Goal: Transaction & Acquisition: Purchase product/service

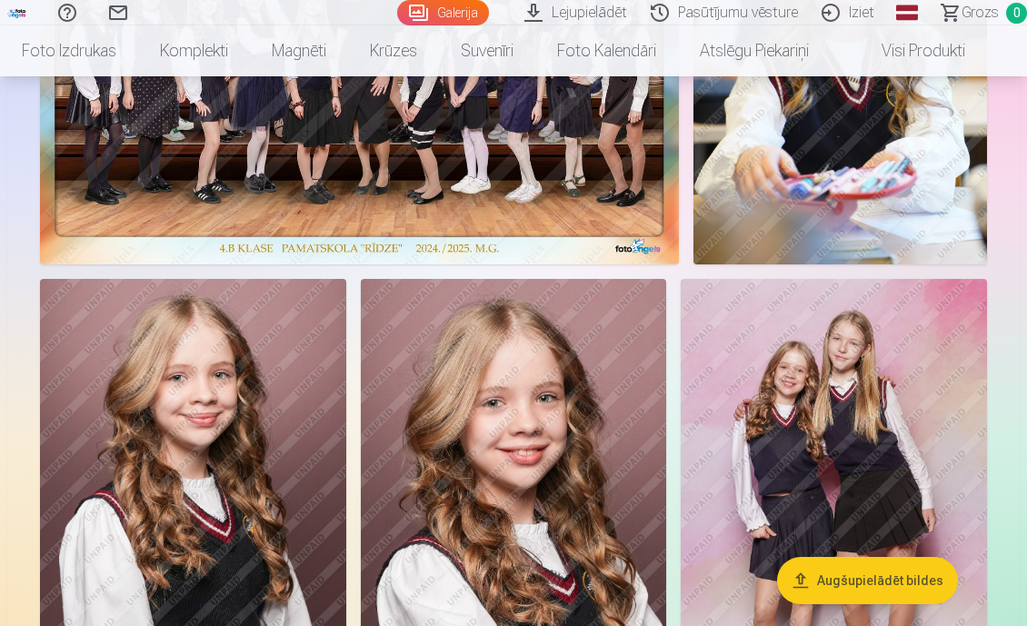
scroll to position [1193, 0]
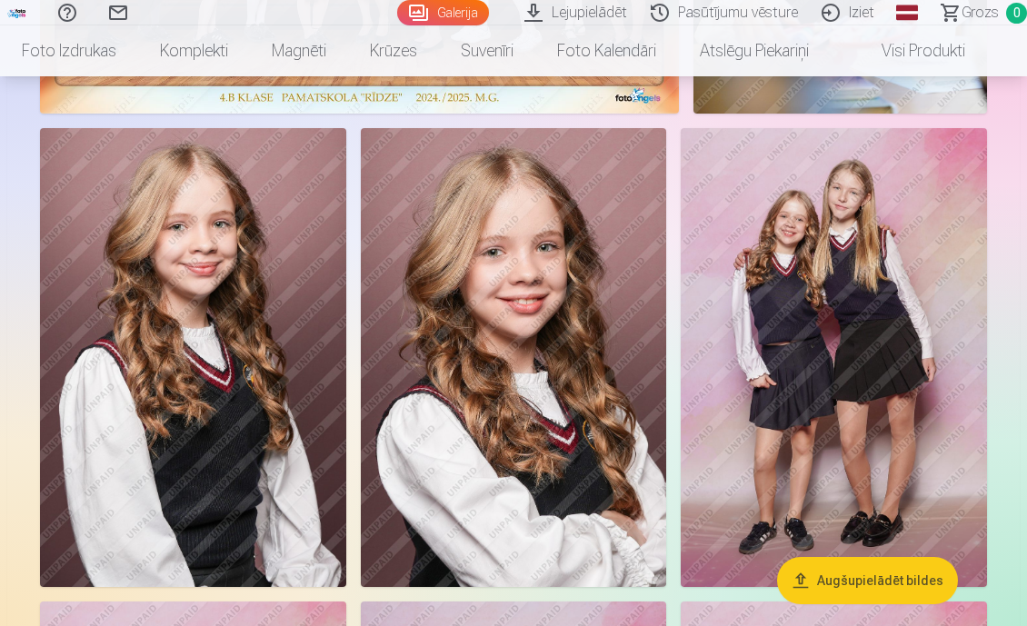
click at [534, 377] on img at bounding box center [514, 357] width 306 height 459
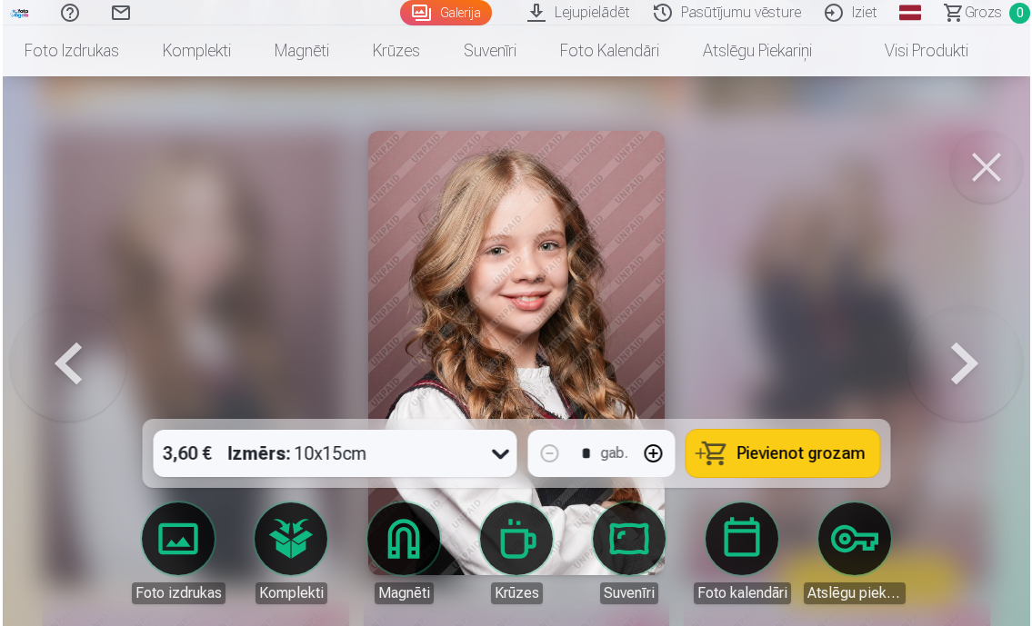
scroll to position [1196, 0]
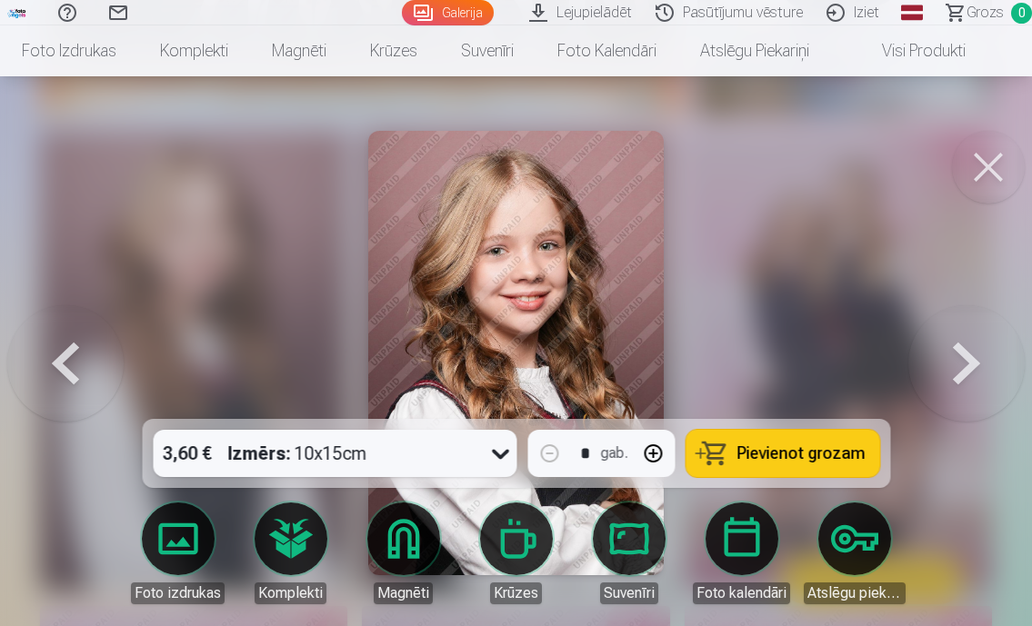
click at [983, 165] on button at bounding box center [988, 167] width 73 height 73
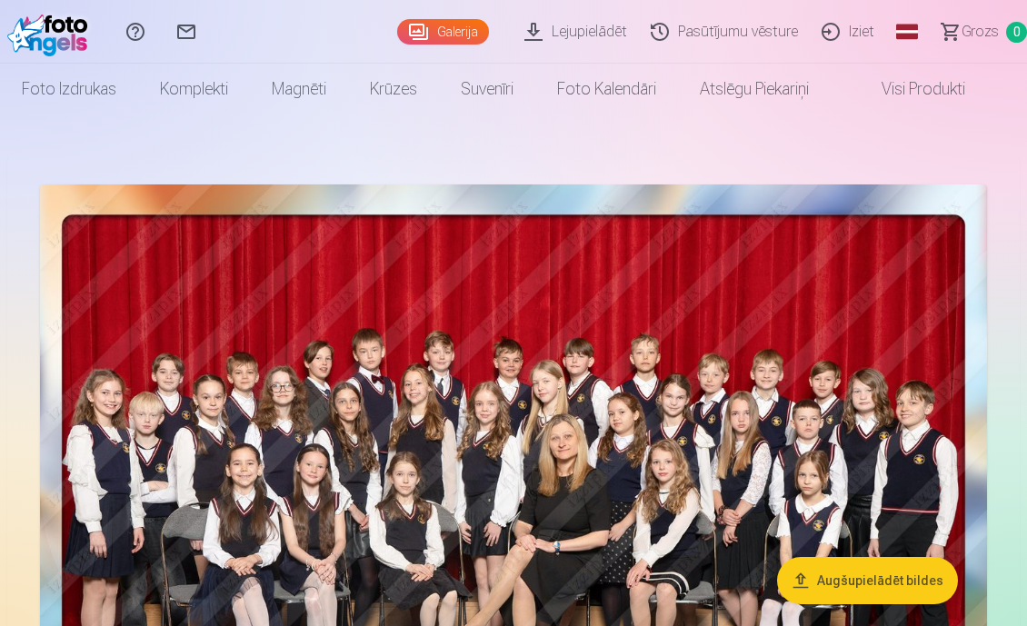
scroll to position [16, 0]
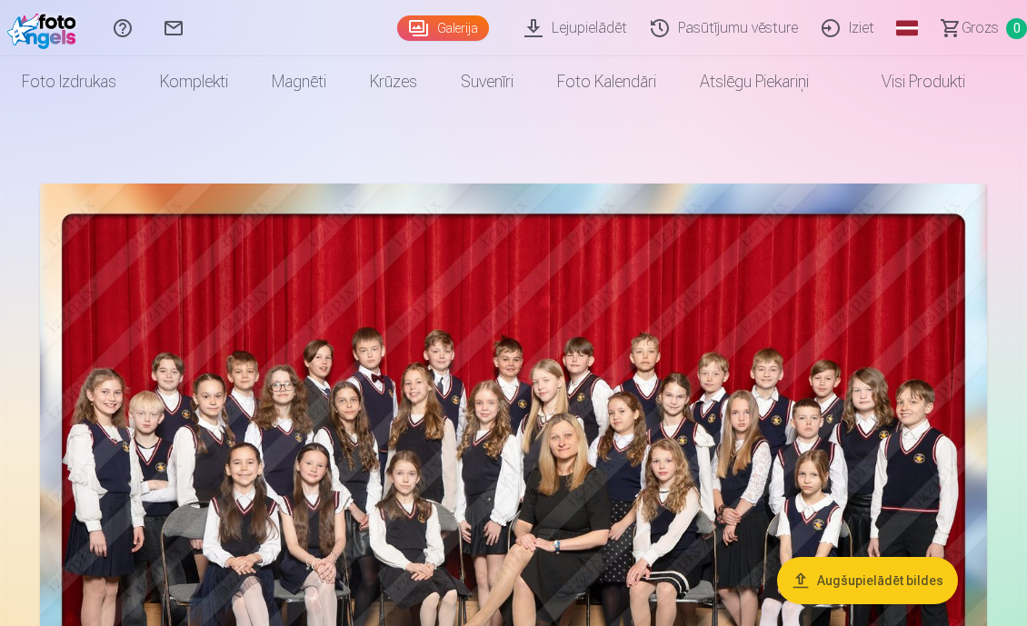
click at [880, 583] on button "Augšupielādēt bildes" at bounding box center [867, 580] width 181 height 47
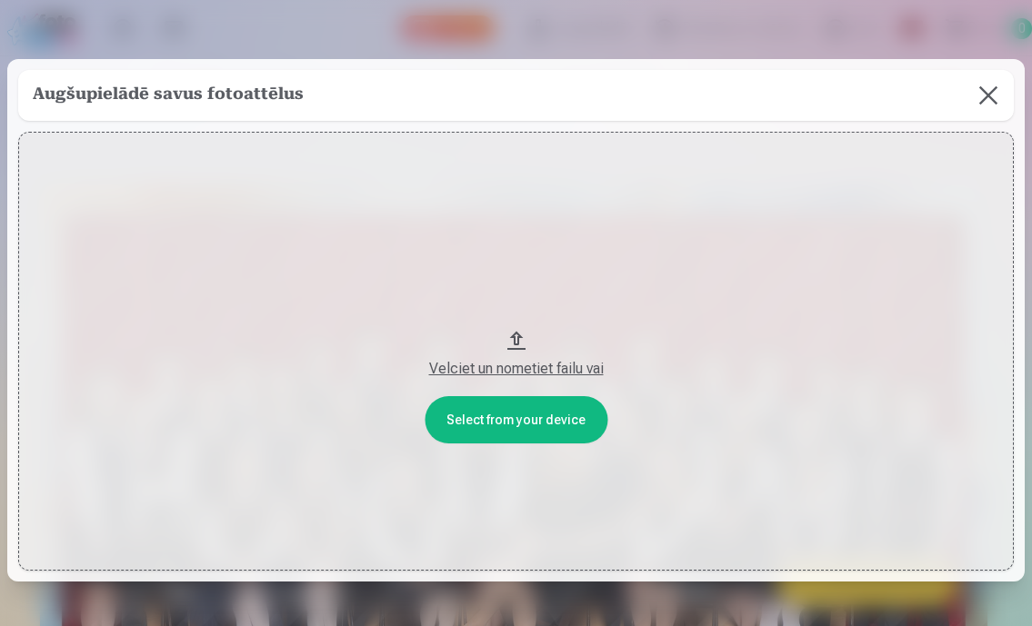
click at [988, 104] on button at bounding box center [988, 95] width 51 height 51
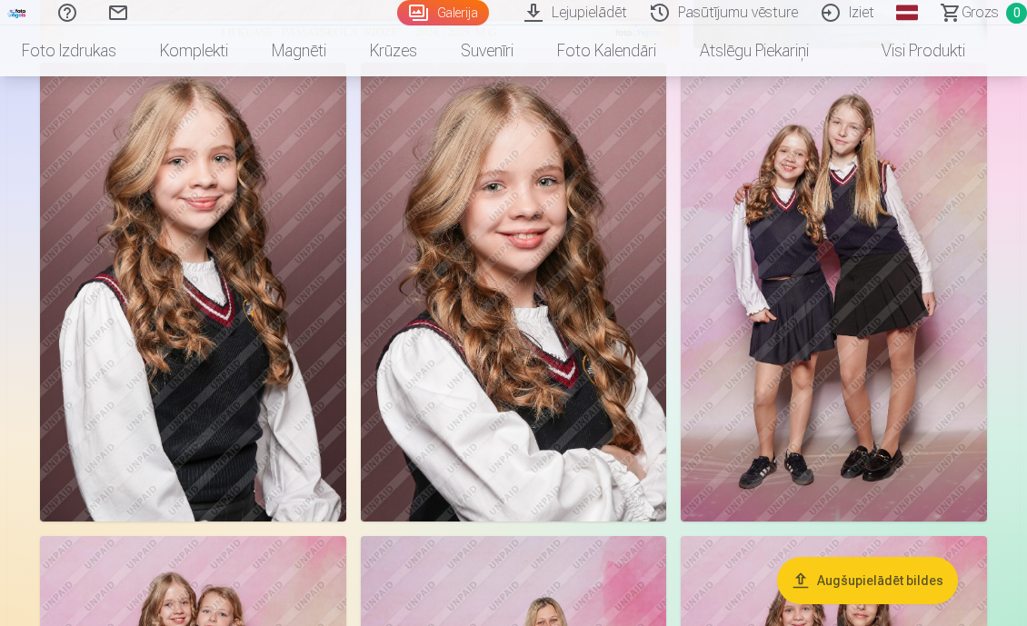
scroll to position [1261, 0]
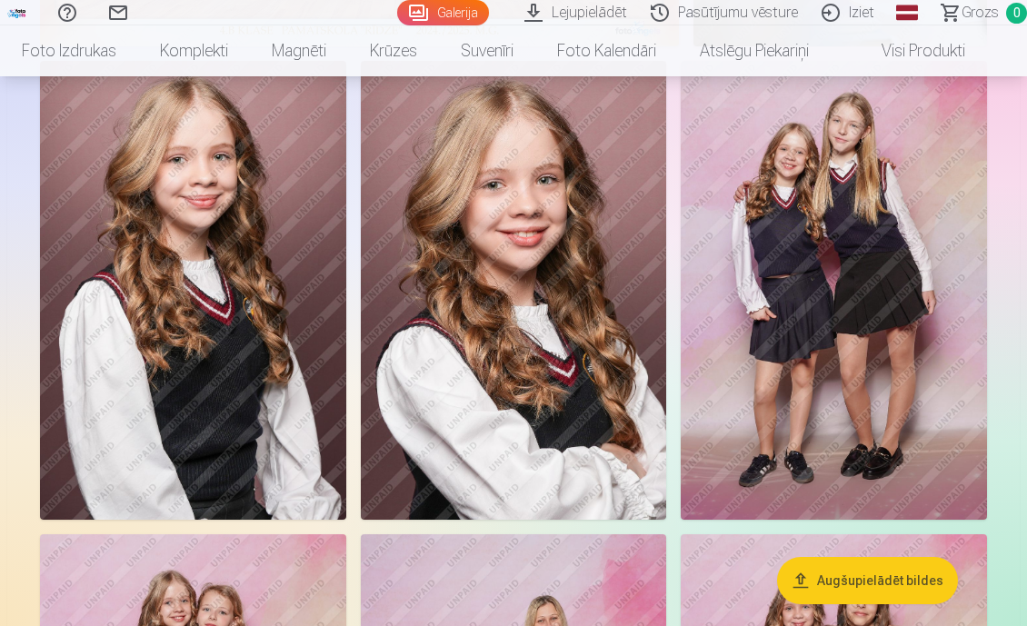
click at [476, 457] on img at bounding box center [514, 290] width 306 height 459
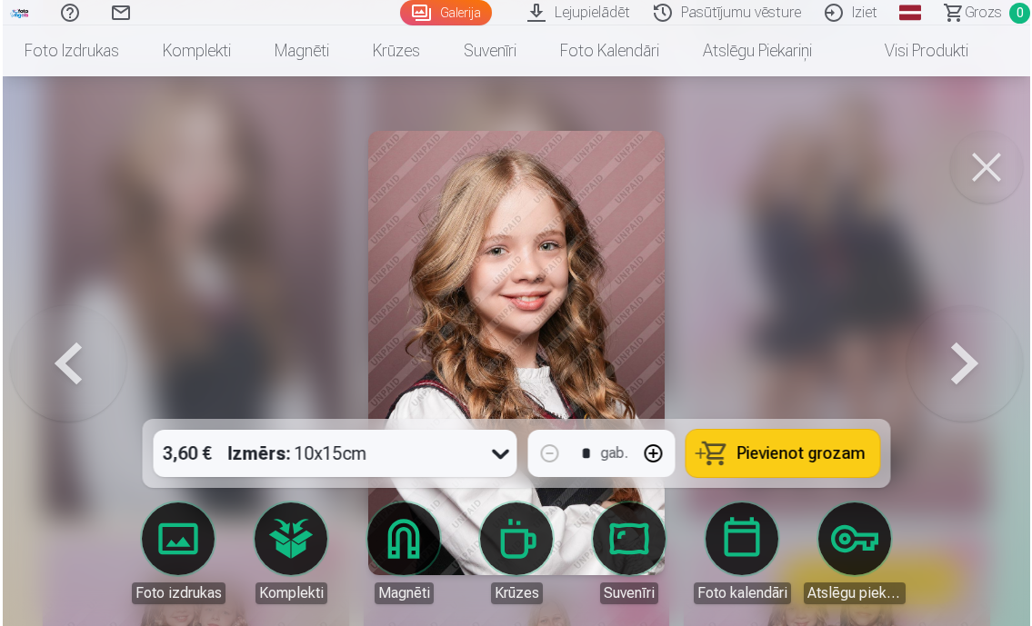
scroll to position [1263, 0]
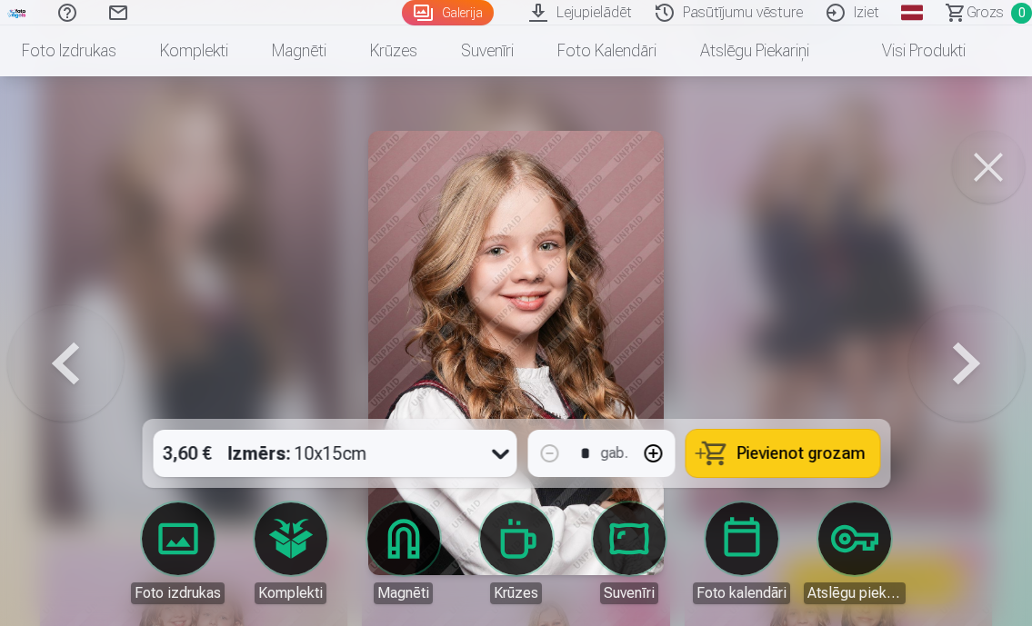
click at [985, 161] on button at bounding box center [988, 167] width 73 height 73
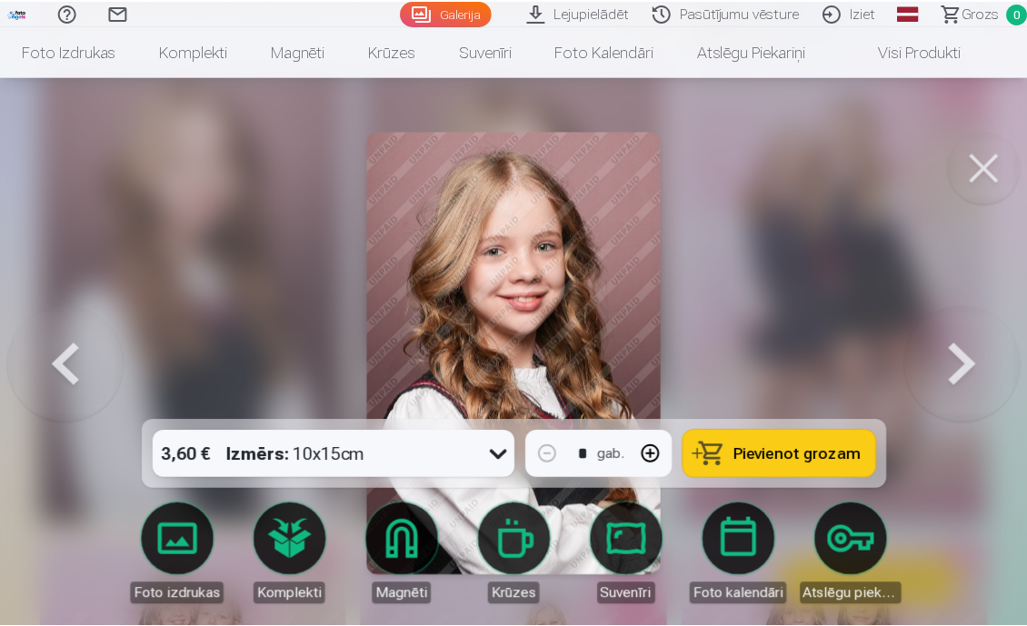
scroll to position [1261, 0]
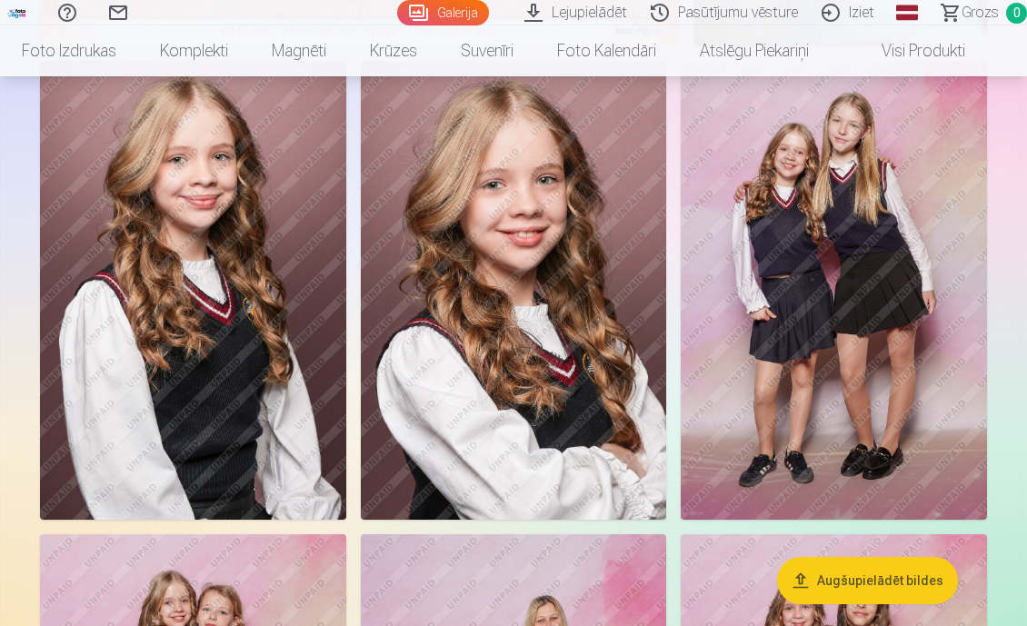
click at [516, 290] on img at bounding box center [514, 290] width 306 height 459
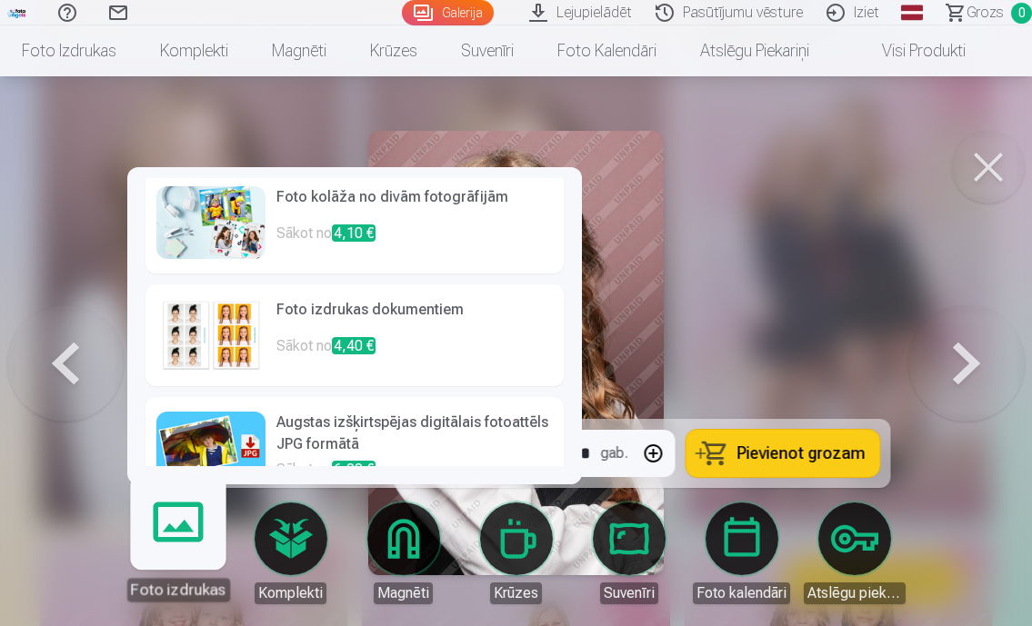
scroll to position [272, 0]
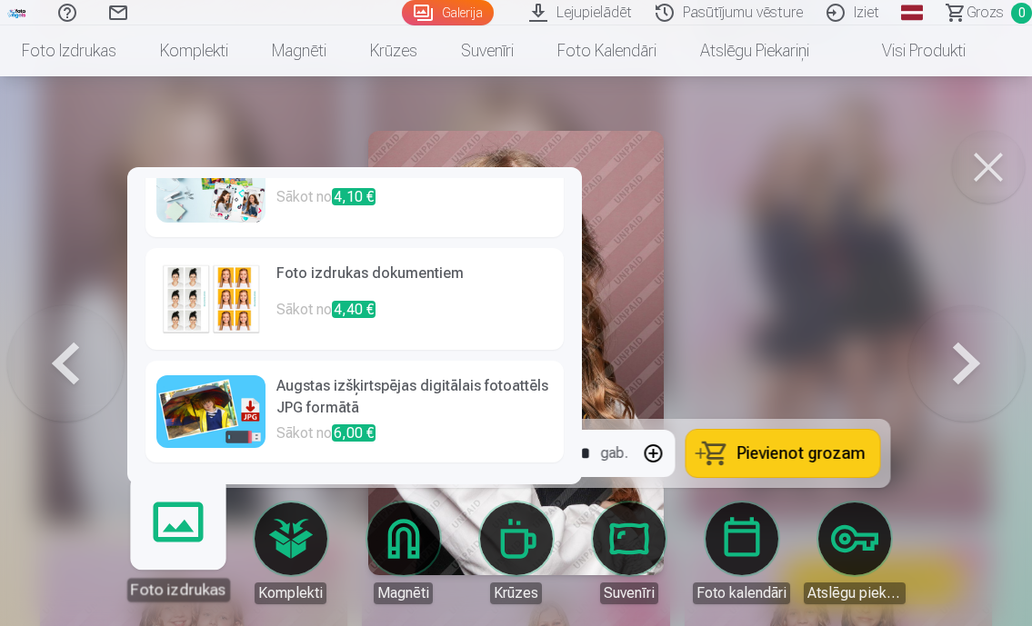
click at [324, 394] on h6 "Augstas izšķirtspējas digitālais fotoattēls JPG formātā" at bounding box center [414, 398] width 276 height 47
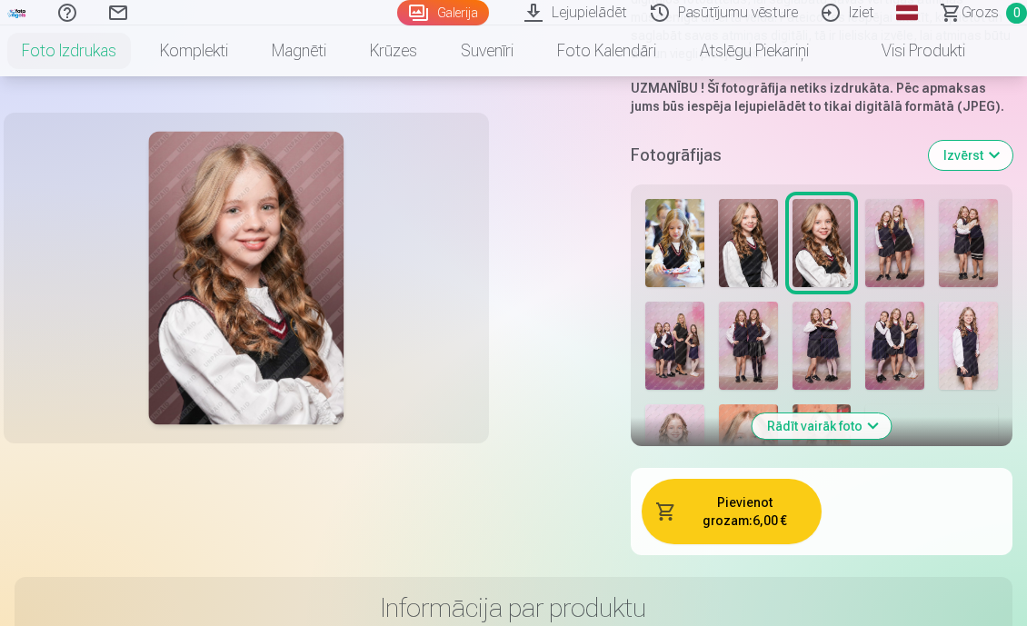
scroll to position [411, 0]
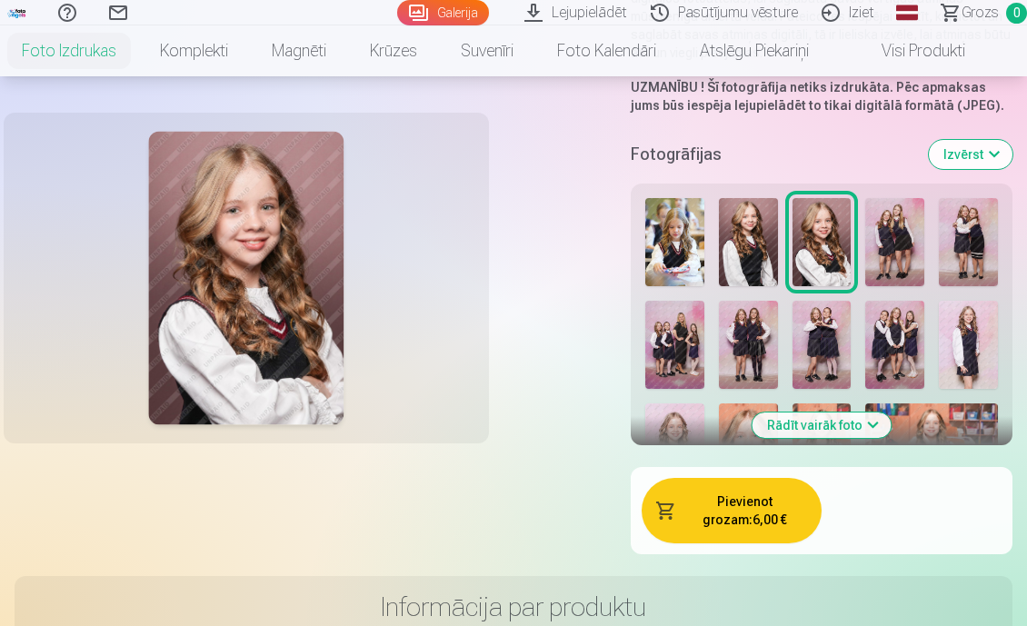
click at [684, 220] on img at bounding box center [674, 242] width 59 height 88
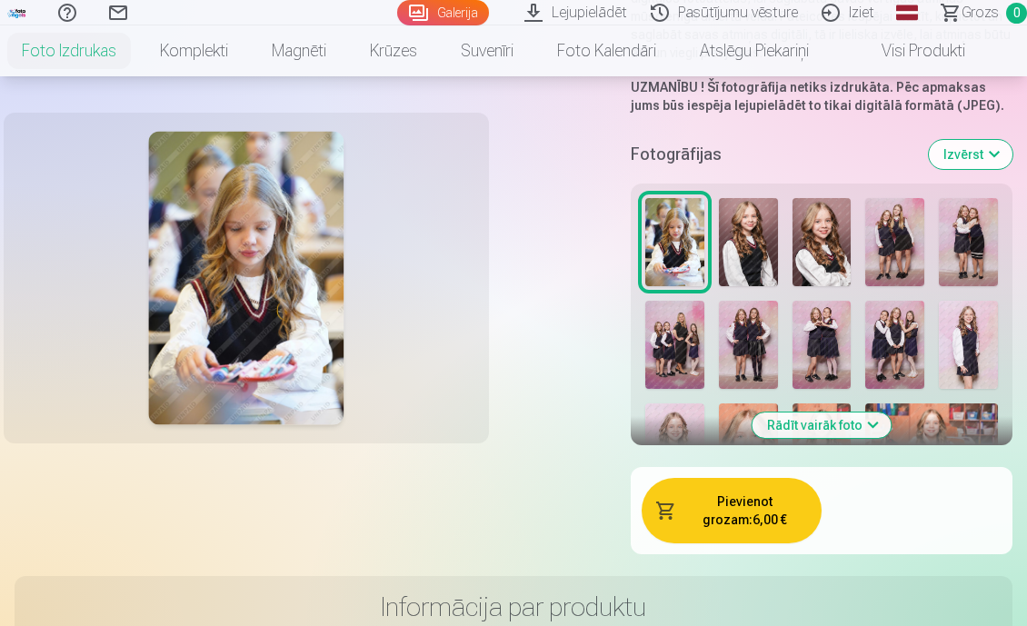
click at [744, 218] on img at bounding box center [748, 242] width 59 height 88
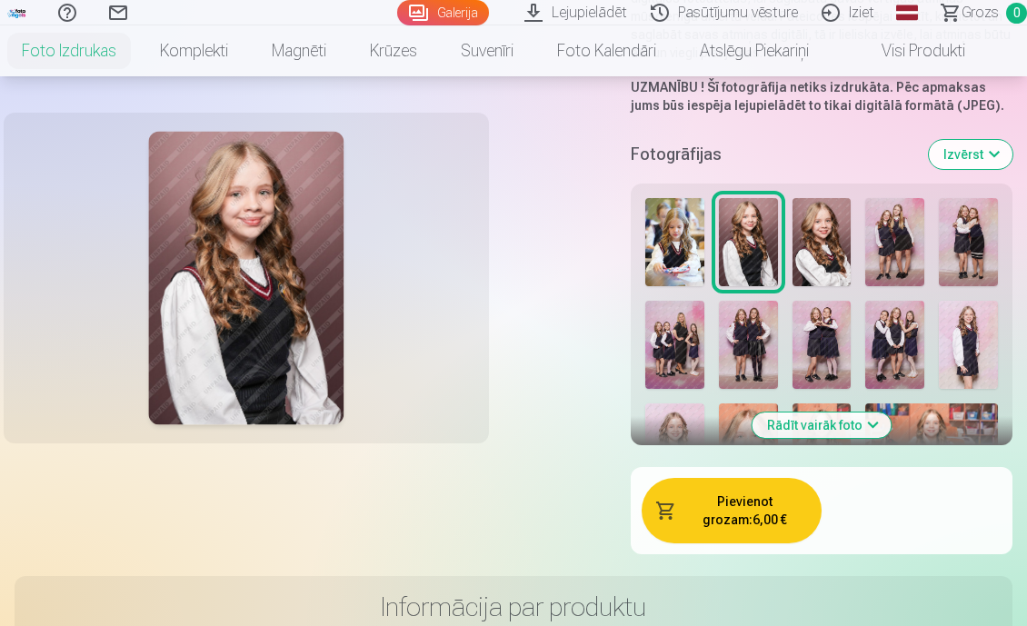
click at [812, 219] on img at bounding box center [822, 242] width 59 height 88
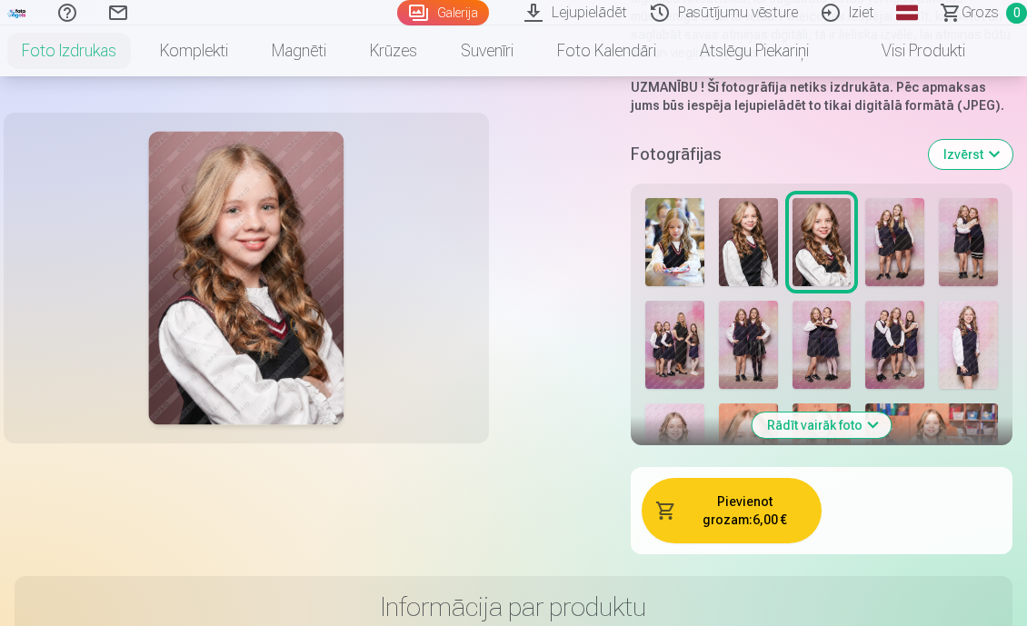
click at [906, 223] on img at bounding box center [894, 242] width 59 height 88
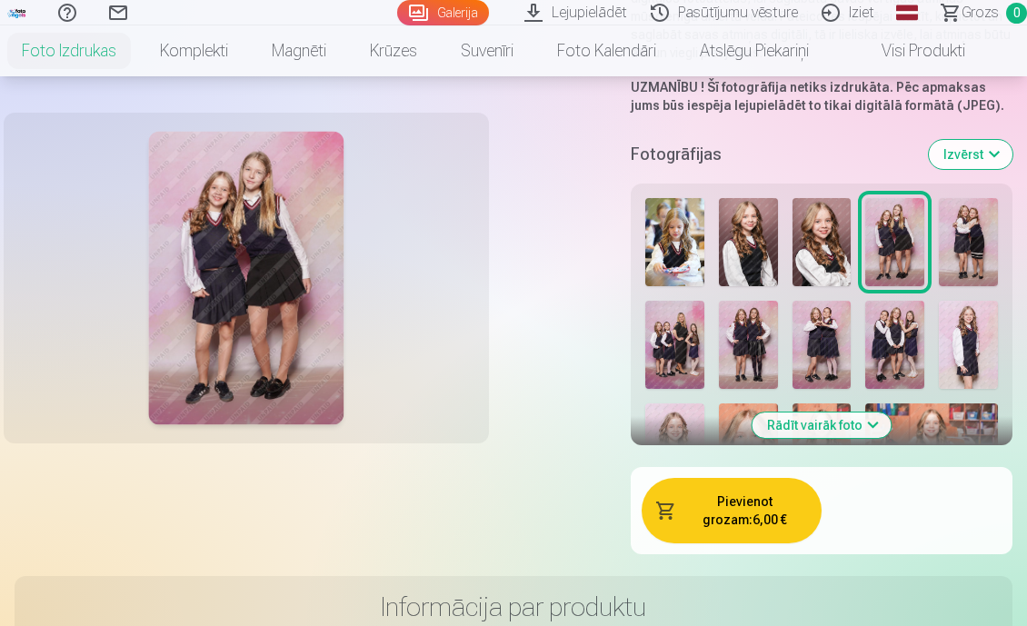
click at [993, 225] on img at bounding box center [968, 242] width 59 height 88
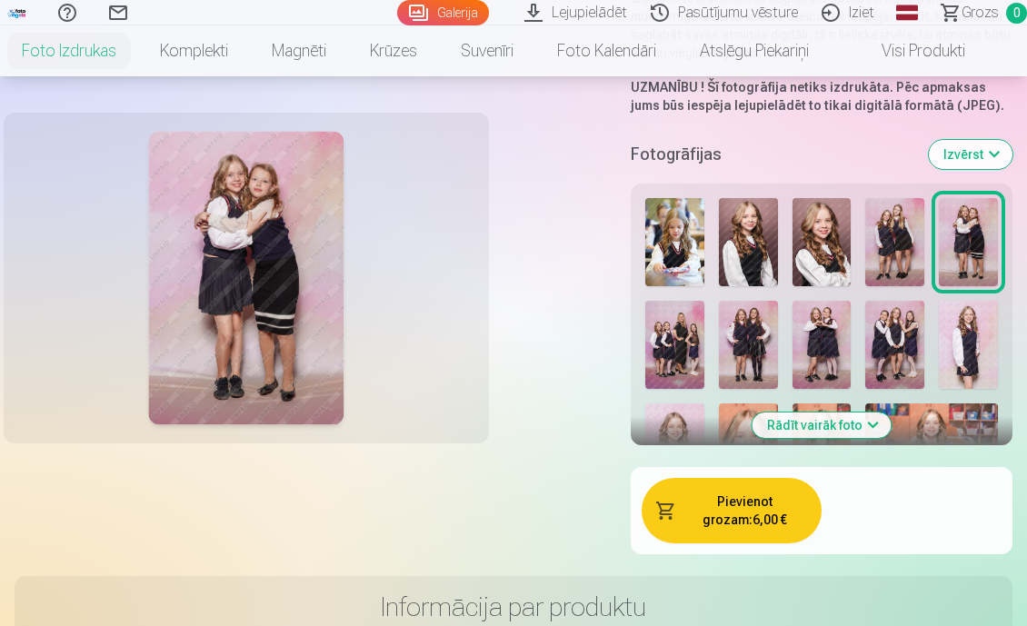
click at [662, 309] on img at bounding box center [674, 345] width 59 height 88
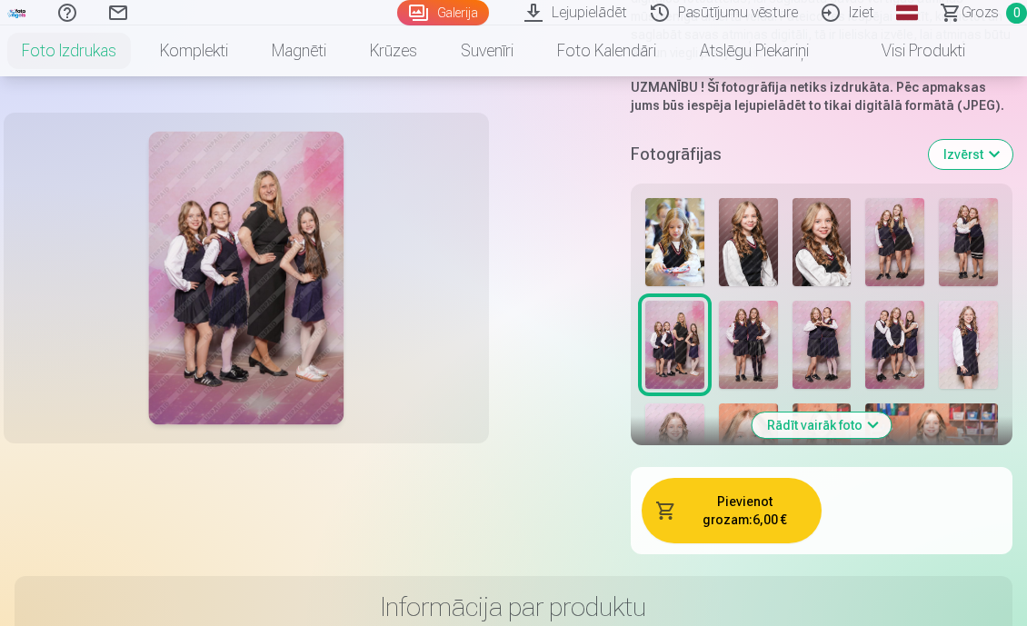
click at [723, 321] on img at bounding box center [748, 345] width 59 height 88
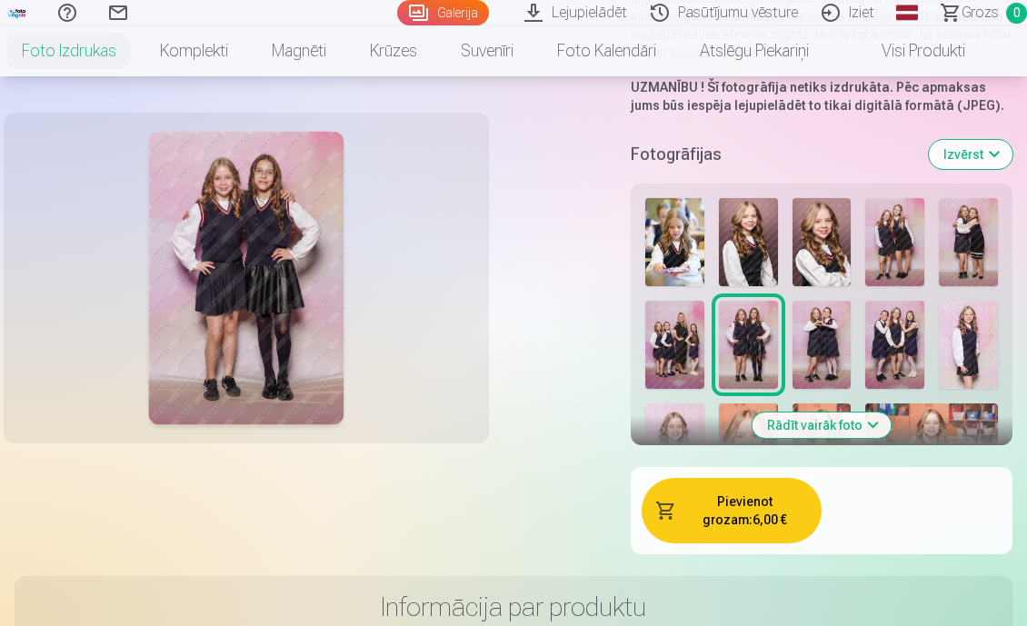
click at [808, 327] on img at bounding box center [822, 345] width 59 height 88
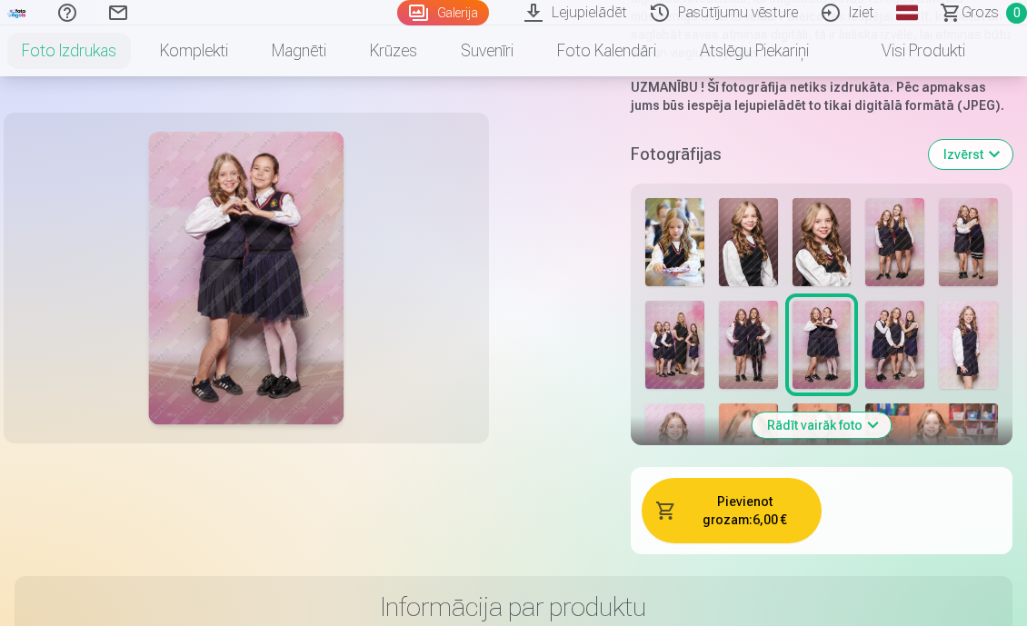
click at [908, 324] on img at bounding box center [894, 345] width 59 height 88
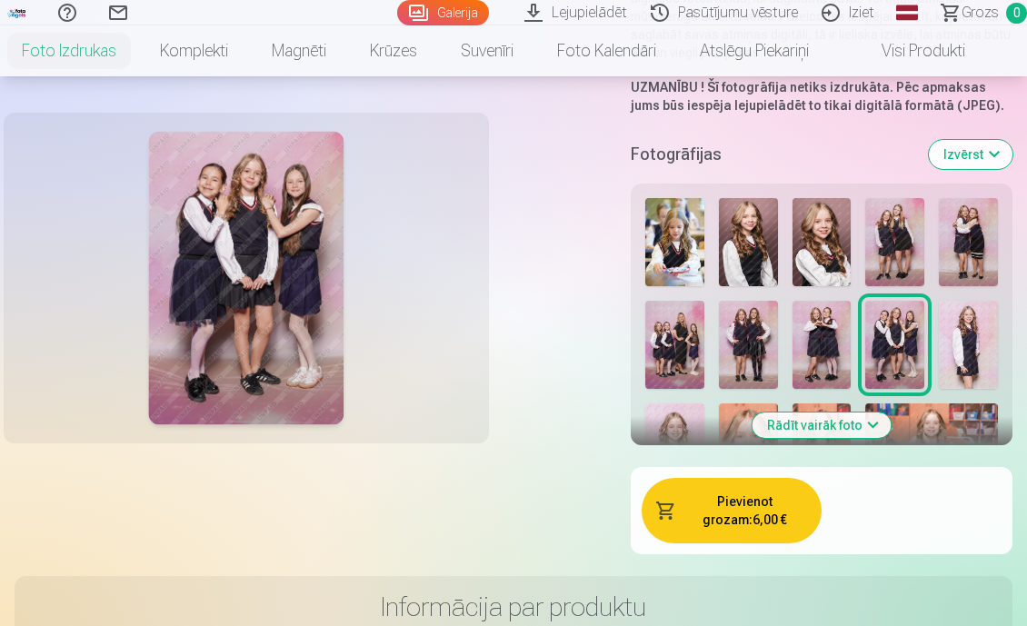
click at [971, 319] on img at bounding box center [968, 345] width 59 height 88
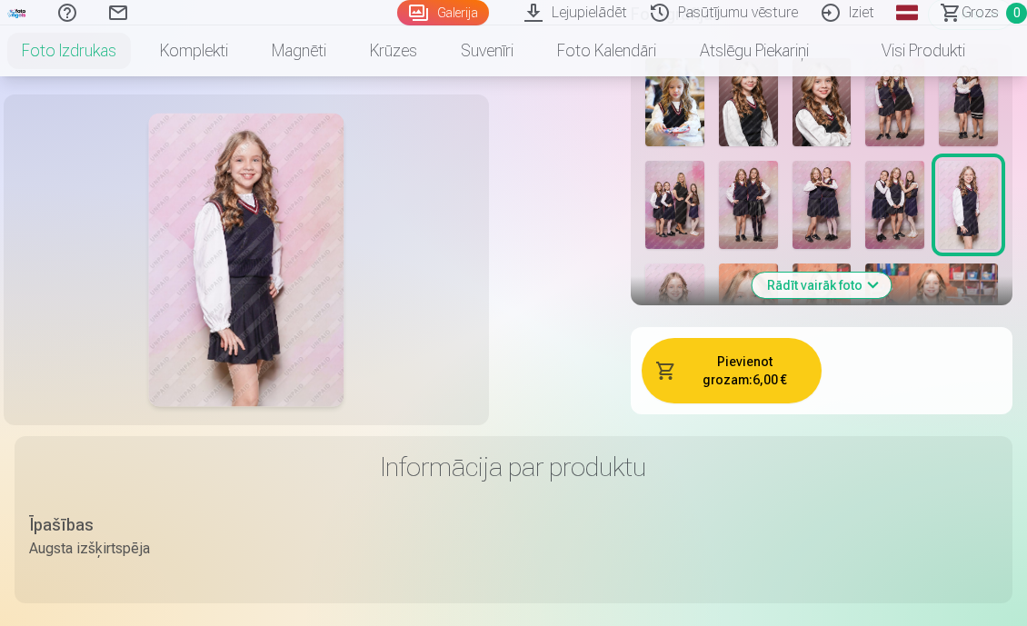
scroll to position [533, 0]
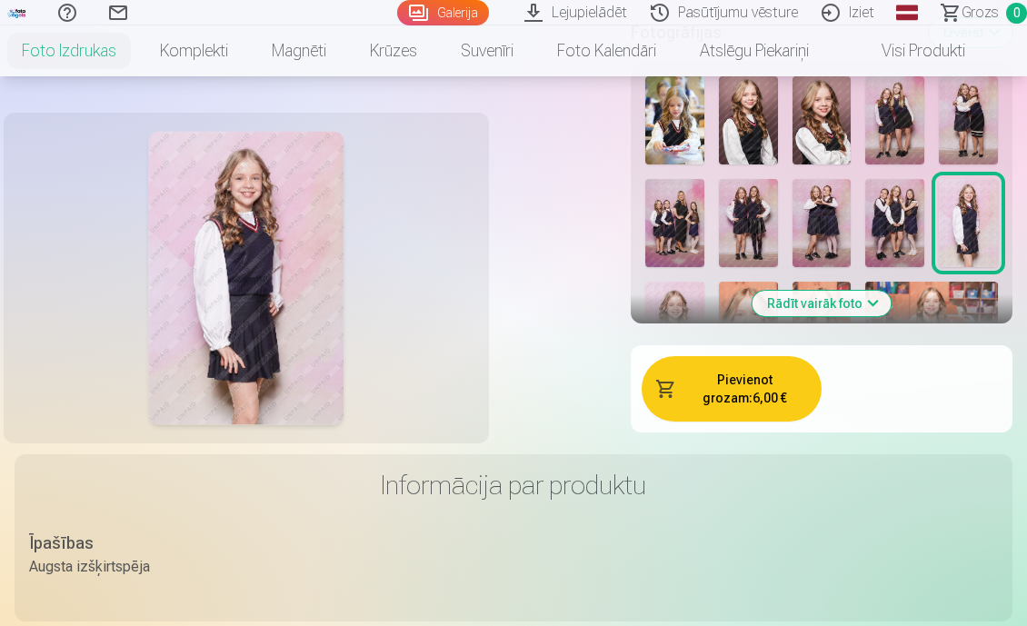
click at [839, 291] on button "Rādīt vairāk foto" at bounding box center [822, 303] width 139 height 25
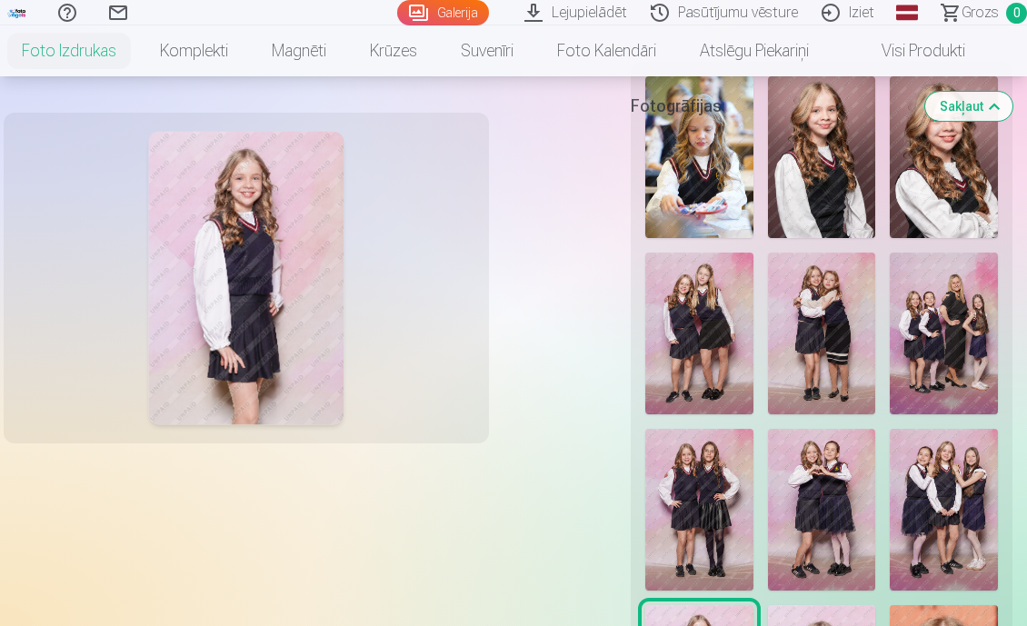
click at [708, 307] on img at bounding box center [699, 334] width 108 height 162
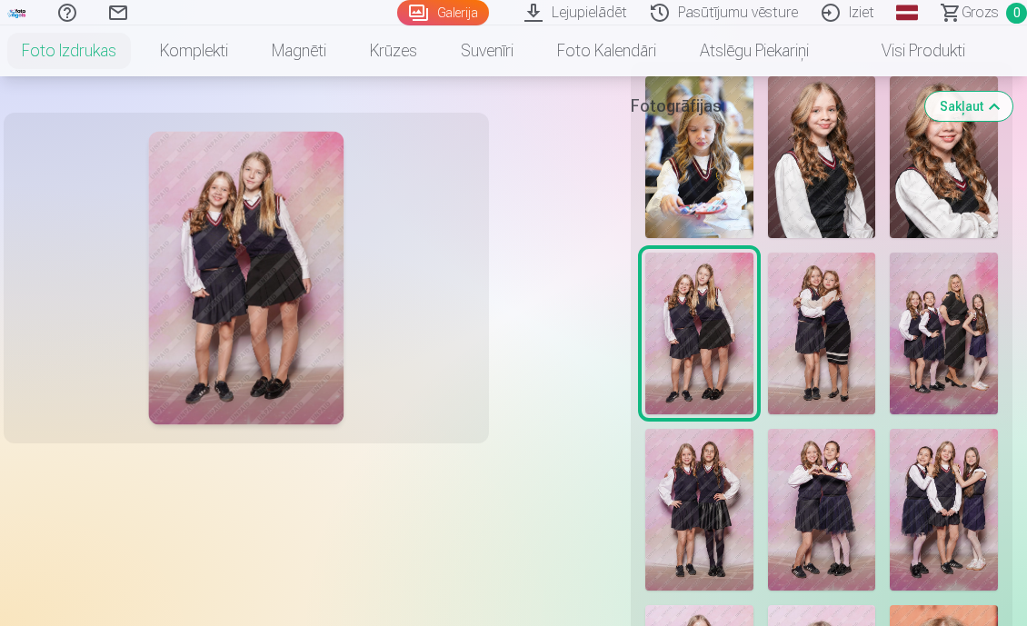
click at [781, 308] on img at bounding box center [822, 334] width 108 height 162
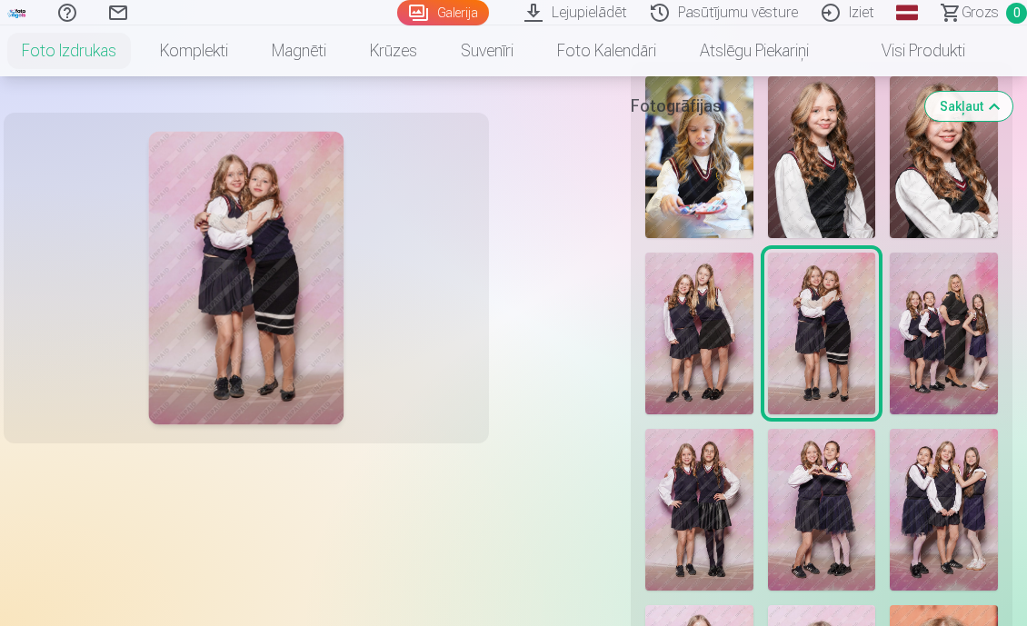
click at [907, 317] on img at bounding box center [944, 334] width 108 height 162
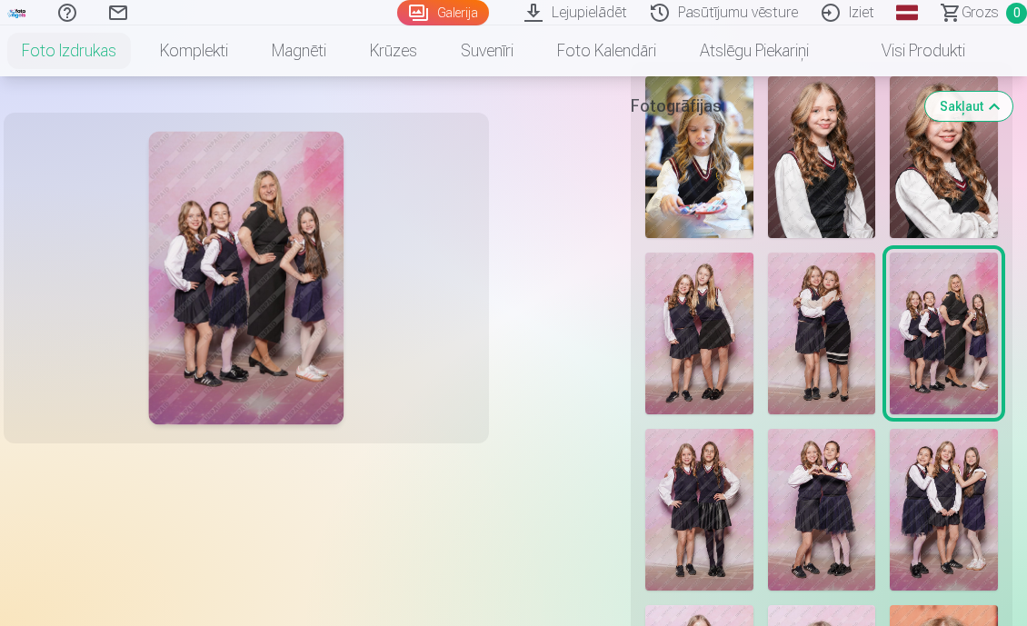
click at [938, 440] on img at bounding box center [944, 510] width 108 height 162
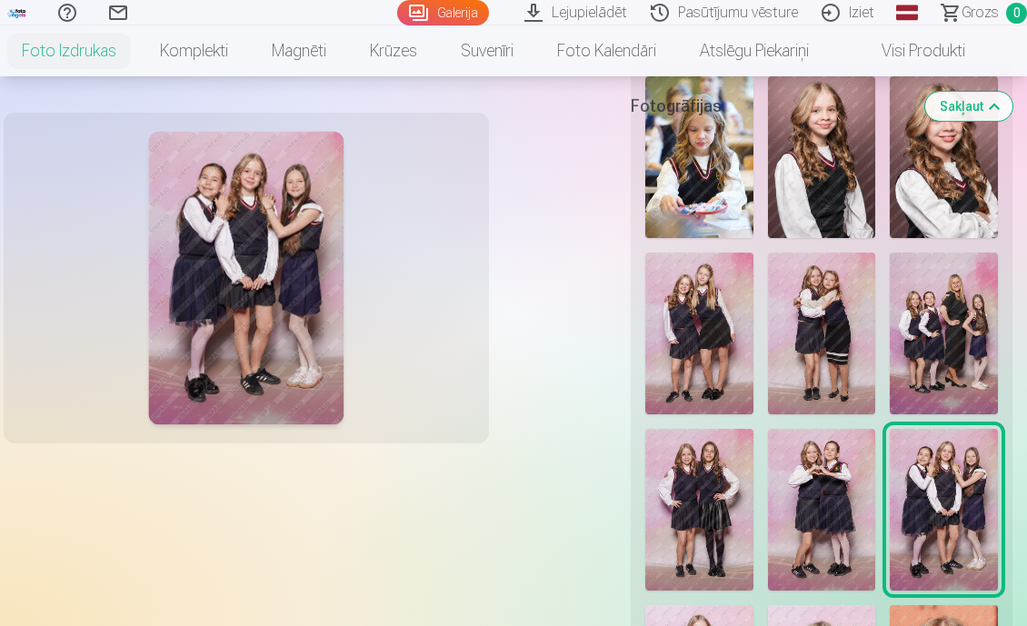
click at [855, 429] on img at bounding box center [822, 510] width 108 height 162
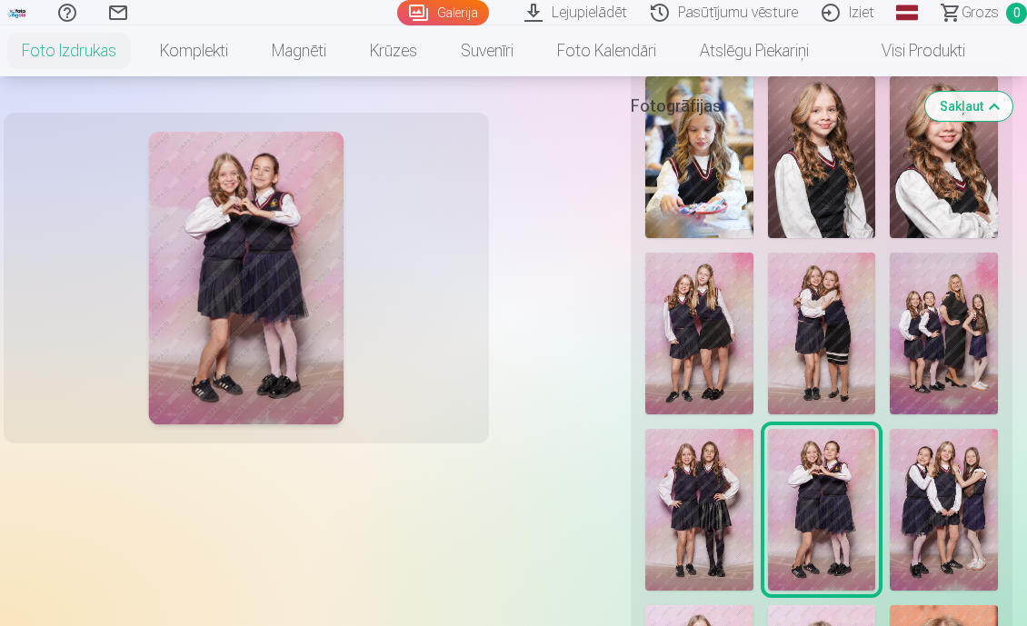
click at [704, 467] on img at bounding box center [699, 510] width 108 height 162
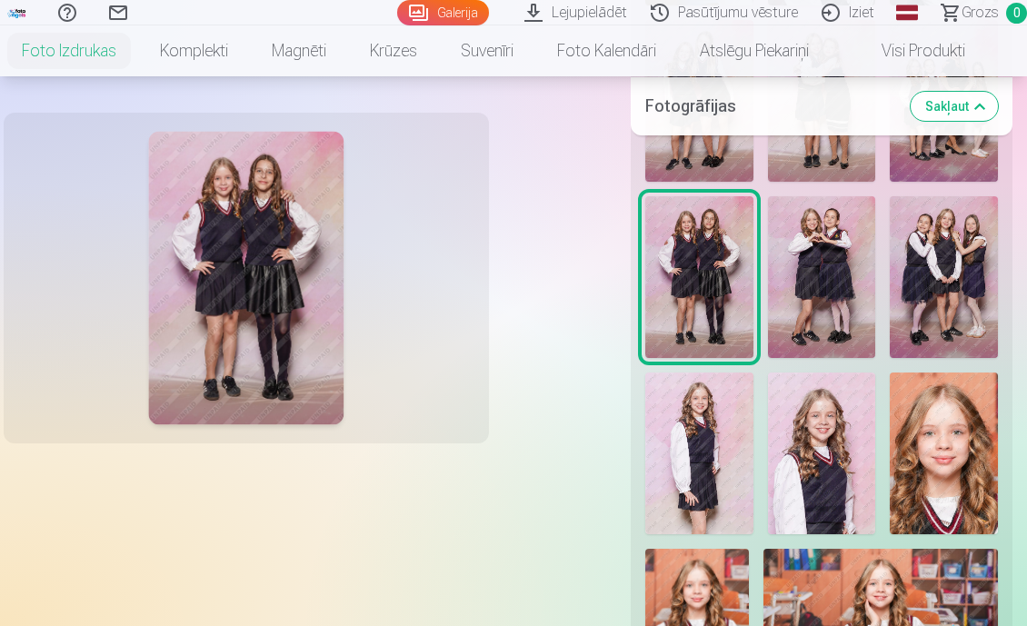
scroll to position [771, 0]
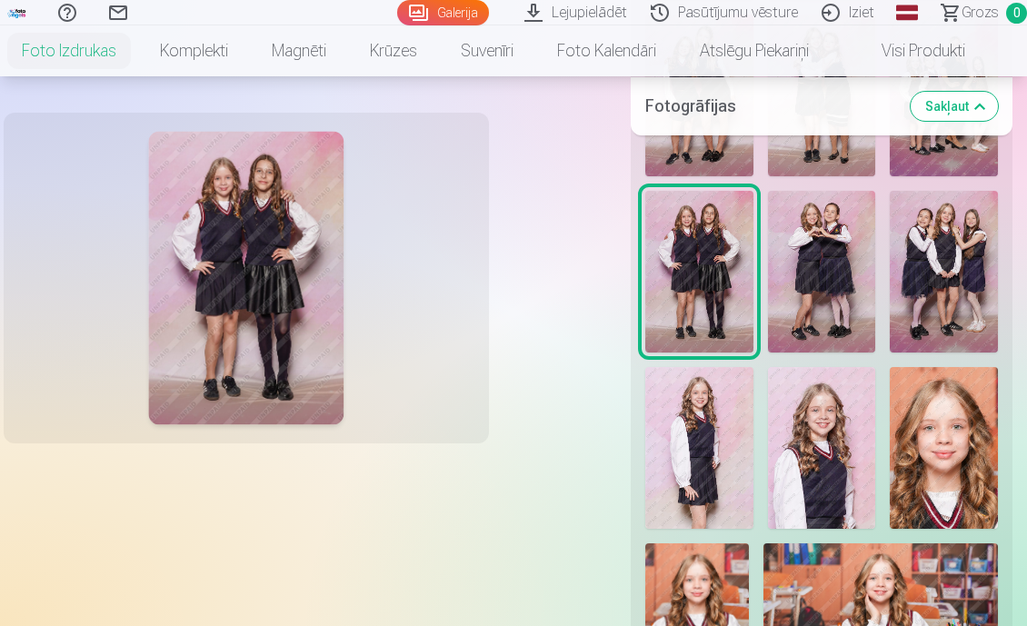
click at [704, 467] on img at bounding box center [699, 448] width 108 height 162
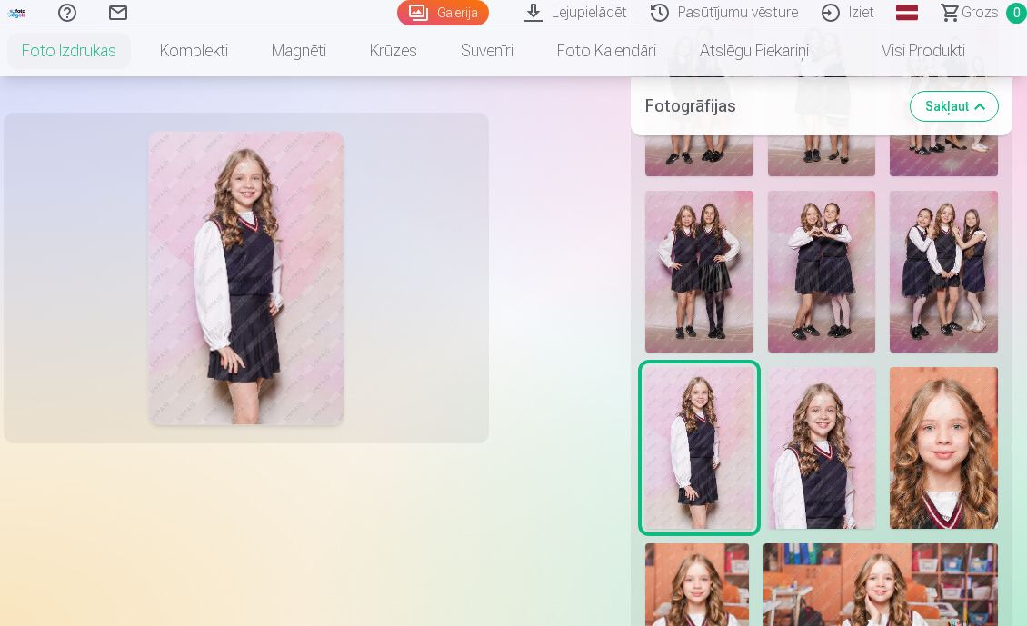
click at [823, 454] on img at bounding box center [822, 448] width 108 height 162
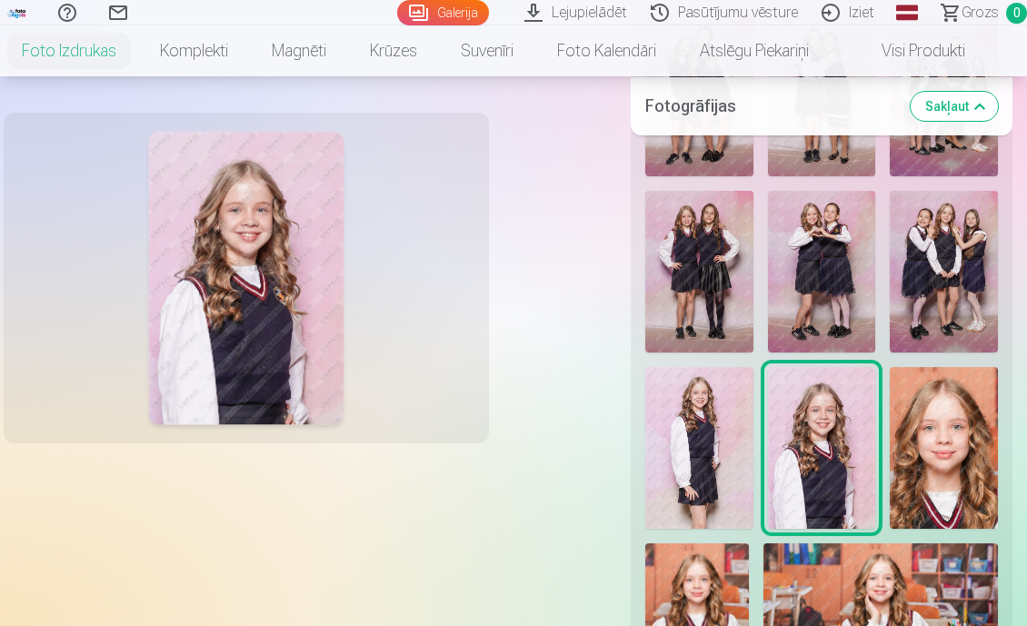
click at [947, 429] on img at bounding box center [944, 448] width 108 height 162
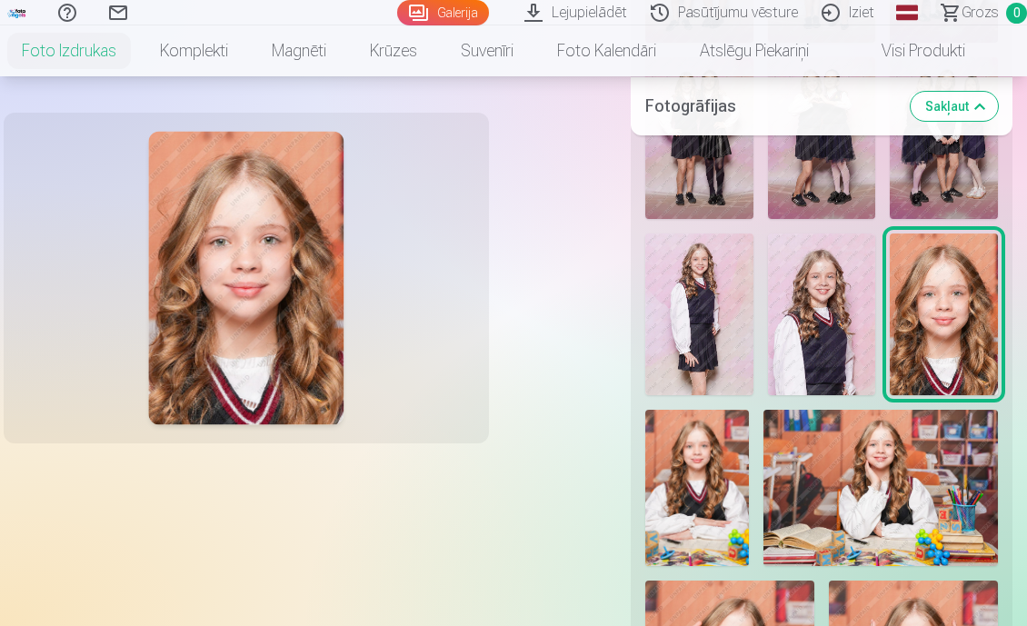
scroll to position [907, 0]
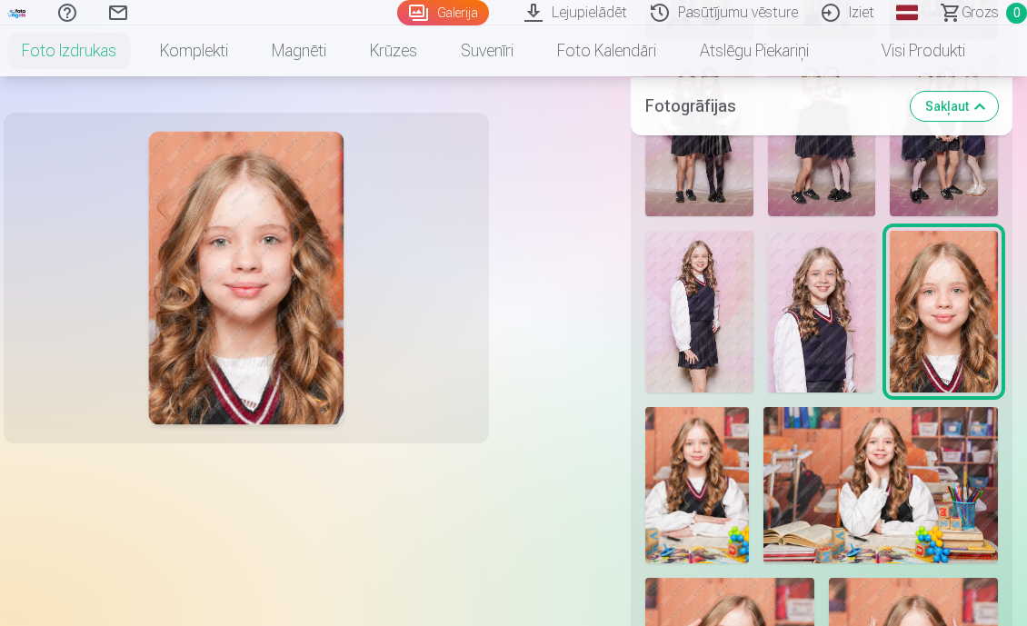
click at [947, 429] on img at bounding box center [880, 485] width 235 height 156
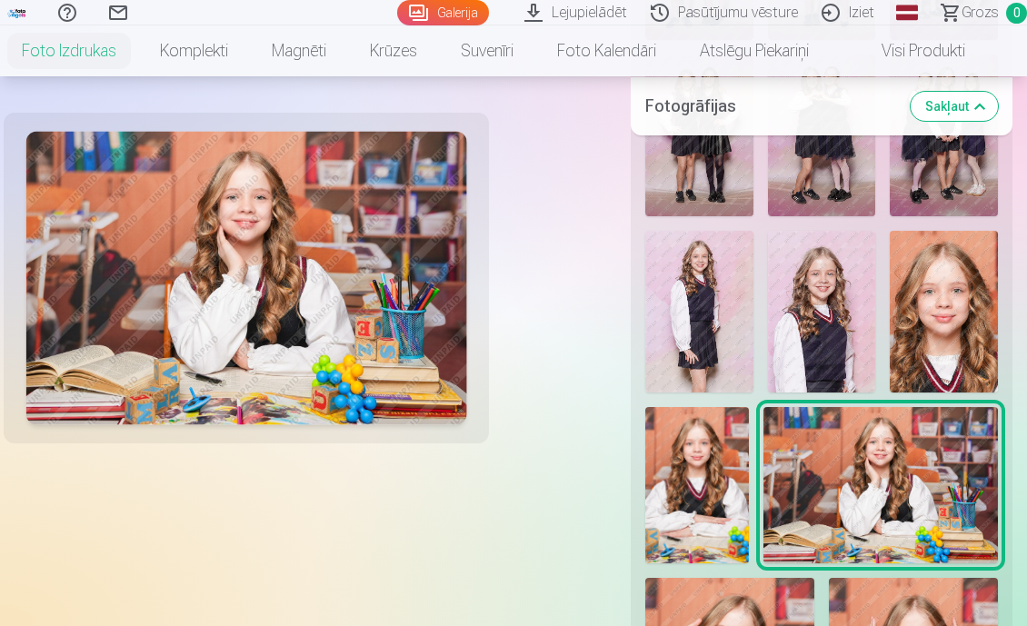
click at [721, 482] on img at bounding box center [697, 485] width 104 height 156
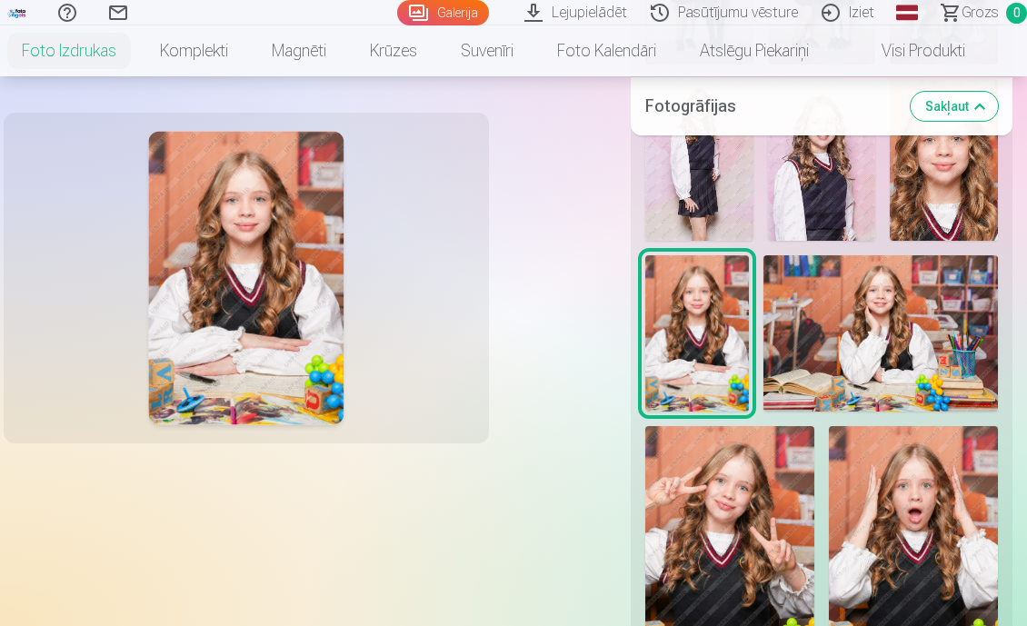
click at [721, 482] on img at bounding box center [729, 553] width 169 height 254
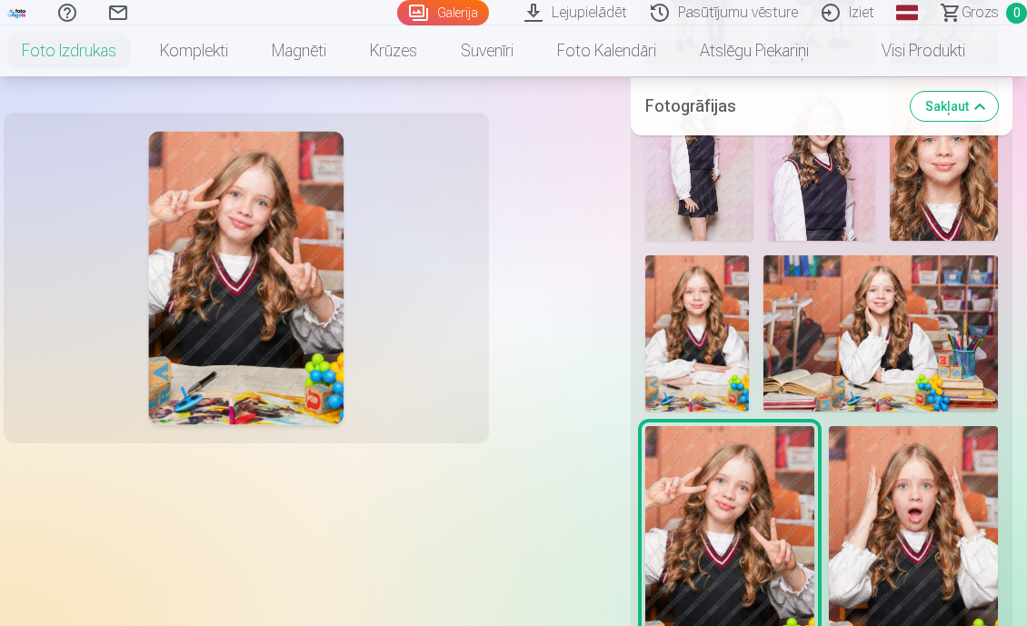
scroll to position [1139, 0]
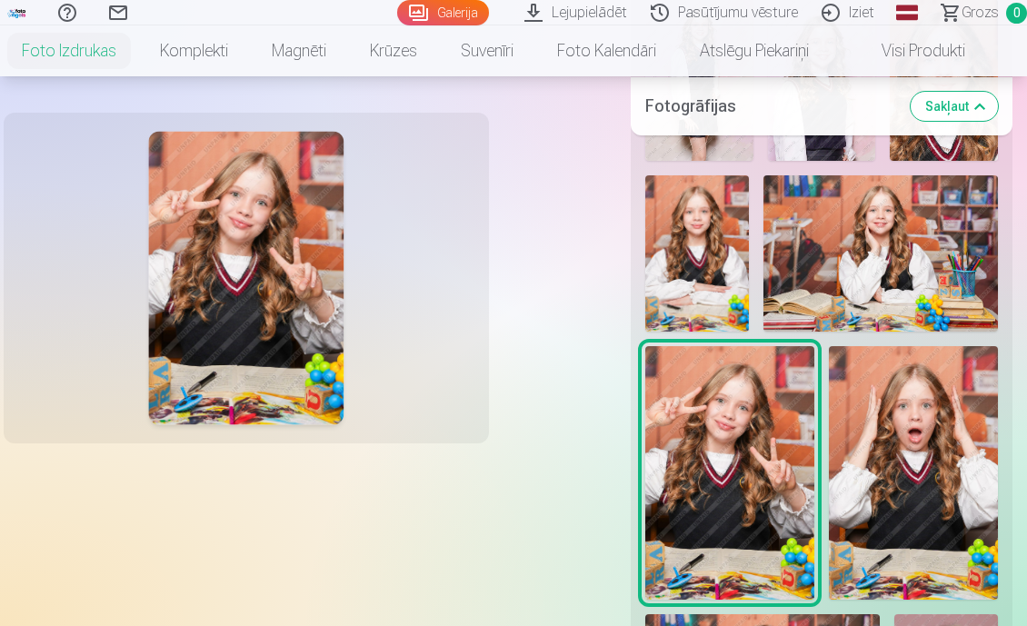
click at [920, 423] on img at bounding box center [913, 473] width 169 height 254
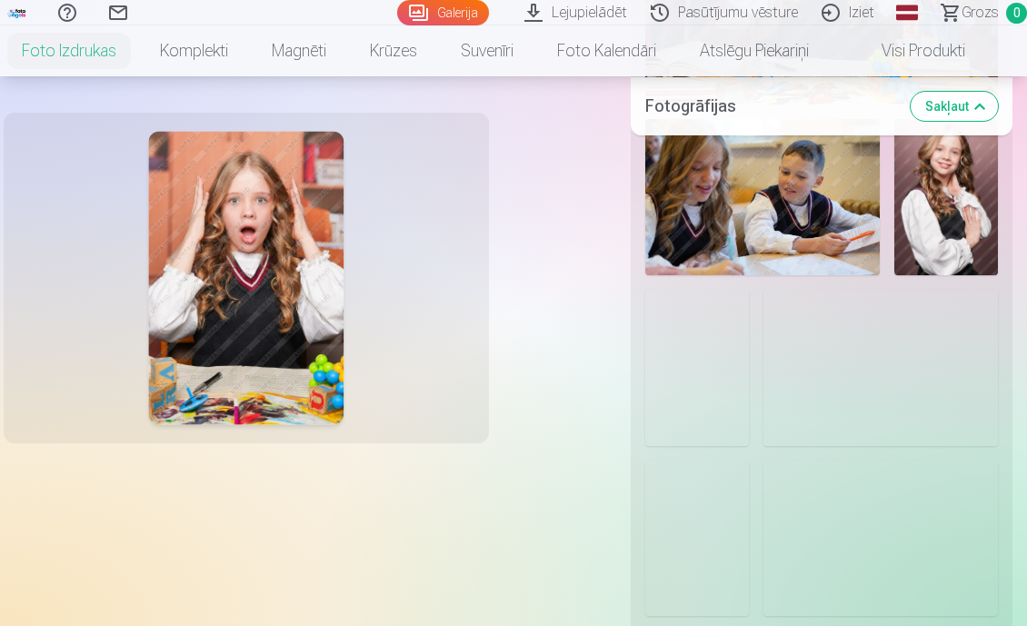
scroll to position [2455, 0]
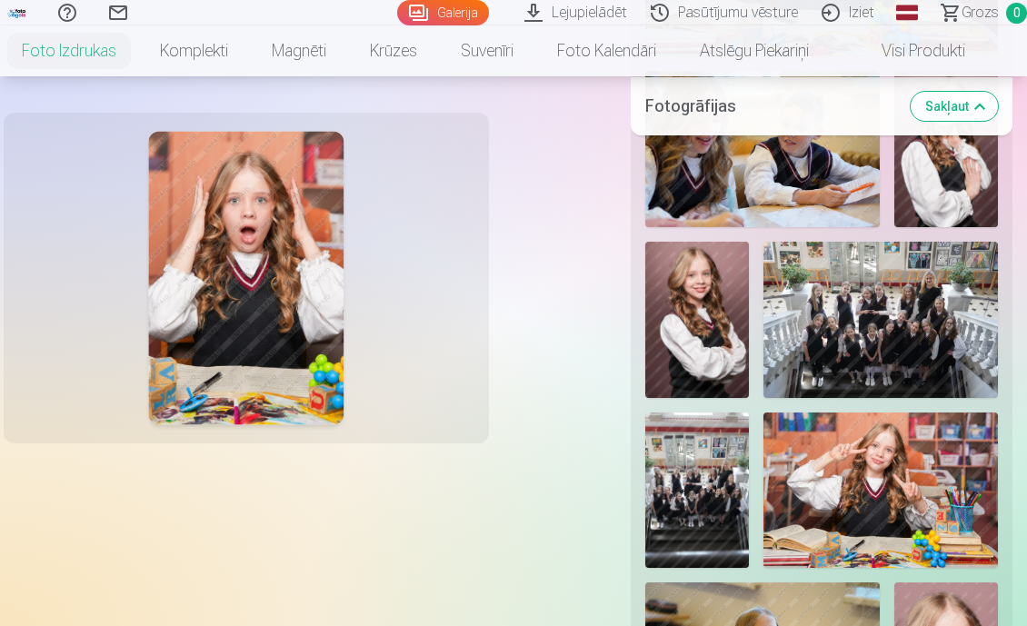
click at [704, 282] on img at bounding box center [697, 320] width 104 height 156
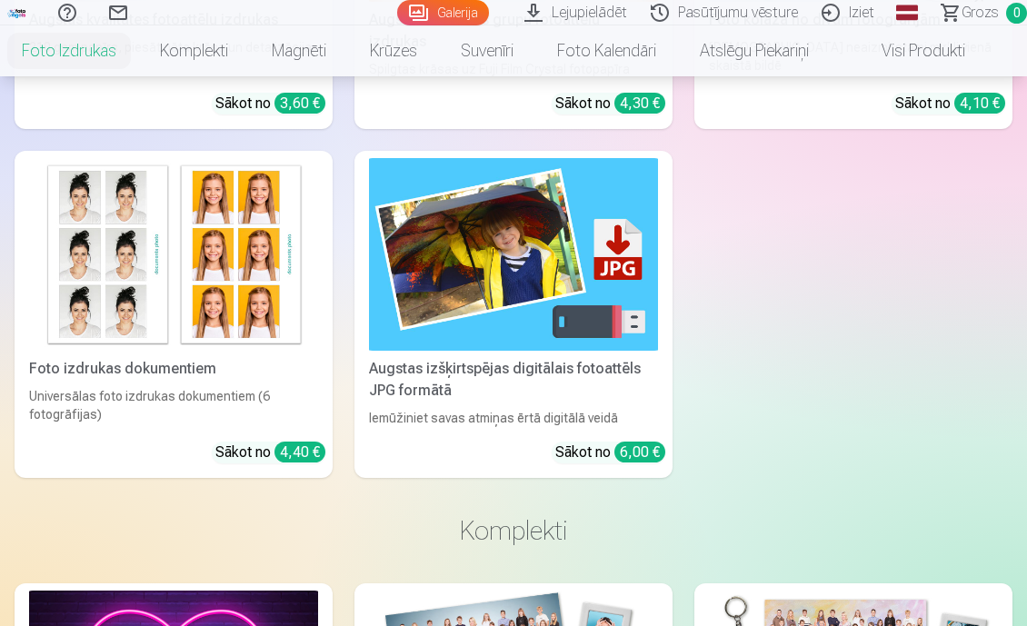
scroll to position [5708, 0]
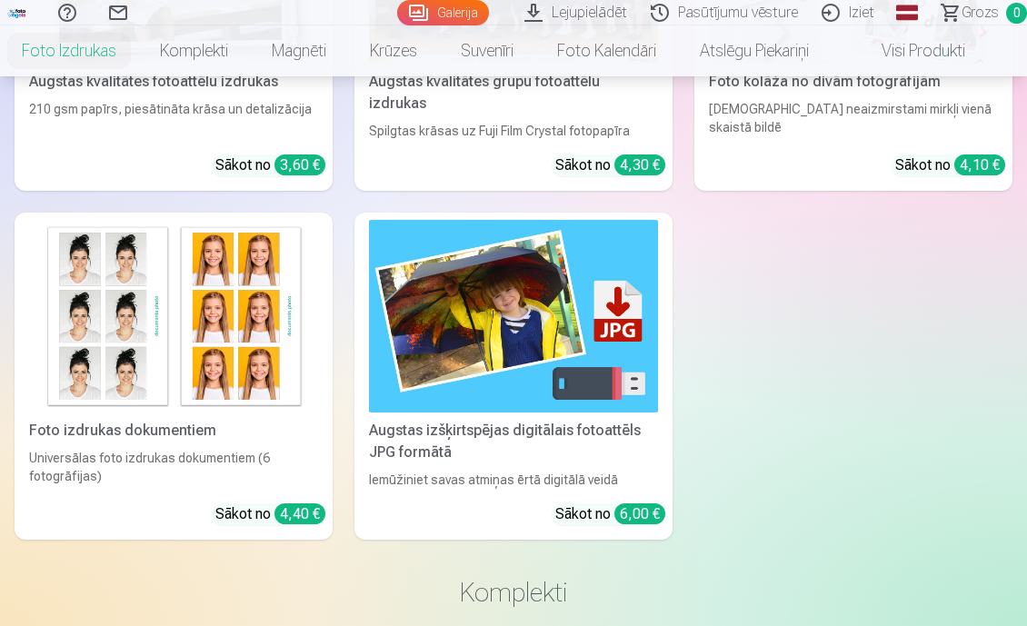
click at [127, 403] on link "Foto izdrukas dokumentiem Universālas foto izdrukas dokumentiem (6 fotogrāfijas…" at bounding box center [174, 376] width 318 height 327
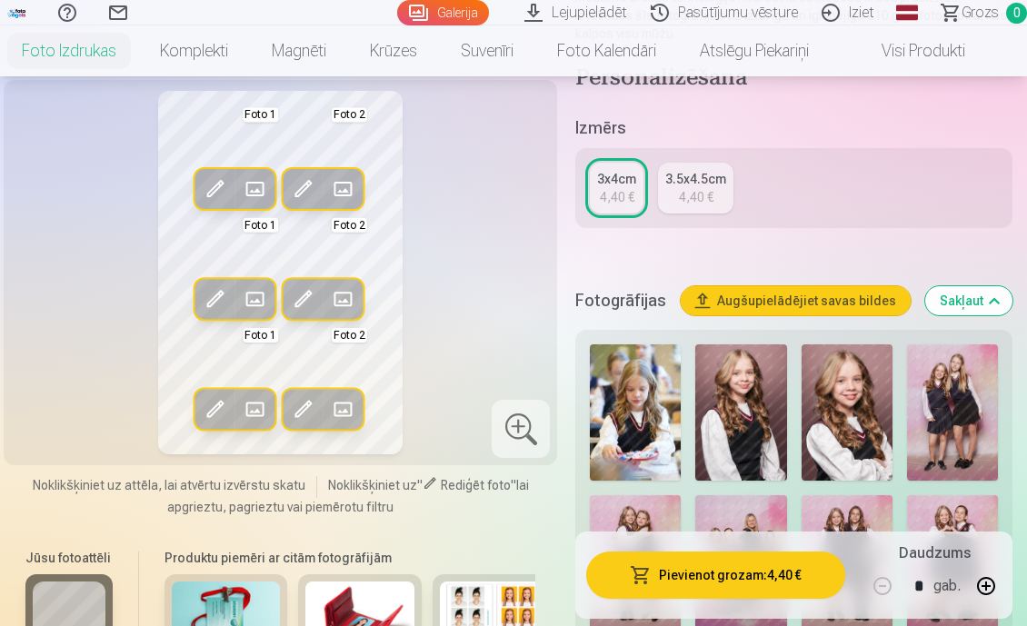
scroll to position [284, 0]
click at [749, 301] on button "Augšupielādējiet savas bildes" at bounding box center [796, 301] width 230 height 29
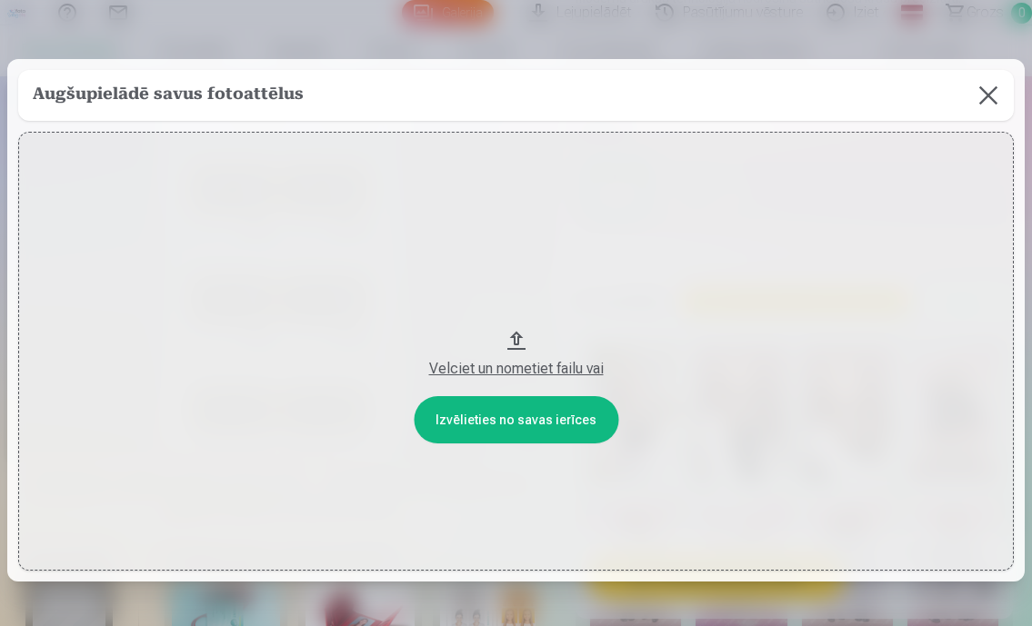
click at [981, 99] on button at bounding box center [988, 95] width 51 height 51
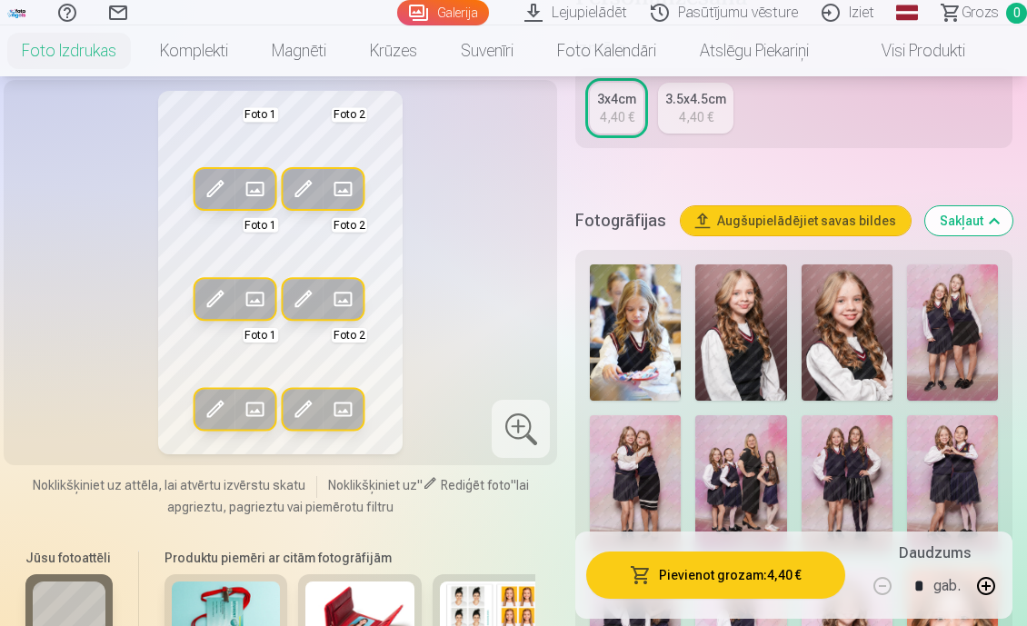
scroll to position [366, 0]
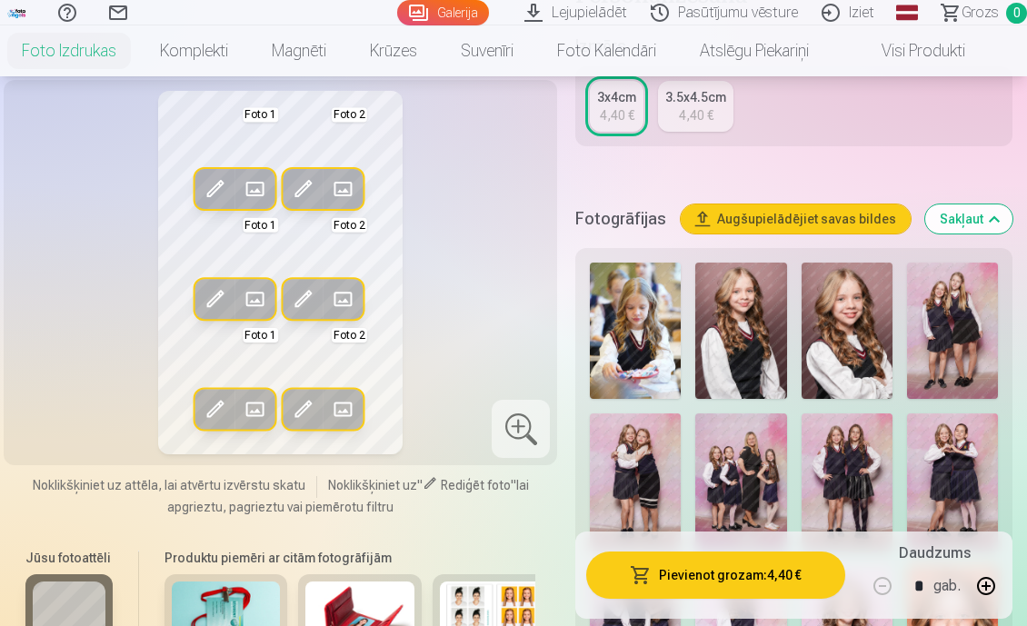
click at [852, 350] on img at bounding box center [847, 331] width 91 height 136
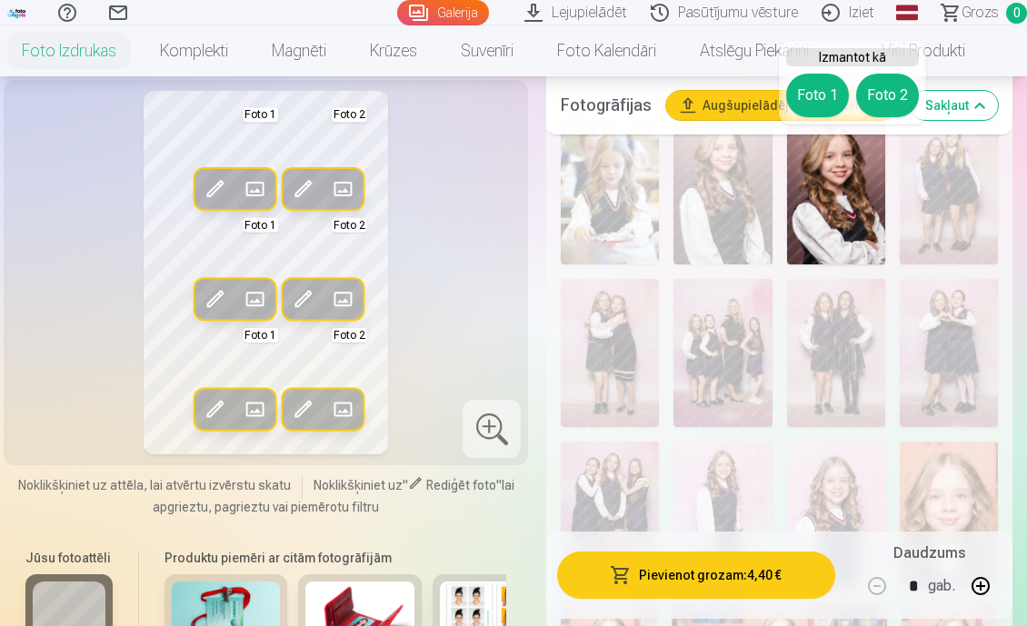
scroll to position [701, 0]
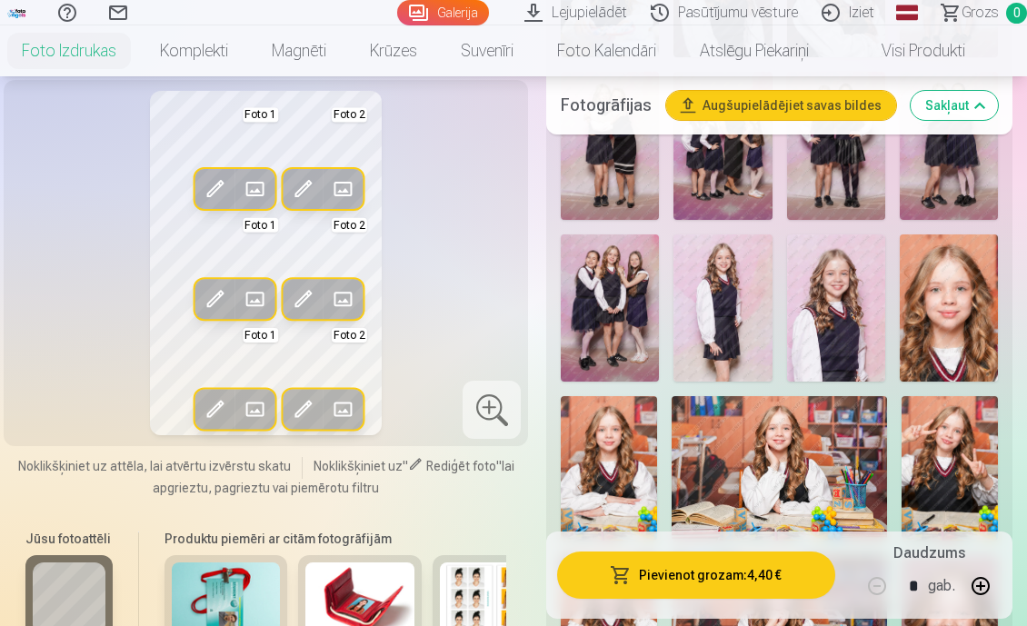
click at [848, 290] on img at bounding box center [836, 308] width 98 height 147
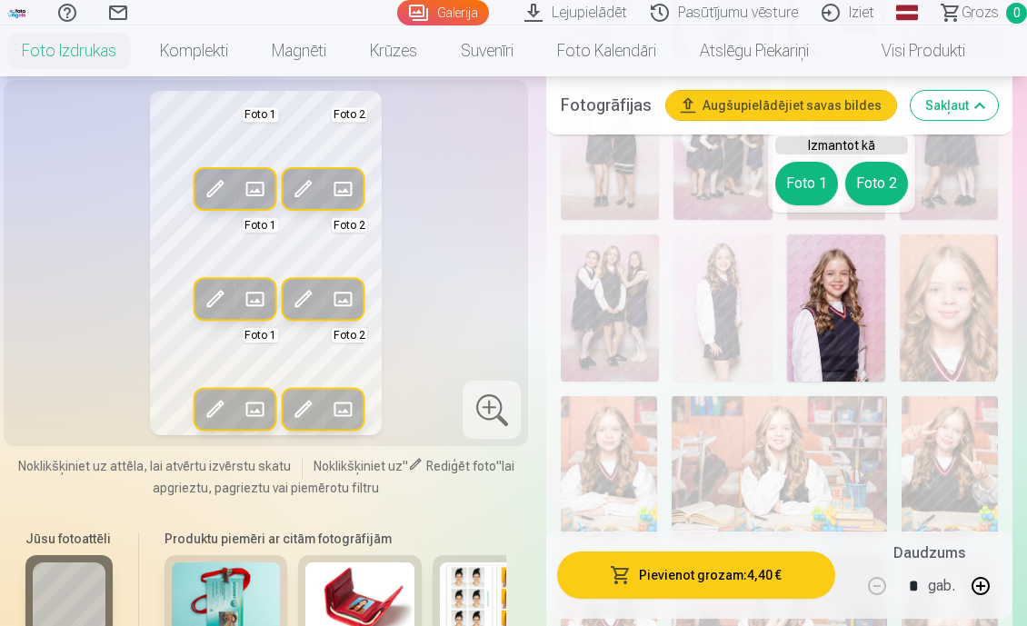
click at [848, 290] on img at bounding box center [836, 308] width 98 height 147
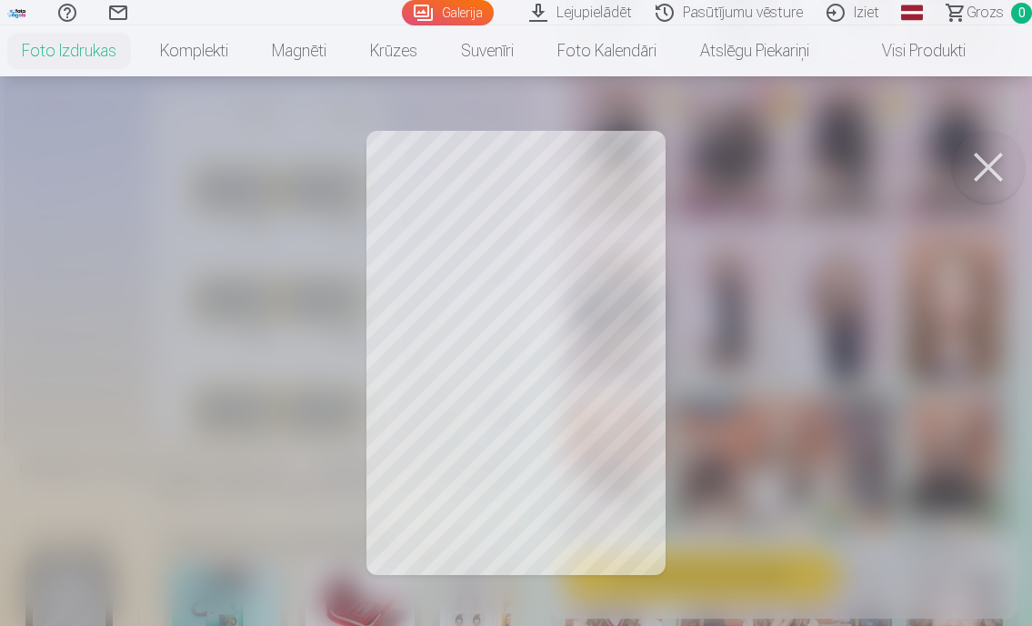
click at [989, 165] on button at bounding box center [988, 167] width 73 height 73
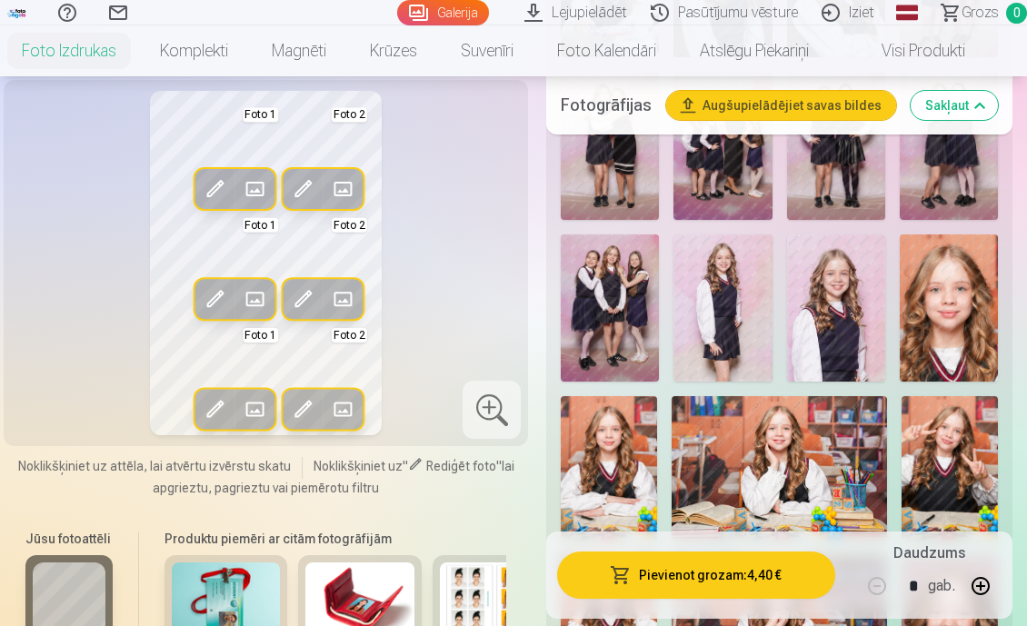
click at [871, 303] on img at bounding box center [836, 308] width 98 height 147
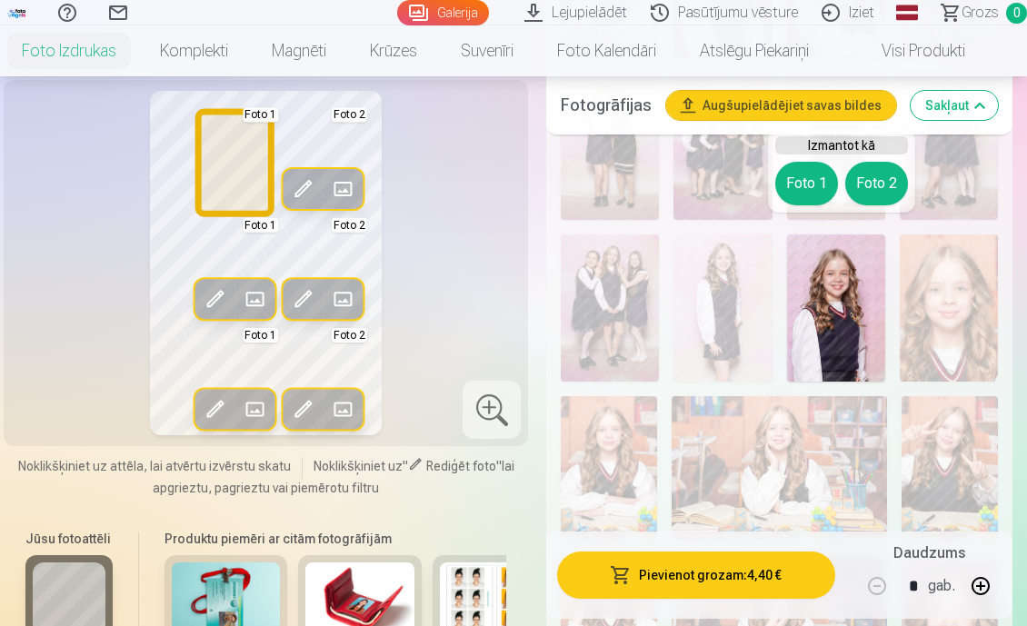
click at [811, 182] on button "Foto 1" at bounding box center [806, 184] width 63 height 44
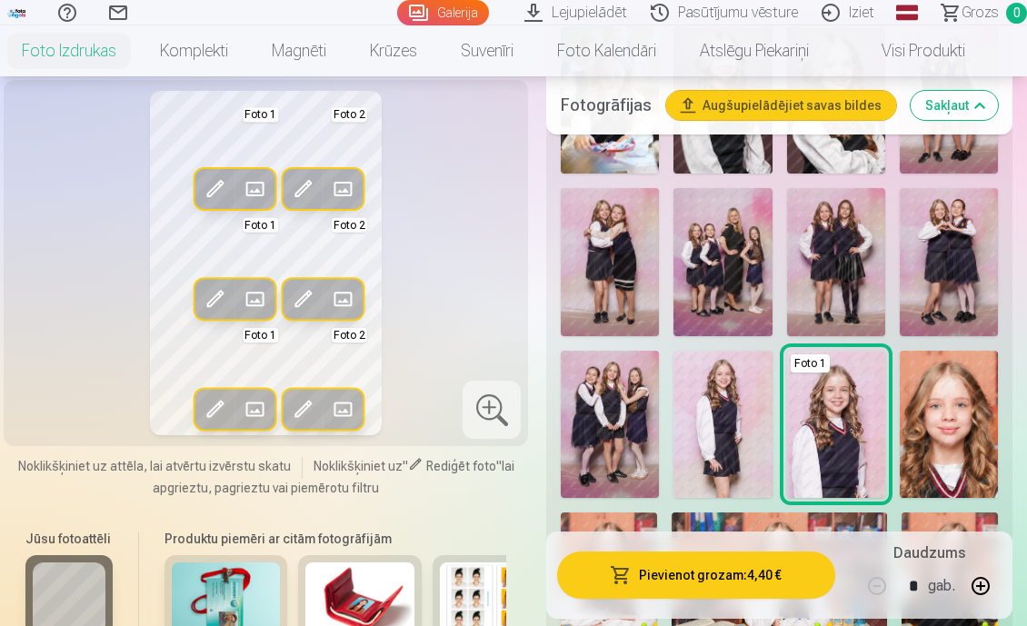
scroll to position [594, 0]
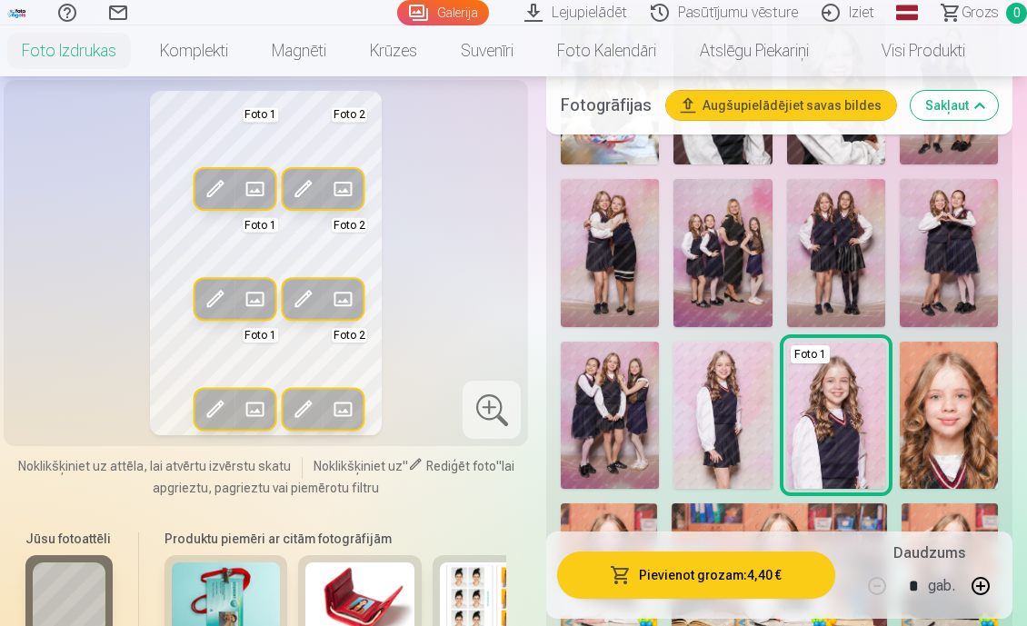
click at [591, 10] on link "Lejupielādēt" at bounding box center [578, 12] width 126 height 25
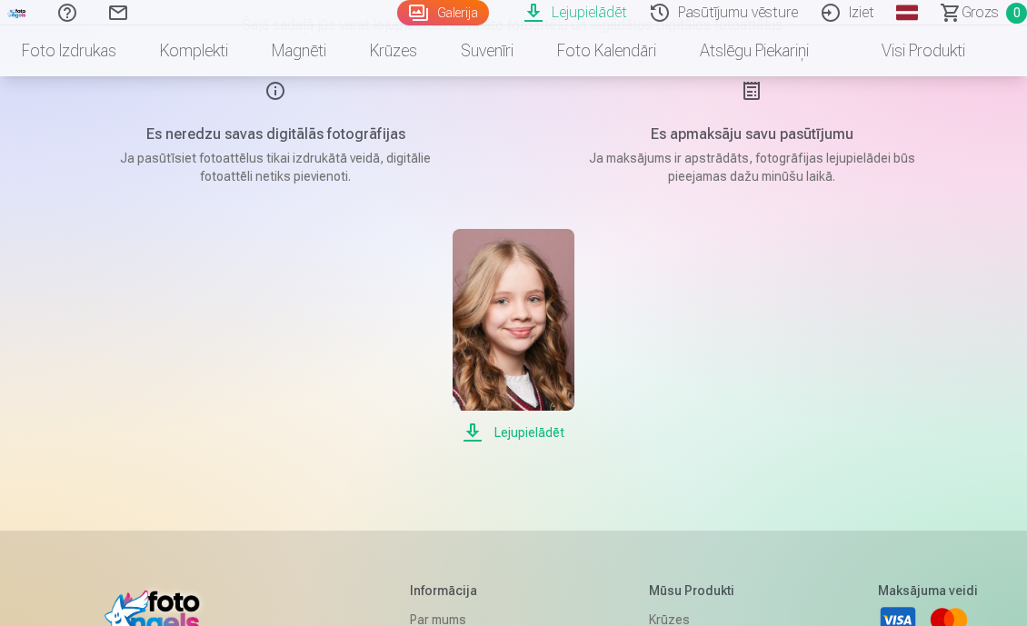
scroll to position [284, 0]
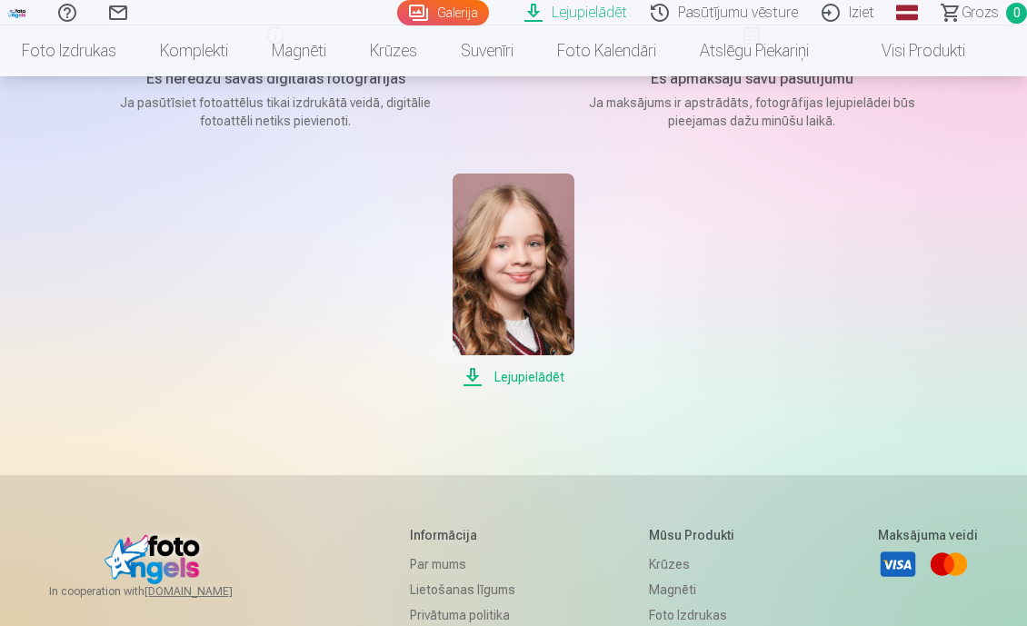
click at [544, 375] on span "Lejupielādēt" at bounding box center [513, 377] width 121 height 22
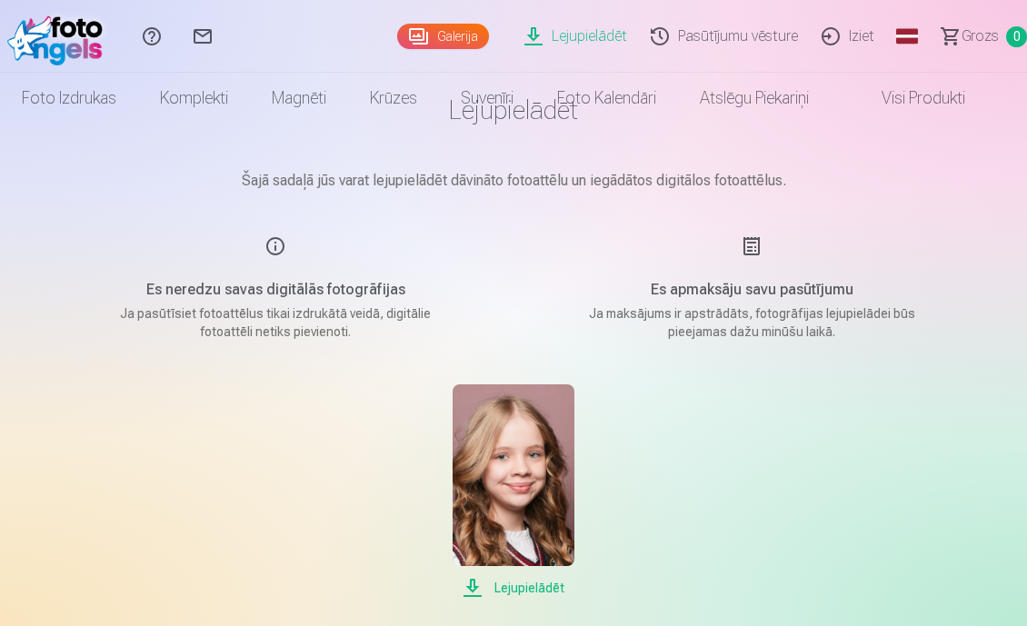
scroll to position [0, 0]
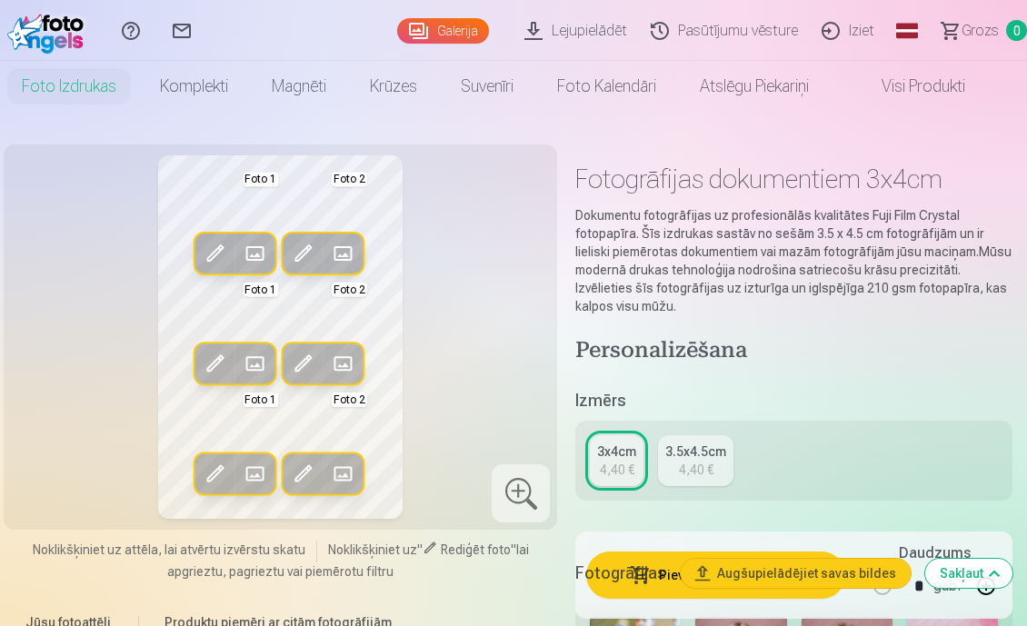
scroll to position [15, 0]
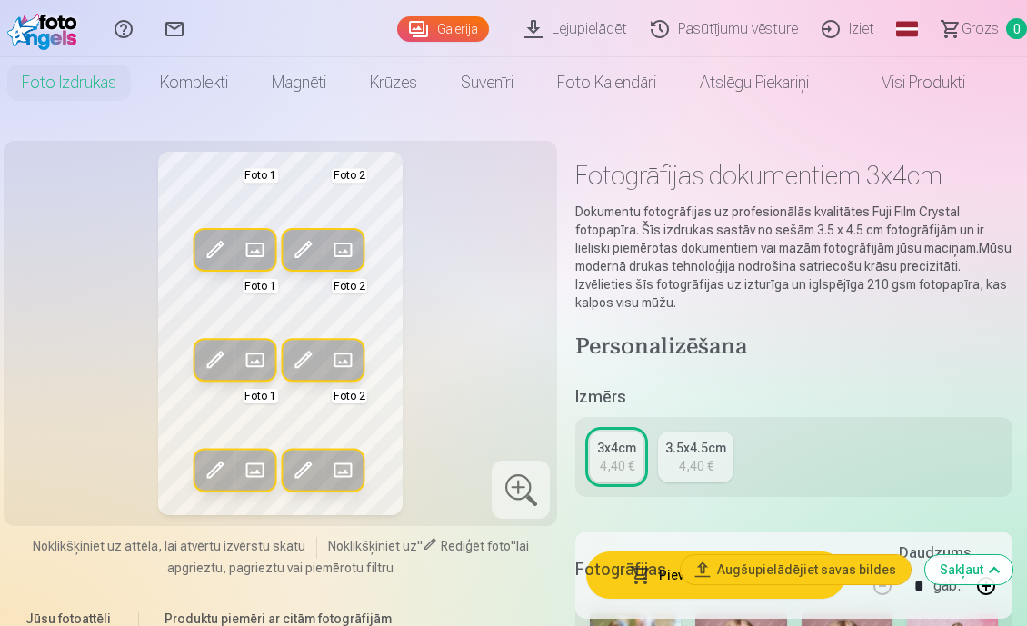
click at [600, 30] on link "Lejupielādēt" at bounding box center [578, 28] width 126 height 57
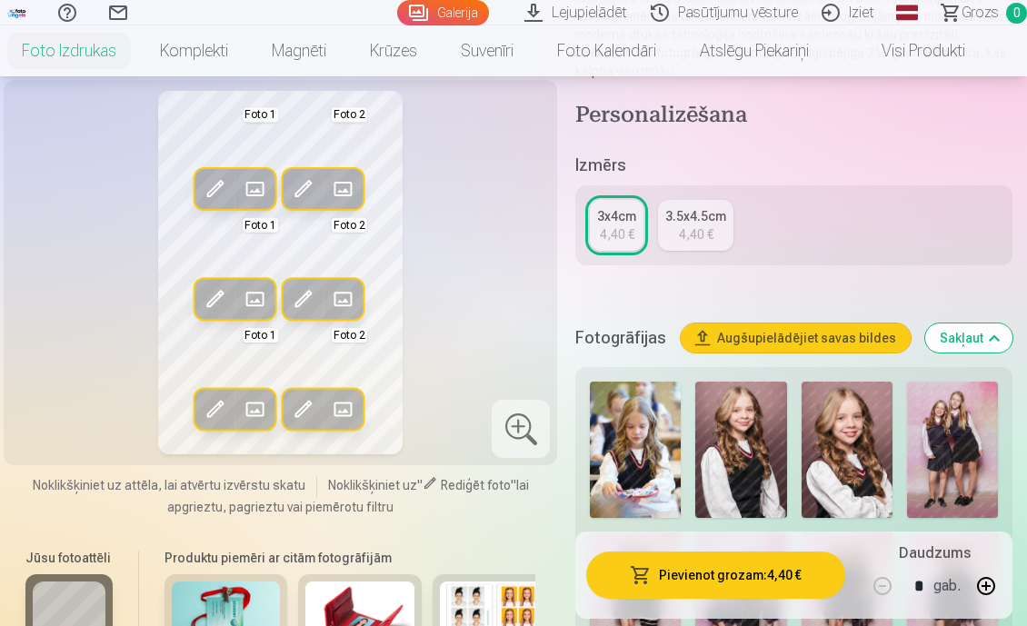
scroll to position [384, 0]
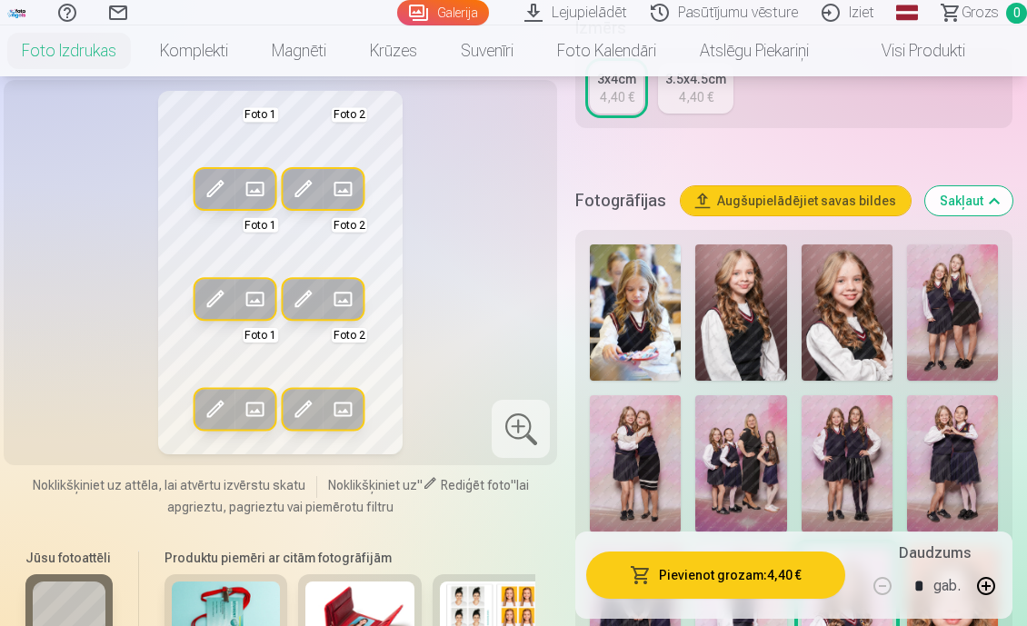
click at [873, 296] on img at bounding box center [847, 313] width 91 height 136
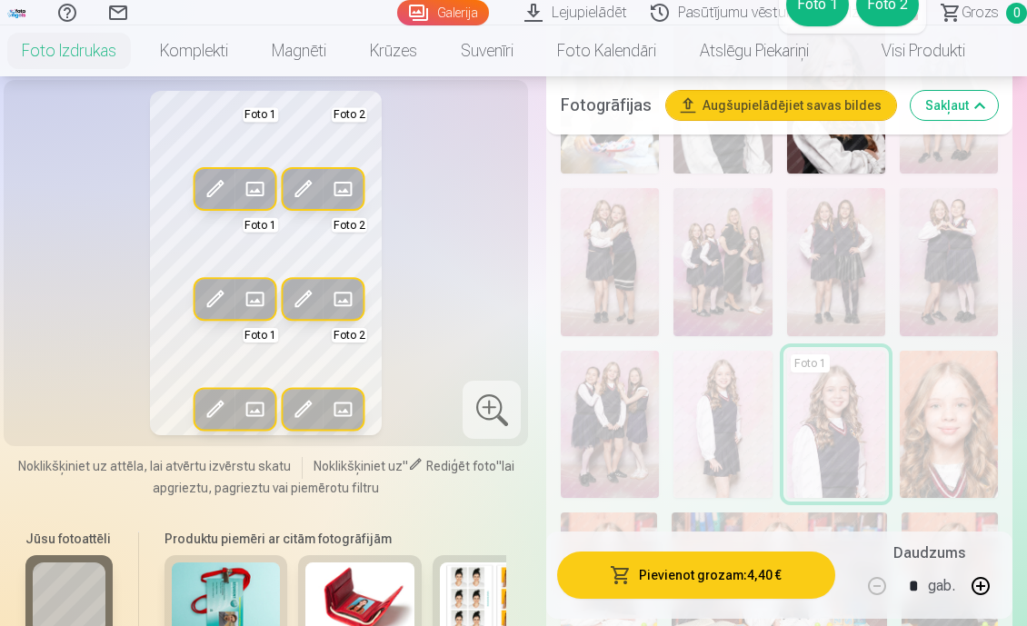
scroll to position [574, 0]
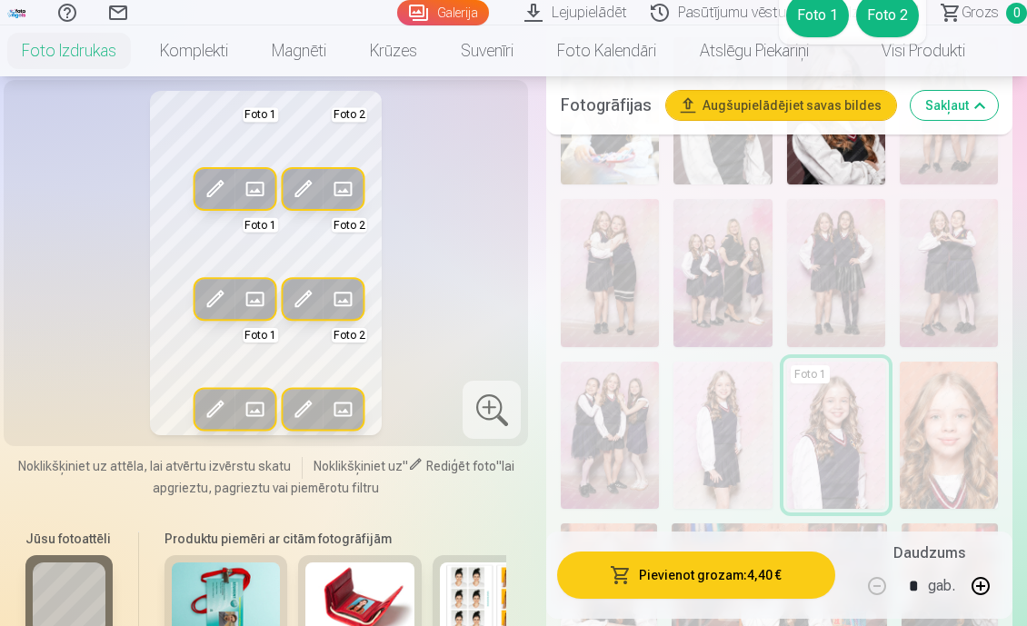
click at [226, 599] on img at bounding box center [226, 599] width 109 height 73
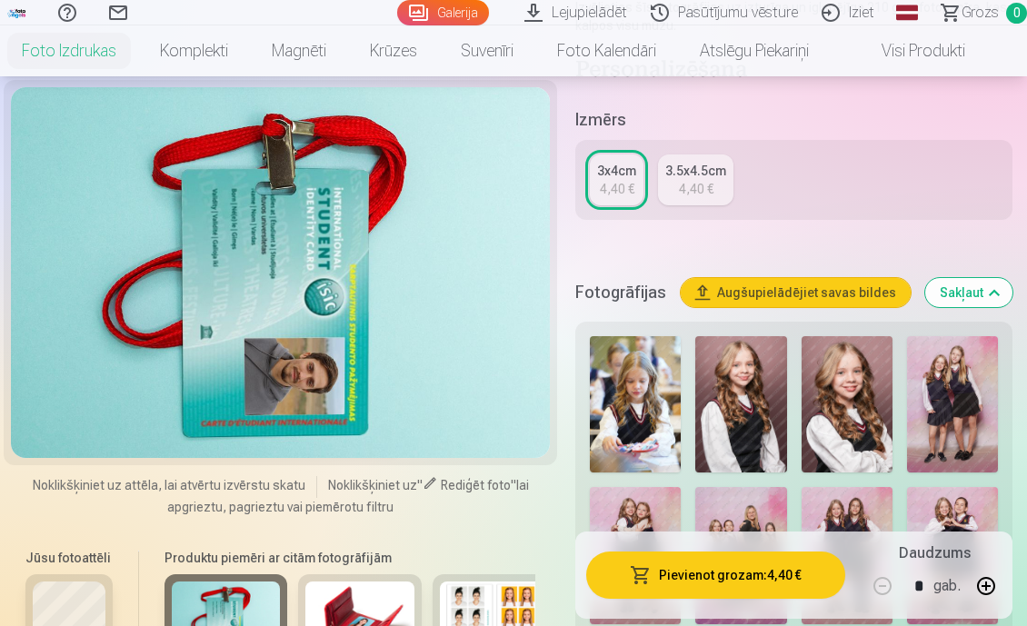
scroll to position [274, 0]
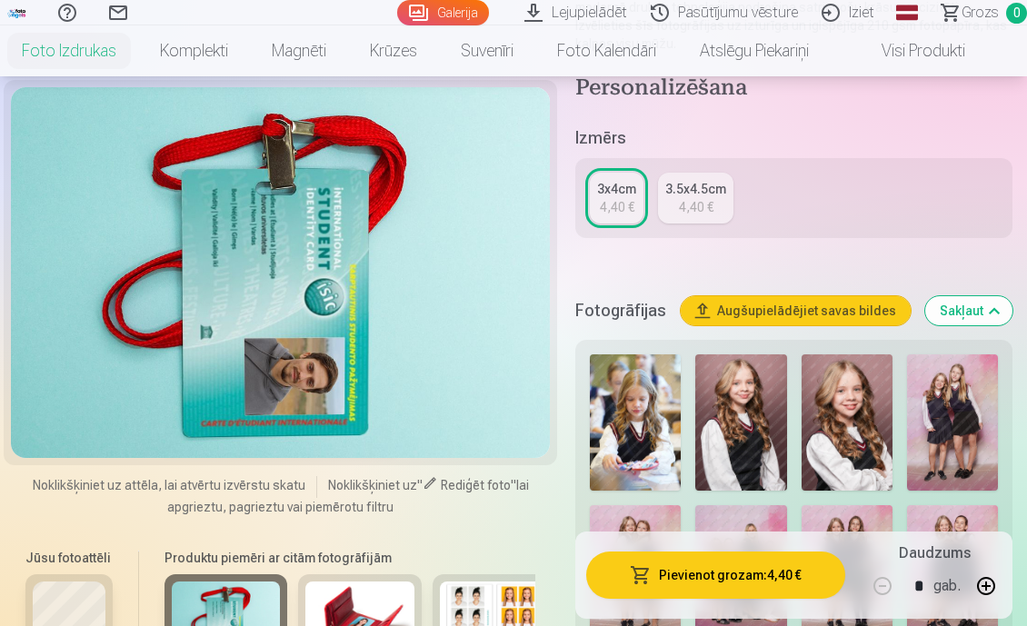
click at [785, 306] on button "Augšupielādējiet savas bildes" at bounding box center [796, 310] width 230 height 29
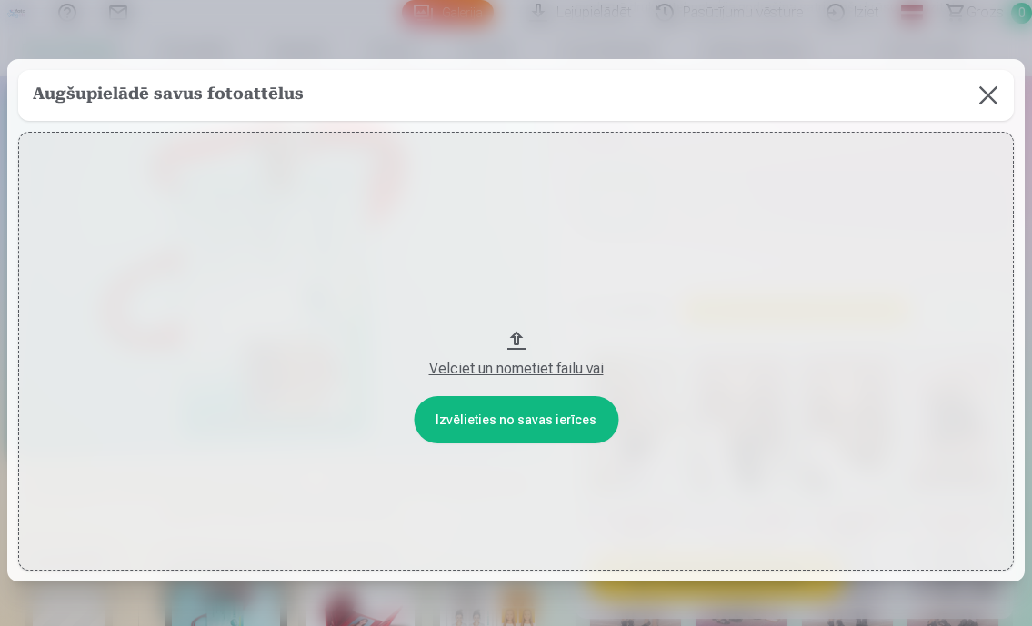
click at [969, 95] on button at bounding box center [988, 95] width 51 height 51
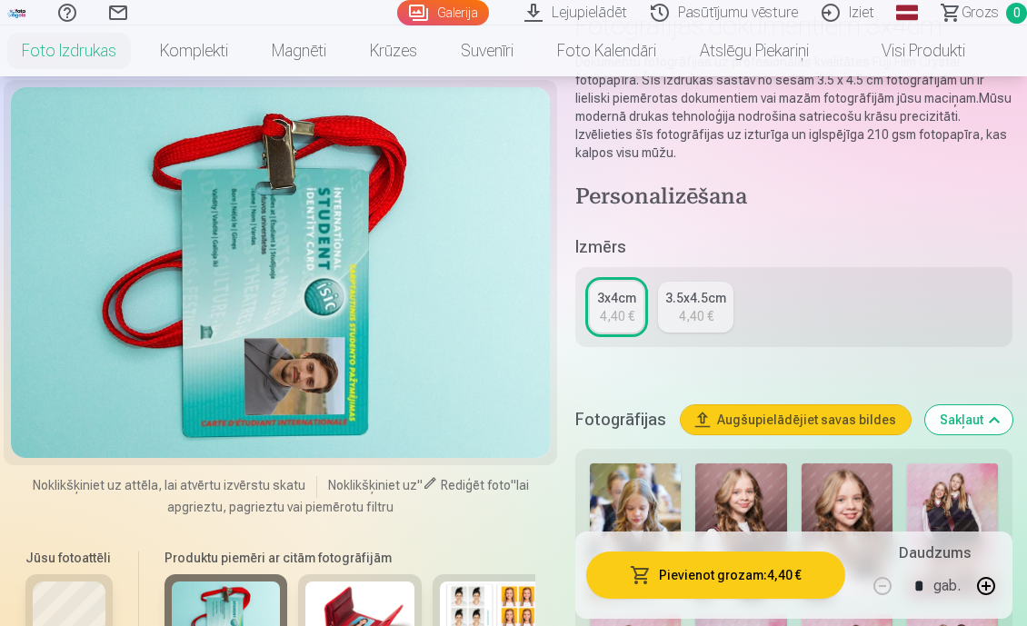
scroll to position [145, 0]
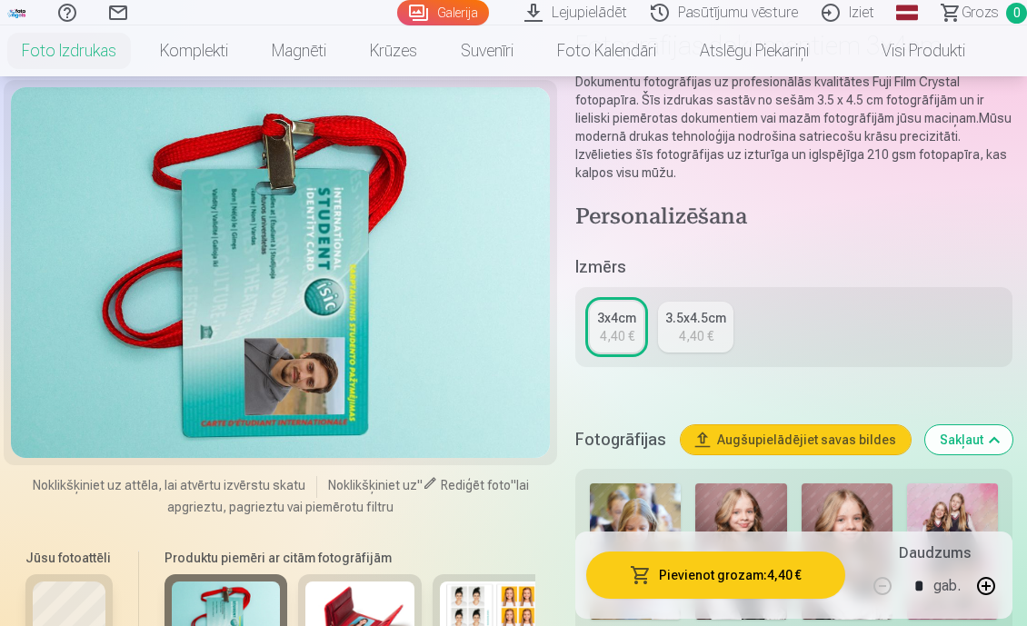
click at [538, 15] on link "Lejupielādēt" at bounding box center [578, 12] width 126 height 25
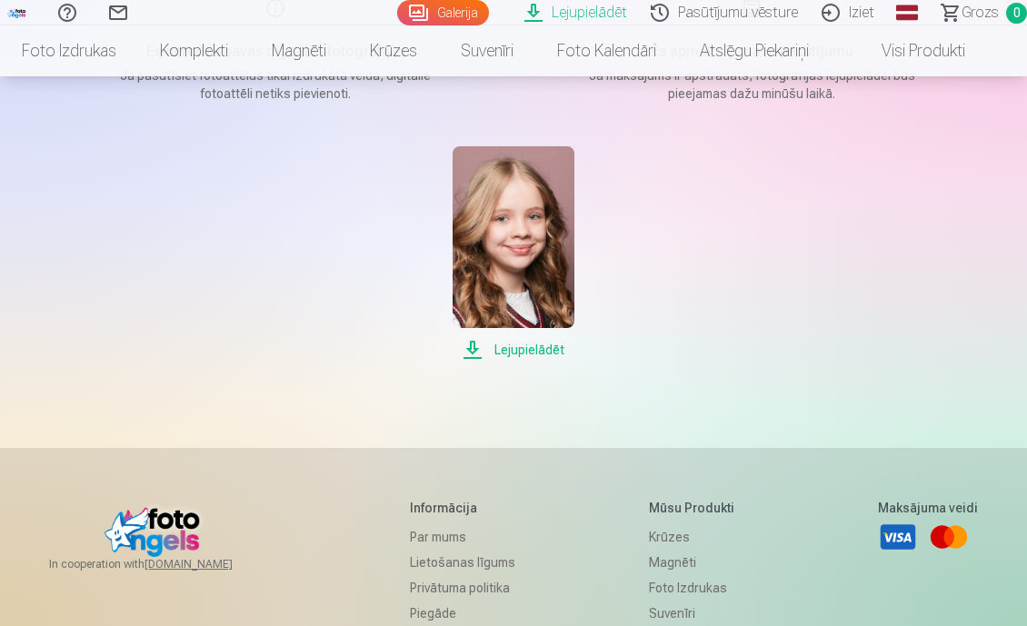
scroll to position [258, 0]
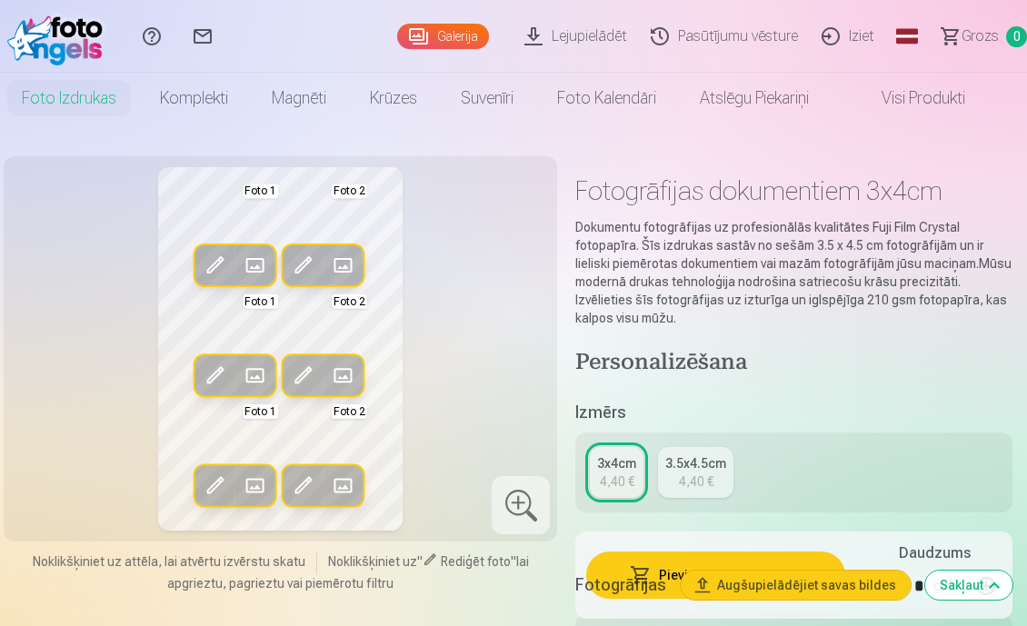
click at [738, 31] on link "Pasūtījumu vēsture" at bounding box center [727, 36] width 171 height 73
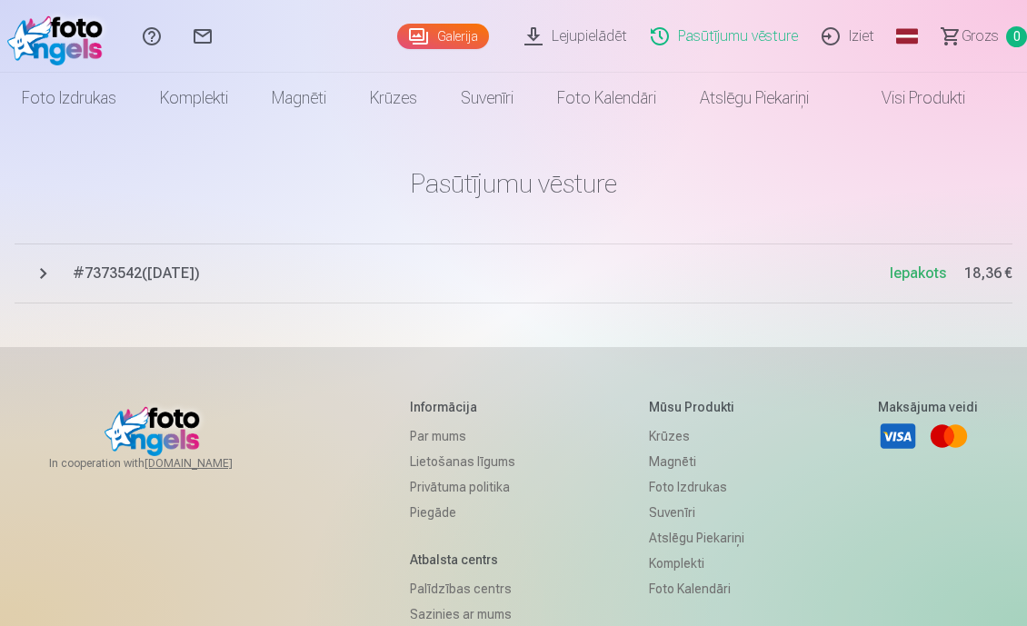
click at [212, 271] on span "# 7373542 ( 29.04.2025 )" at bounding box center [481, 274] width 817 height 22
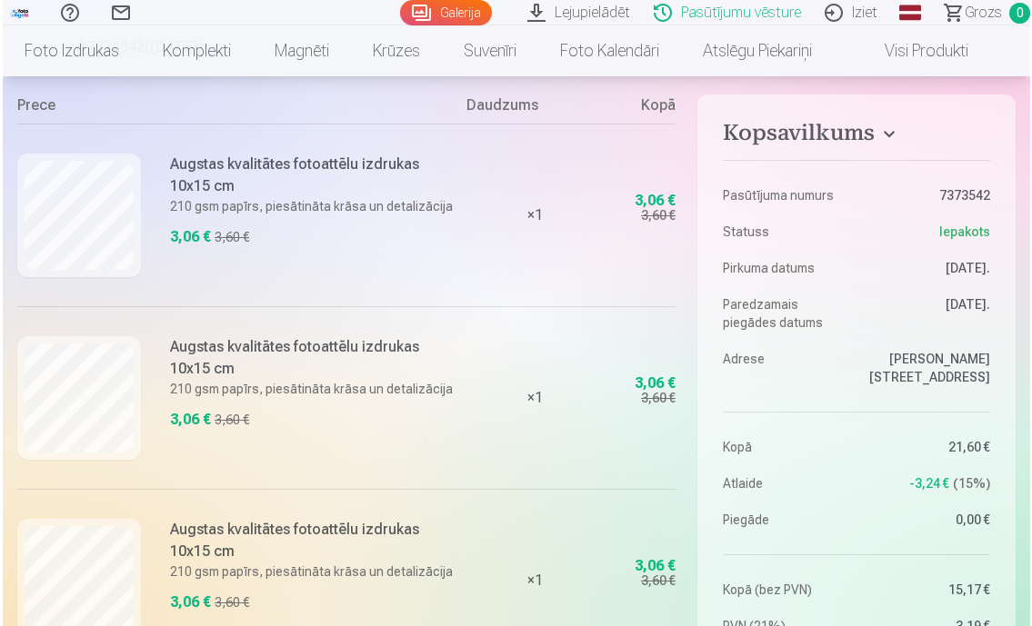
scroll to position [235, 0]
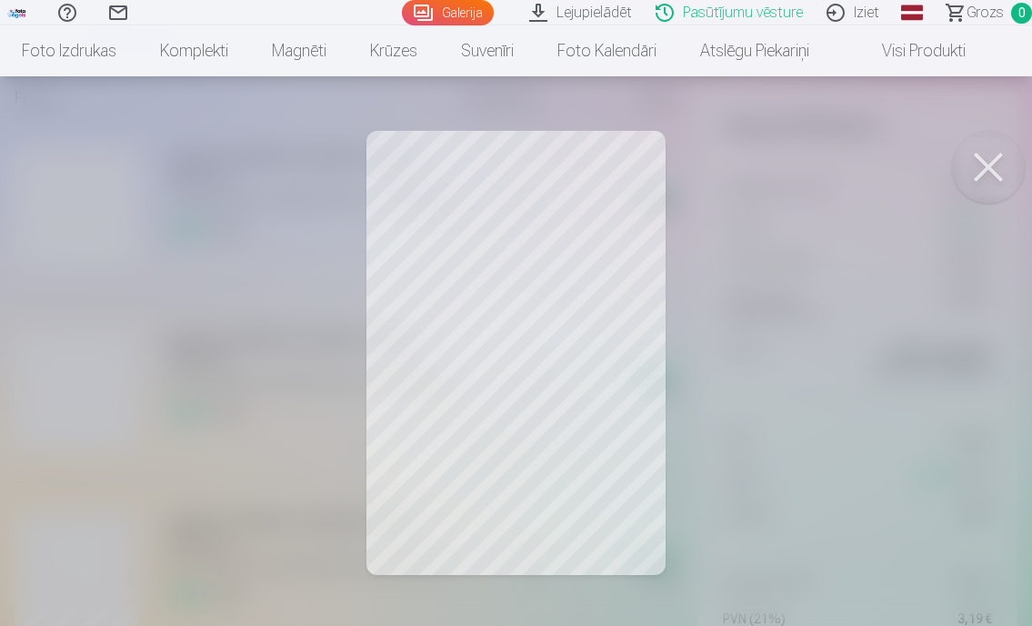
click at [620, 13] on link "Lejupielādēt" at bounding box center [583, 12] width 126 height 25
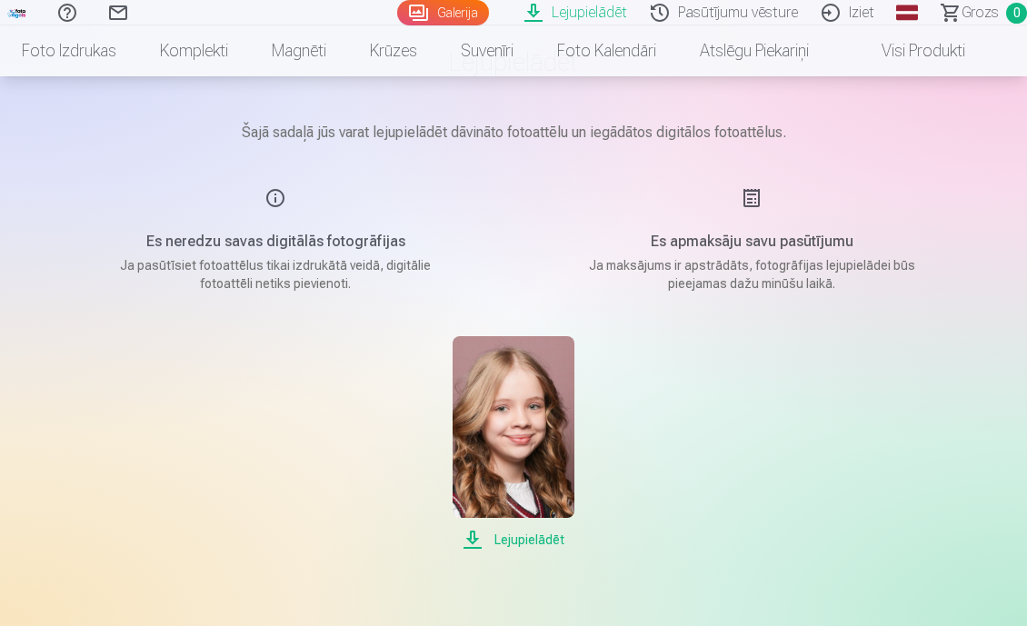
scroll to position [123, 0]
click at [276, 195] on div "Es neredzu savas digitālās fotogrāfijas Ja pasūtīsiet fotoattēlus tikai izdrukā…" at bounding box center [275, 238] width 433 height 105
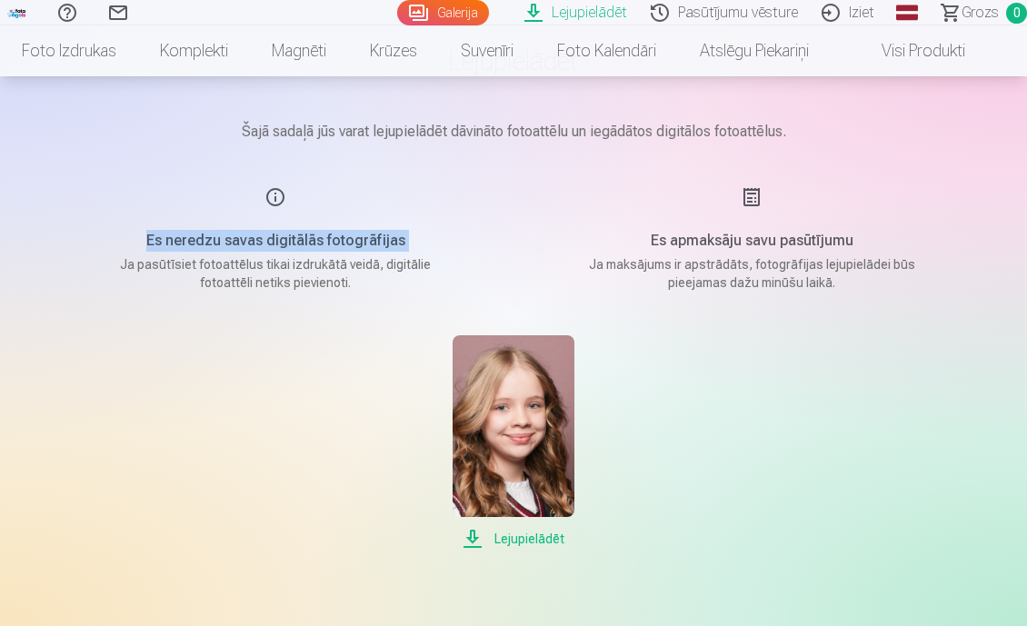
click at [276, 195] on div "Es neredzu savas digitālās fotogrāfijas Ja pasūtīsiet fotoattēlus tikai izdrukā…" at bounding box center [275, 238] width 433 height 105
click at [338, 417] on div "Lejupielādēt" at bounding box center [513, 442] width 909 height 215
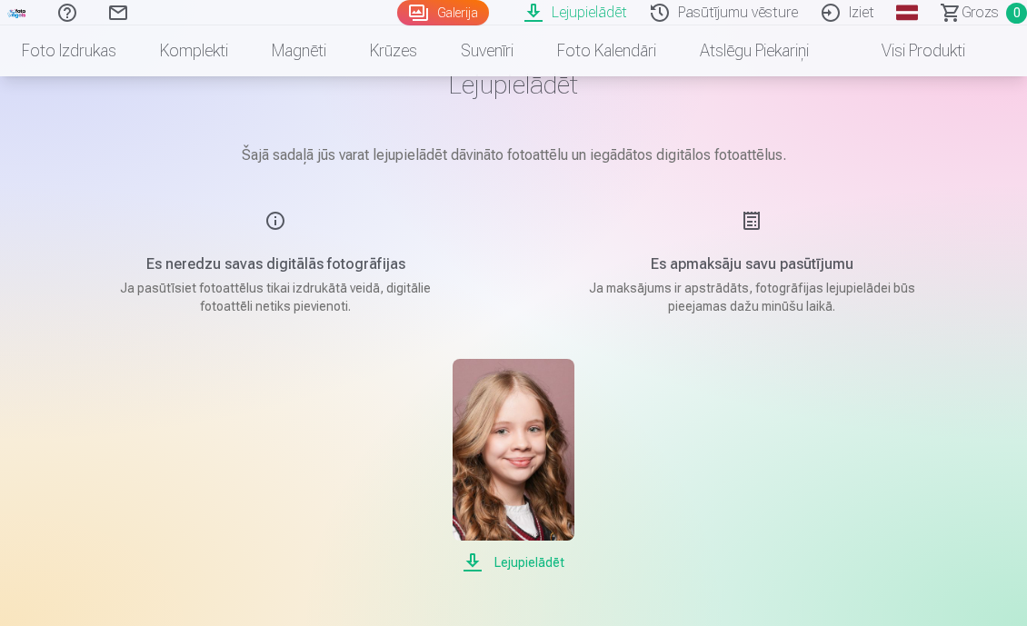
scroll to position [22, 0]
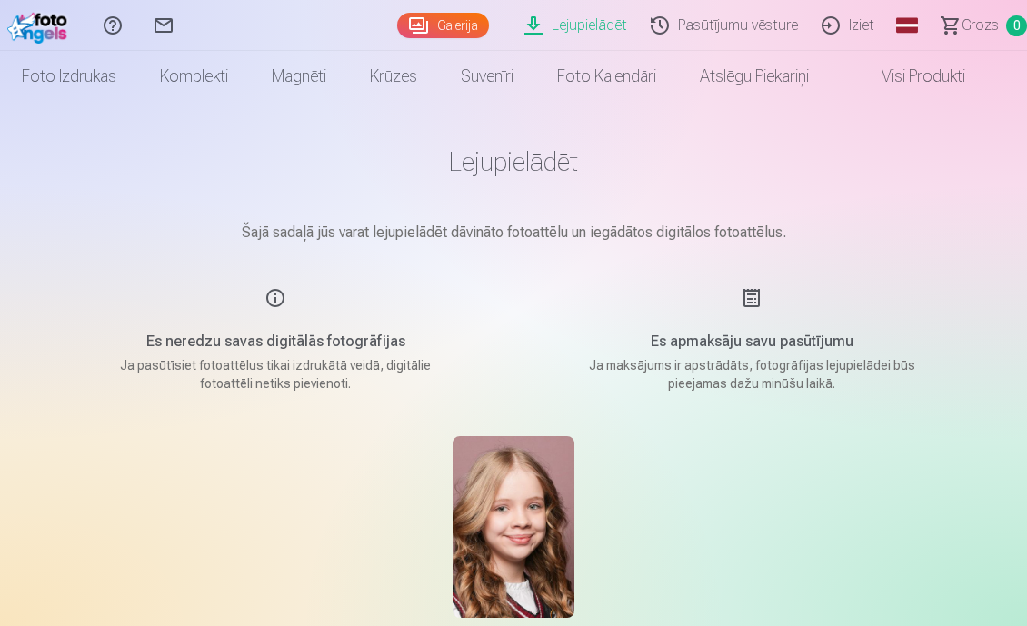
click at [338, 417] on main "Lejupielādēt Šajā sadaļā jūs varat lejupielādēt dāvināto fotoattēlu un iegādāto…" at bounding box center [513, 398] width 909 height 593
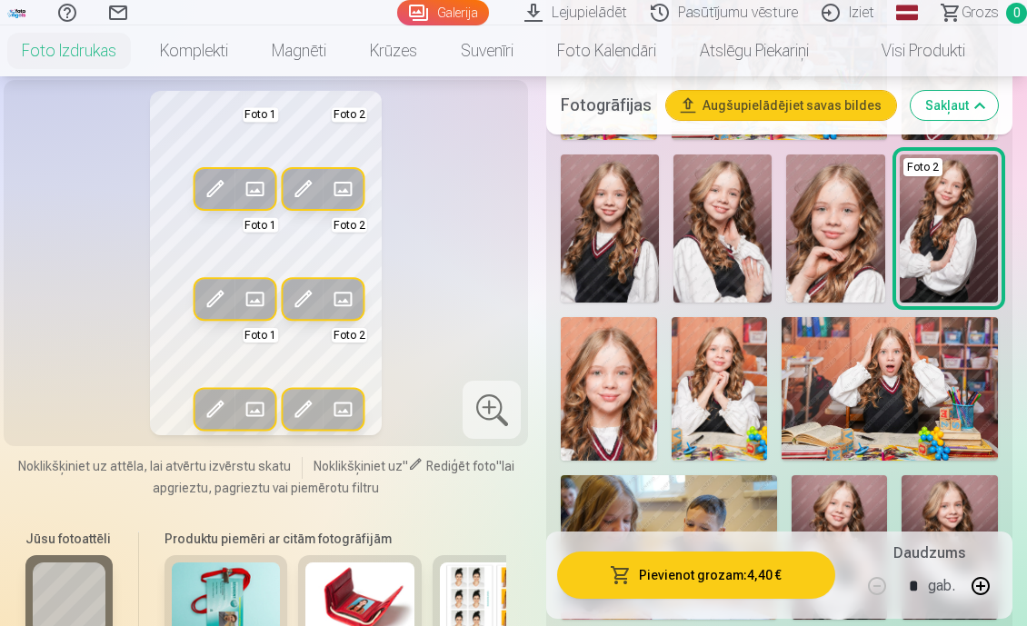
scroll to position [1312, 0]
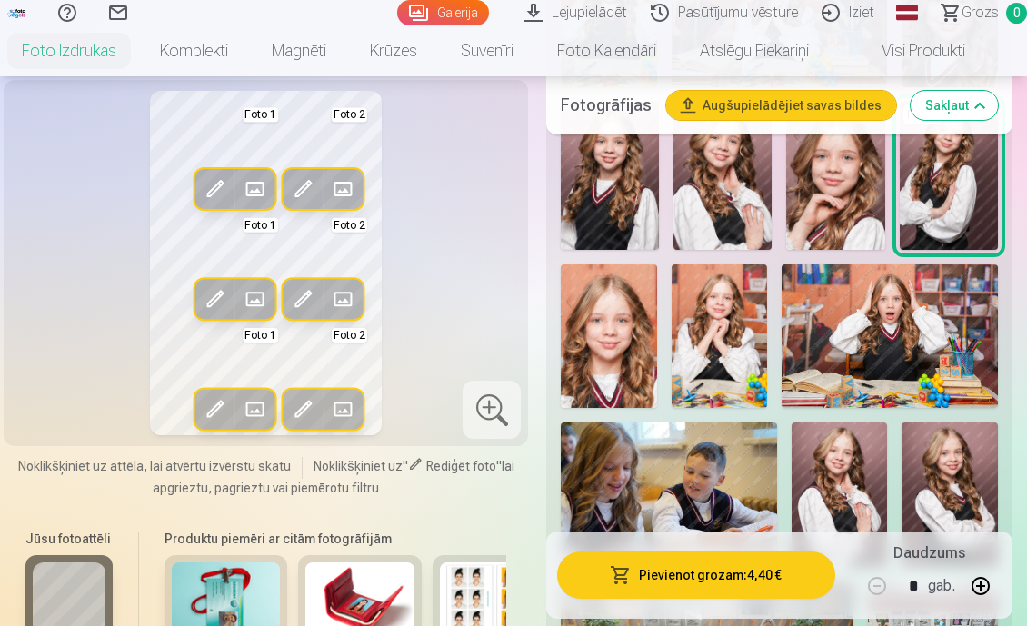
click at [963, 444] on img at bounding box center [950, 495] width 96 height 144
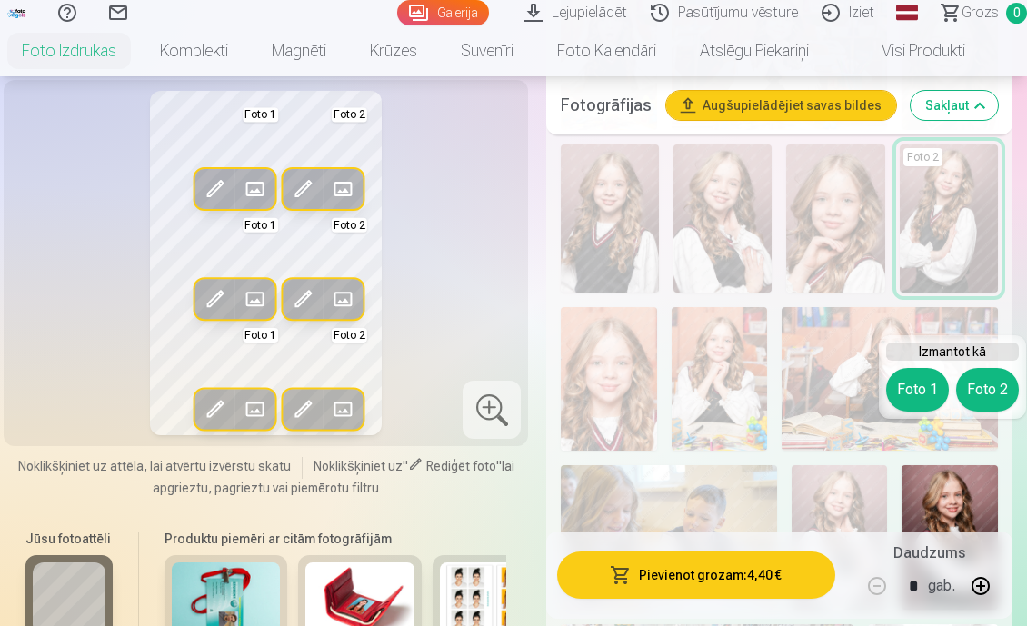
scroll to position [1269, 0]
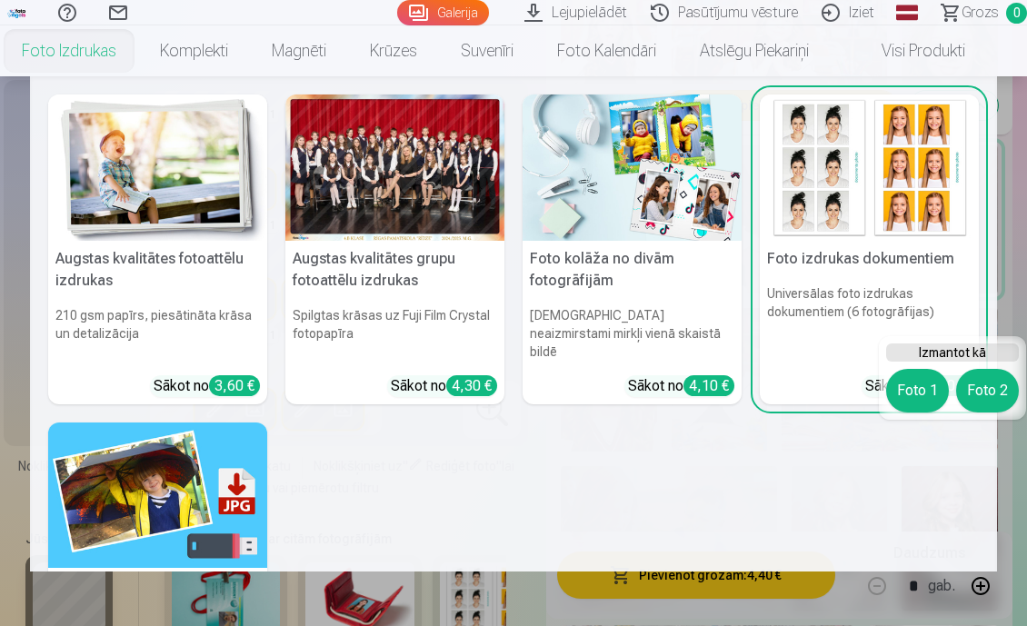
click at [66, 52] on link "Foto izdrukas" at bounding box center [69, 50] width 138 height 51
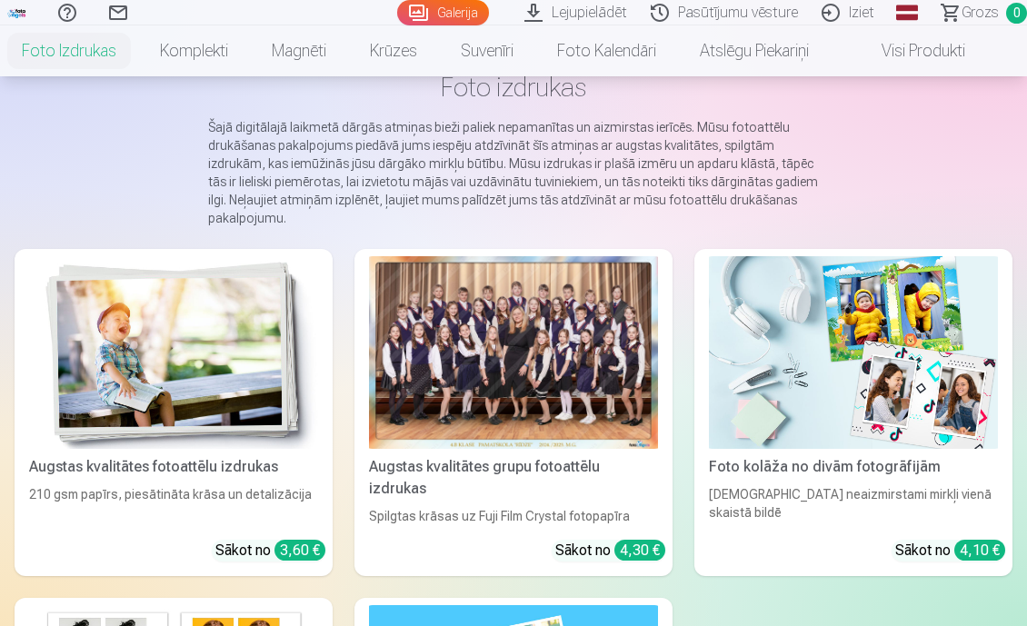
scroll to position [112, 0]
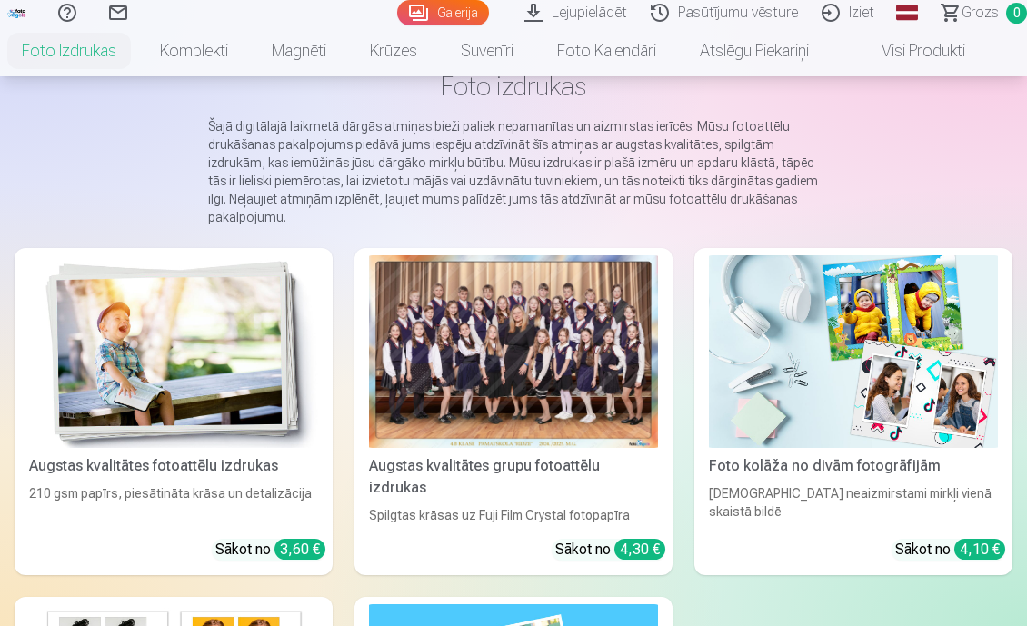
click at [477, 360] on div at bounding box center [513, 351] width 289 height 193
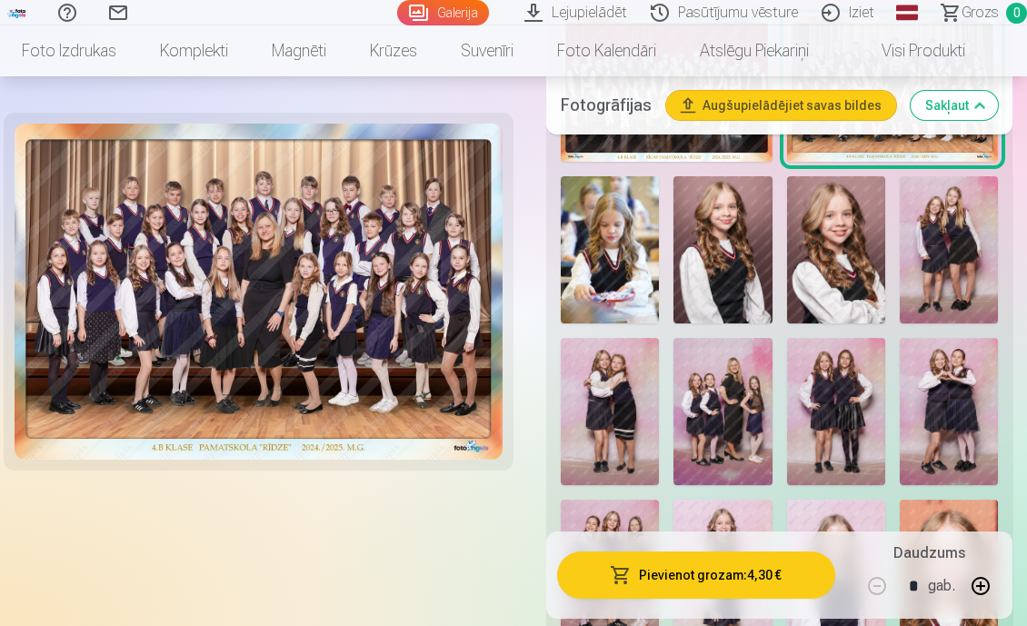
scroll to position [717, 0]
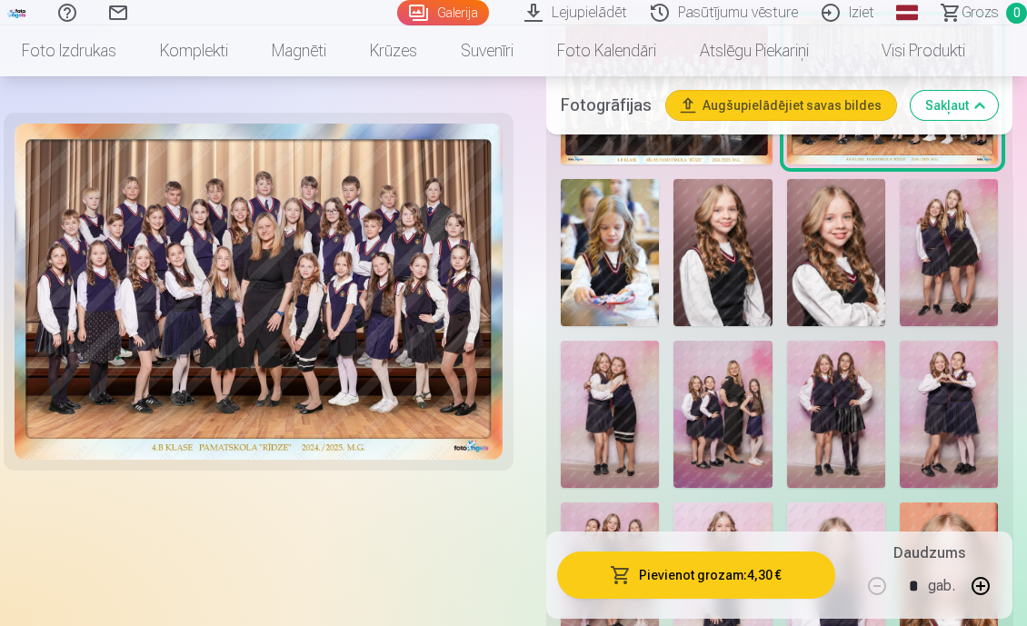
click at [823, 226] on img at bounding box center [836, 252] width 98 height 147
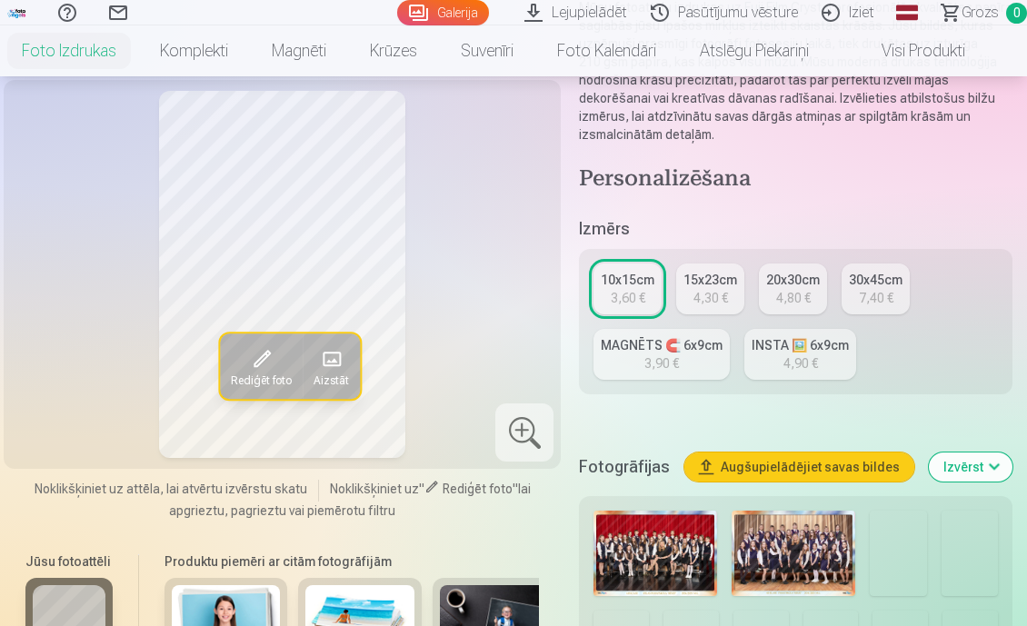
scroll to position [265, 0]
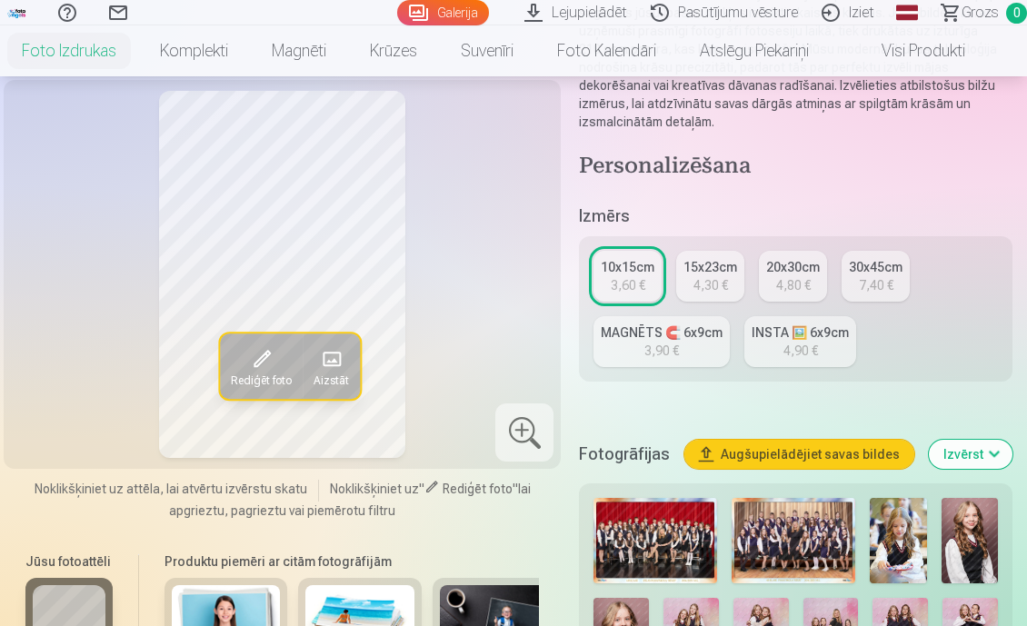
click at [580, 11] on link "Lejupielādēt" at bounding box center [578, 12] width 126 height 25
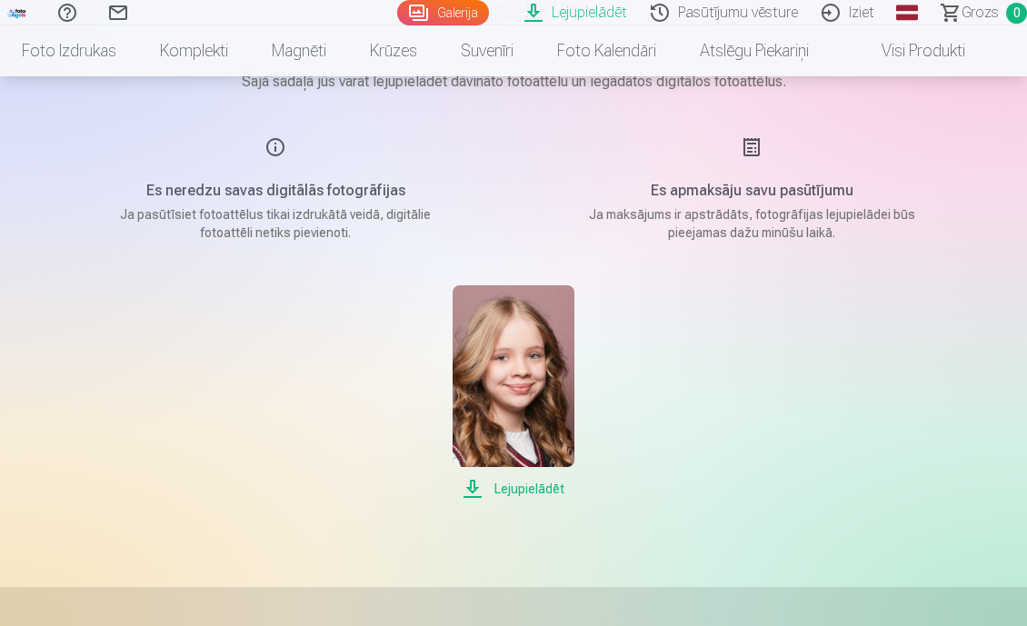
scroll to position [176, 0]
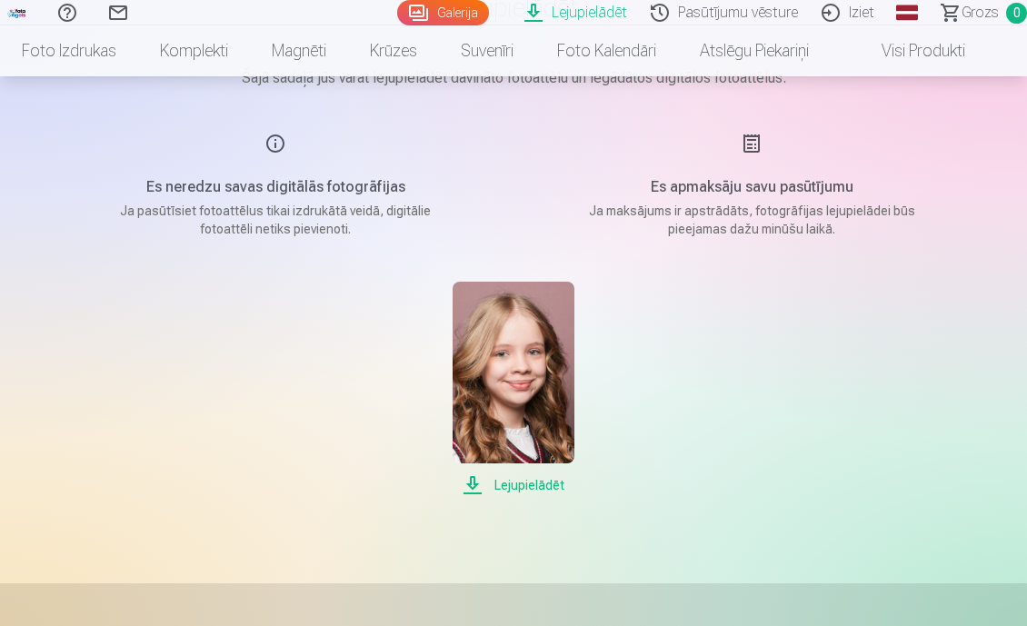
click at [724, 186] on h5 "Es apmaksāju savu pasūtījumu" at bounding box center [751, 187] width 345 height 22
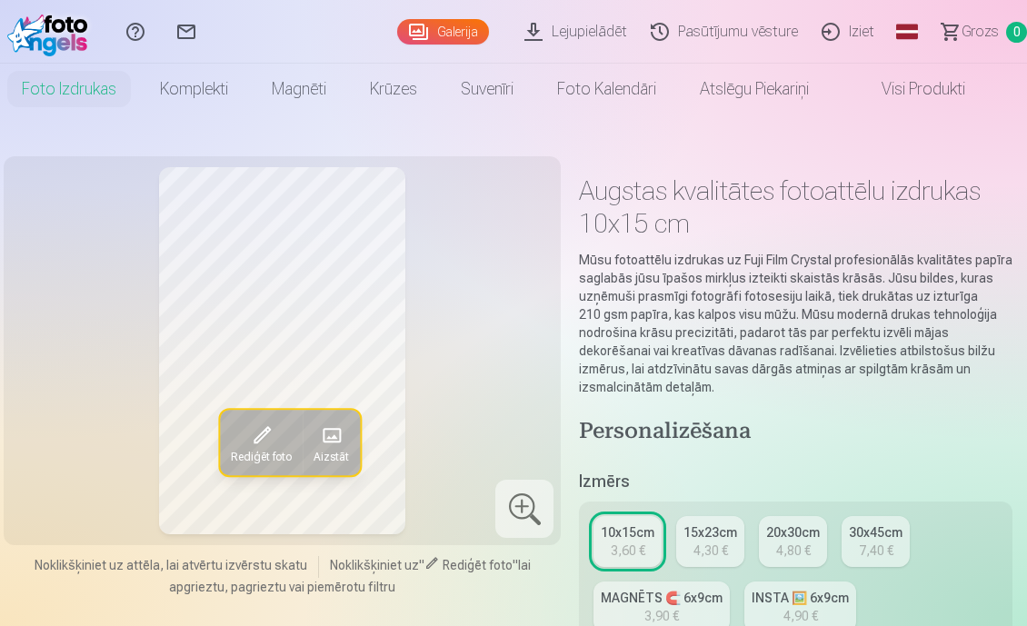
scroll to position [10, 0]
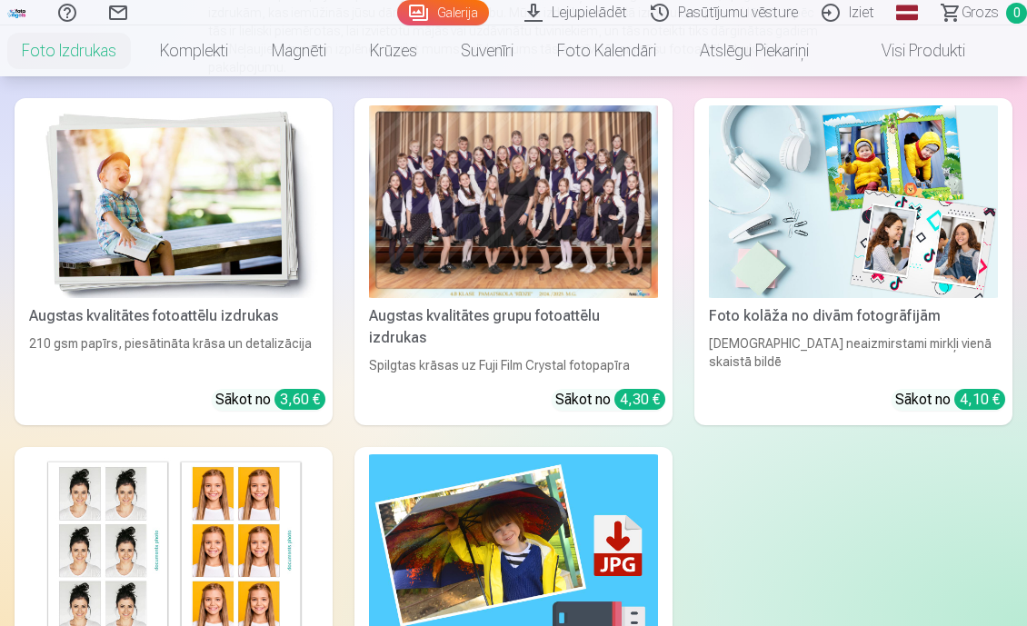
scroll to position [261, 0]
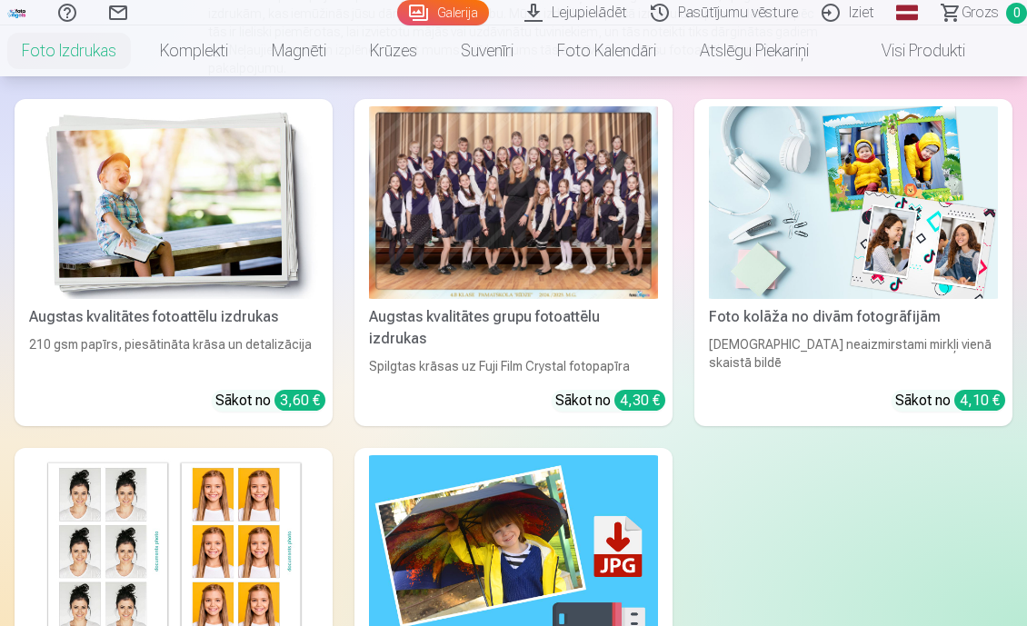
click at [603, 275] on div at bounding box center [513, 202] width 289 height 193
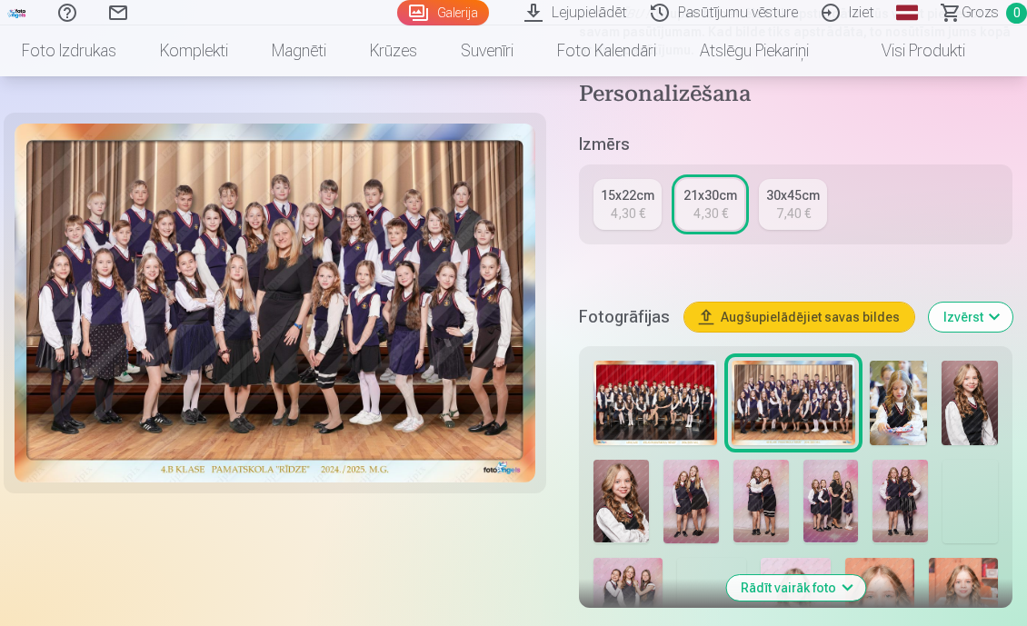
scroll to position [438, 0]
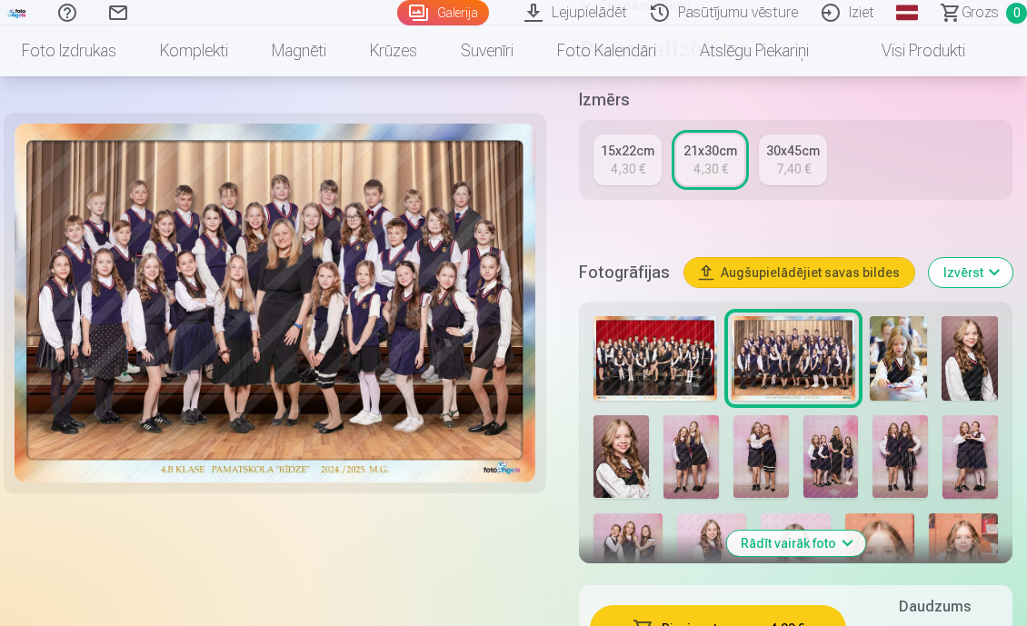
click at [834, 543] on button "Rādīt vairāk foto" at bounding box center [795, 543] width 139 height 25
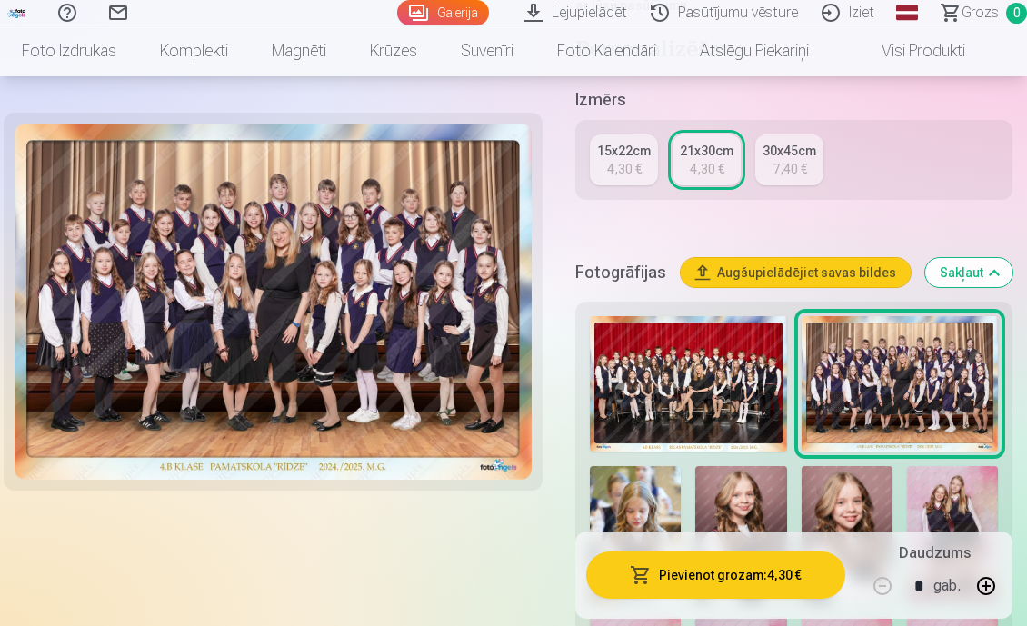
click at [960, 268] on button "Sakļaut" at bounding box center [968, 272] width 87 height 29
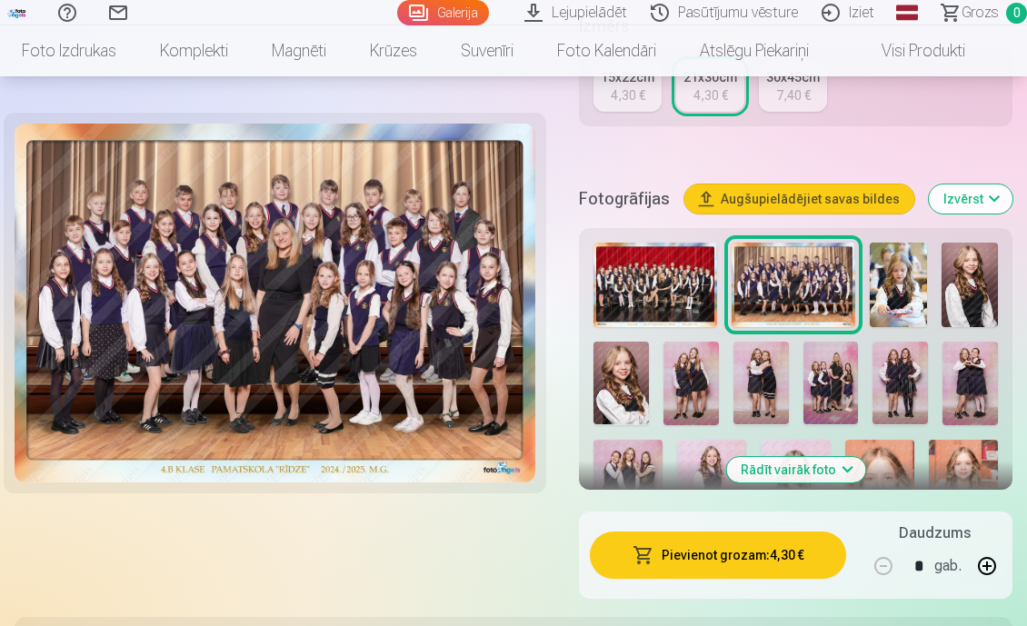
scroll to position [528, 0]
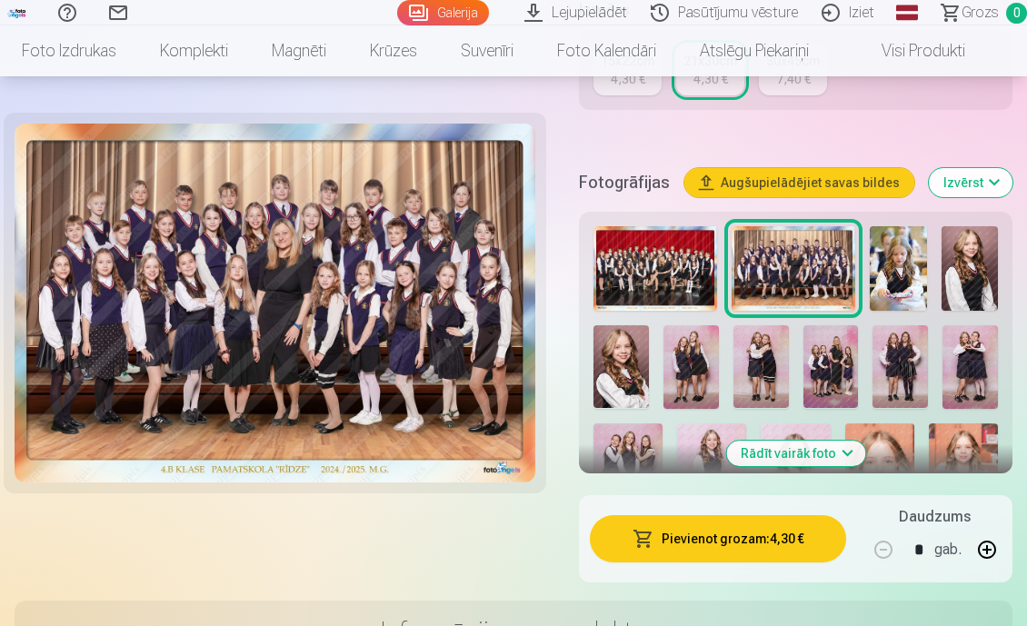
click at [904, 264] on img at bounding box center [898, 268] width 56 height 85
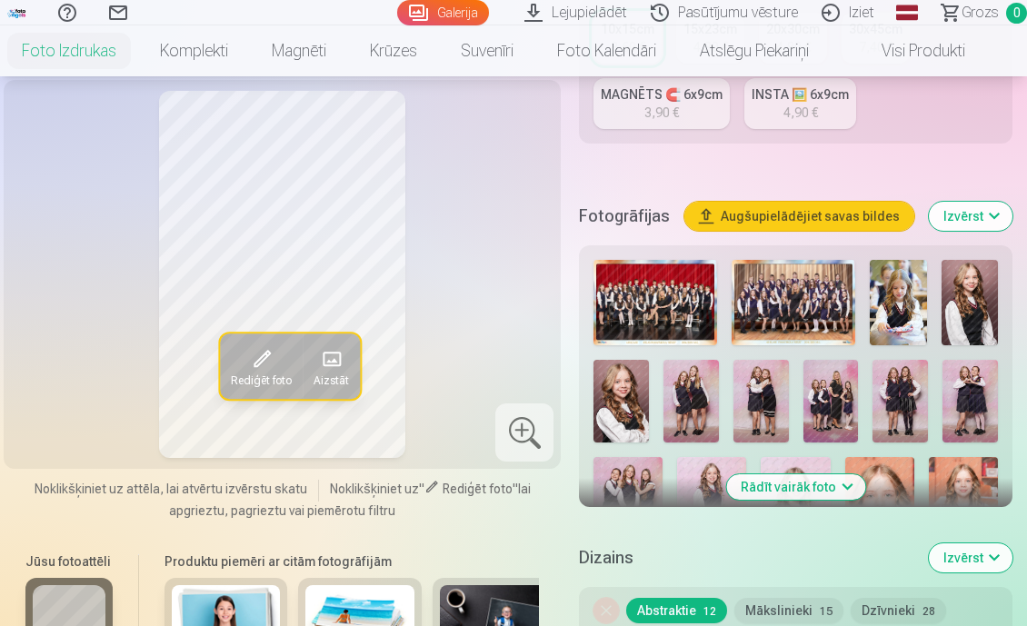
scroll to position [508, 0]
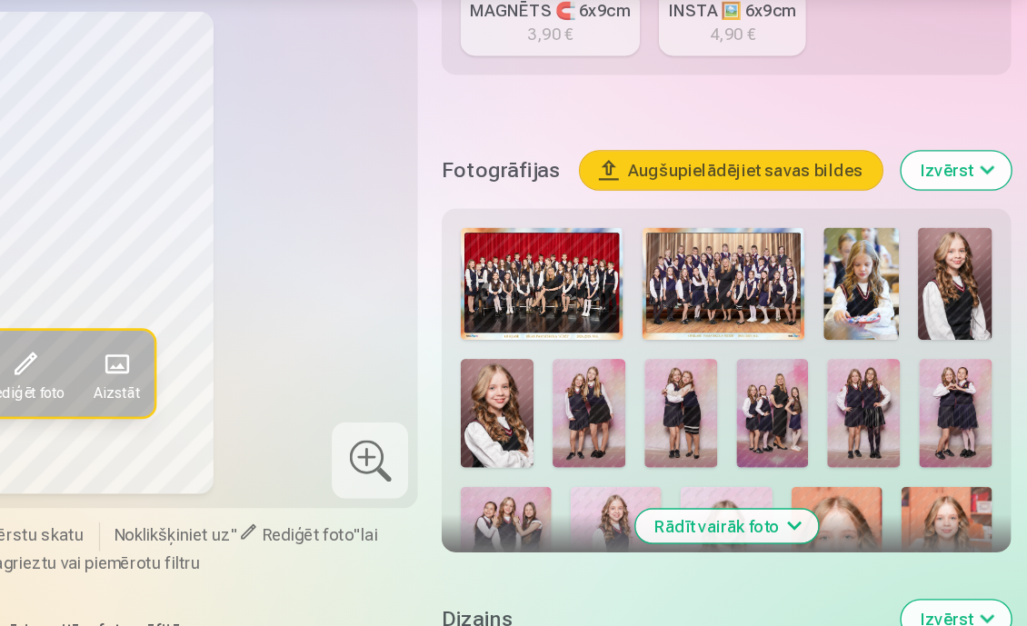
click at [646, 385] on img at bounding box center [621, 396] width 55 height 83
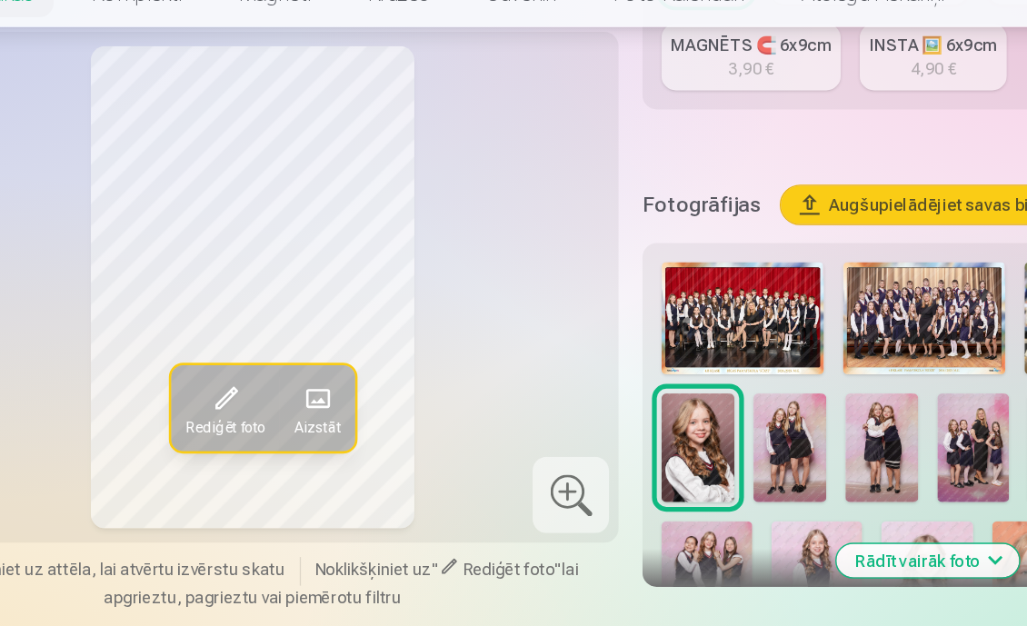
click at [327, 357] on span at bounding box center [331, 358] width 29 height 29
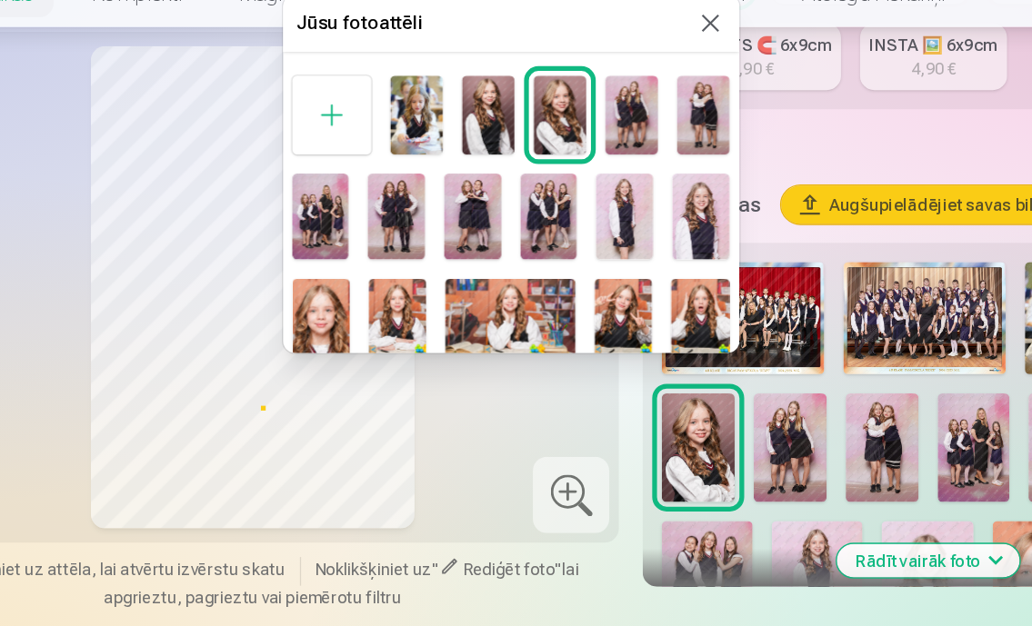
click at [514, 374] on div at bounding box center [516, 313] width 1032 height 626
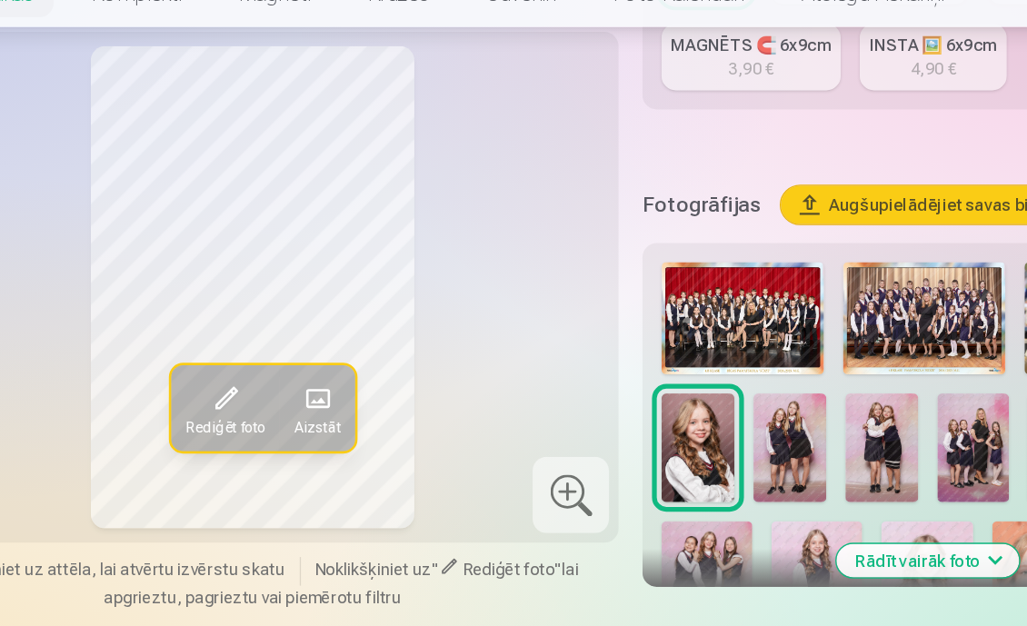
click at [252, 374] on span "Rediģēt foto" at bounding box center [261, 381] width 61 height 15
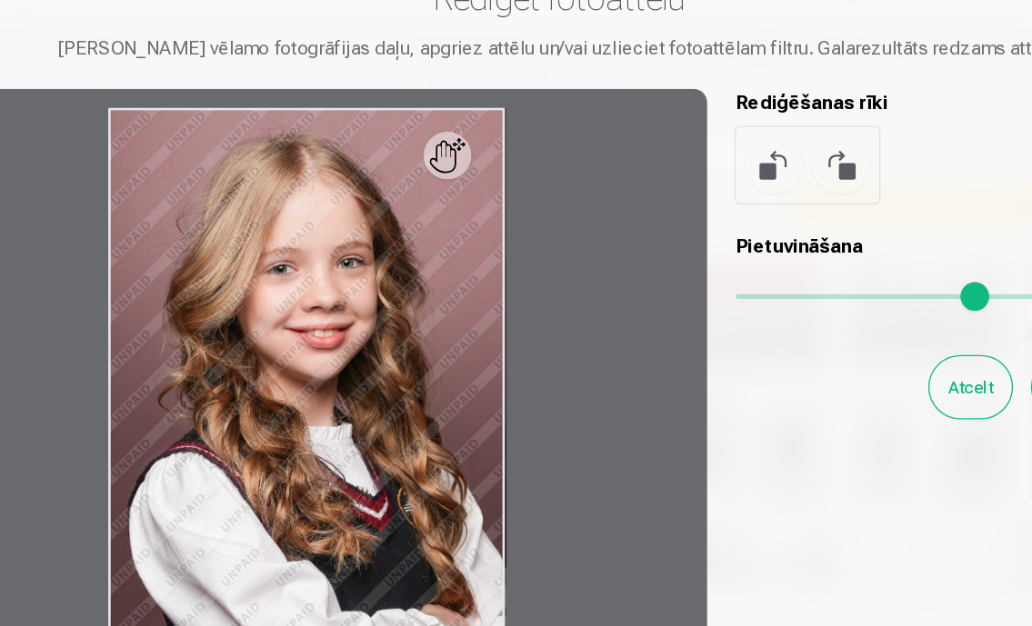
click at [832, 344] on button "Atcelt" at bounding box center [828, 350] width 63 height 47
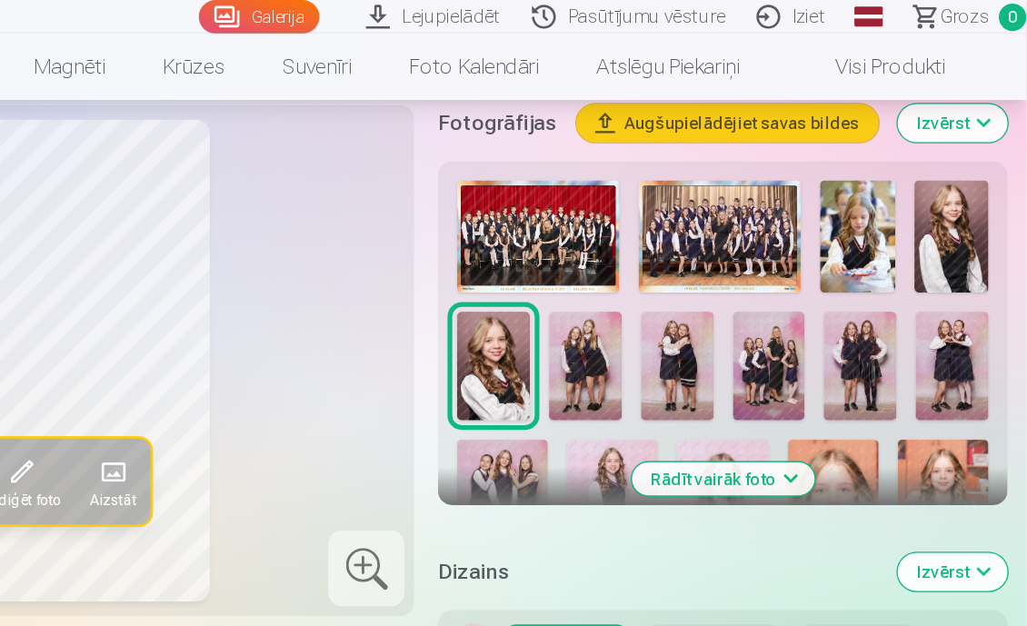
scroll to position [576, 0]
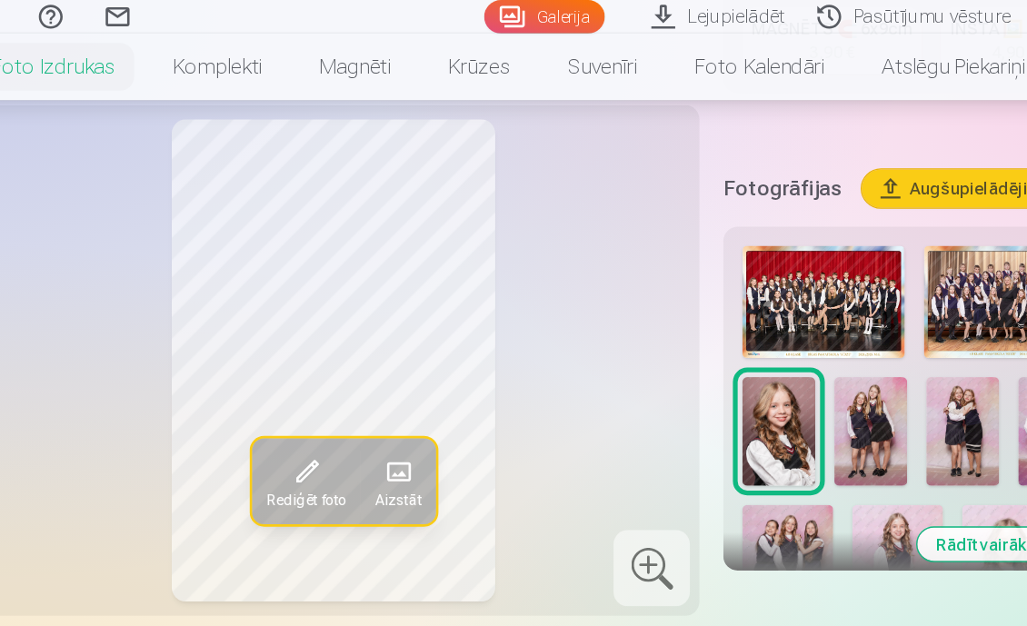
click at [598, 104] on div "Personalizēšana Izmērs 10x15cm 3,60 € 15x23cm 4,30 € 20x30cm 4,80 € 30x45cm 7,4…" at bounding box center [796, 463] width 434 height 1243
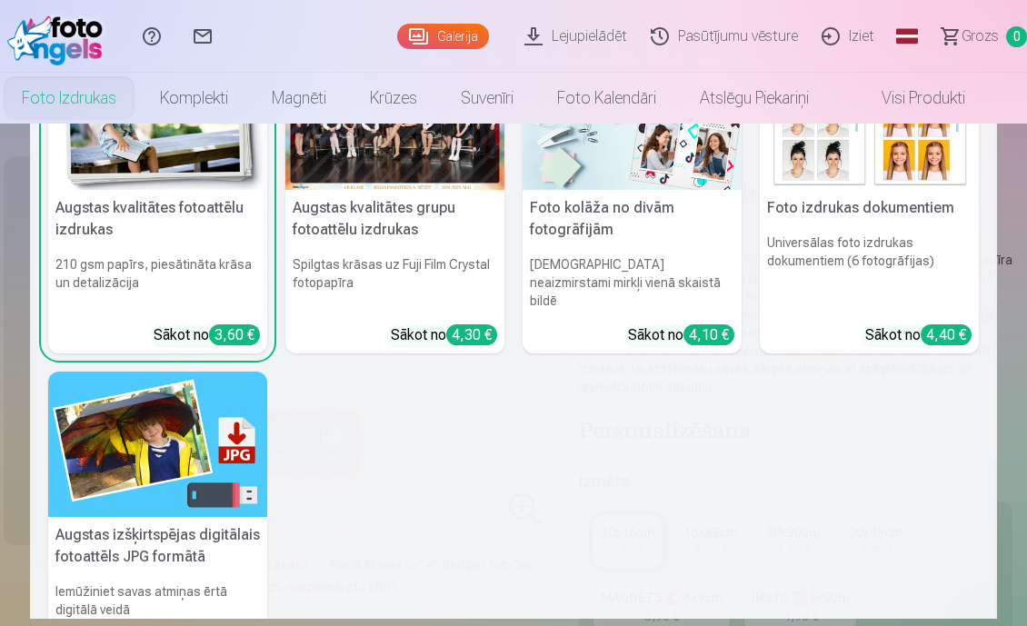
scroll to position [97, 0]
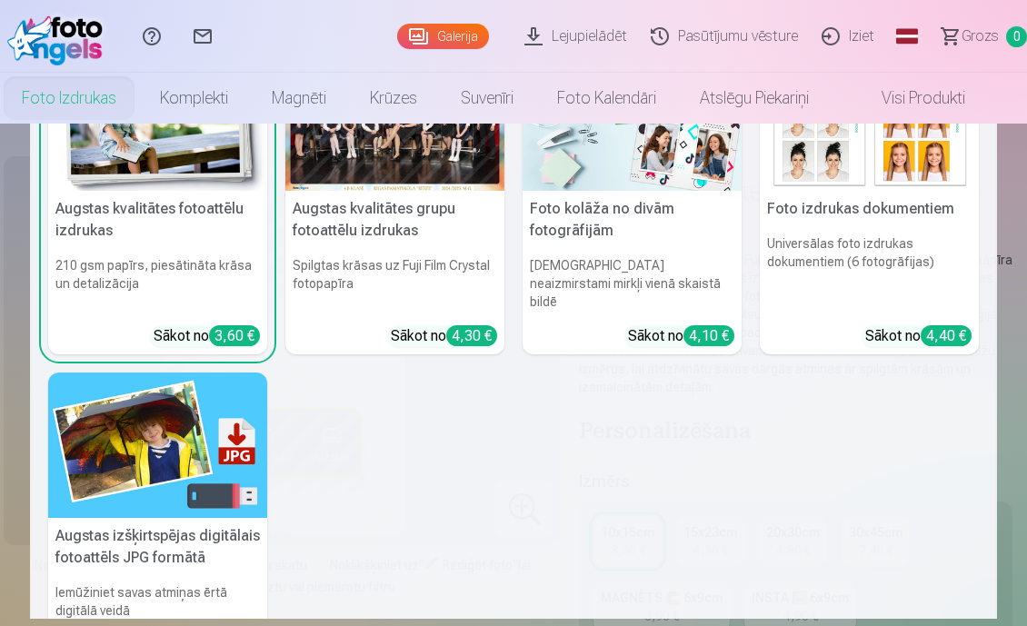
click at [91, 518] on h5 "Augstas izšķirtspējas digitālais fotoattēls JPG formātā" at bounding box center [157, 547] width 219 height 58
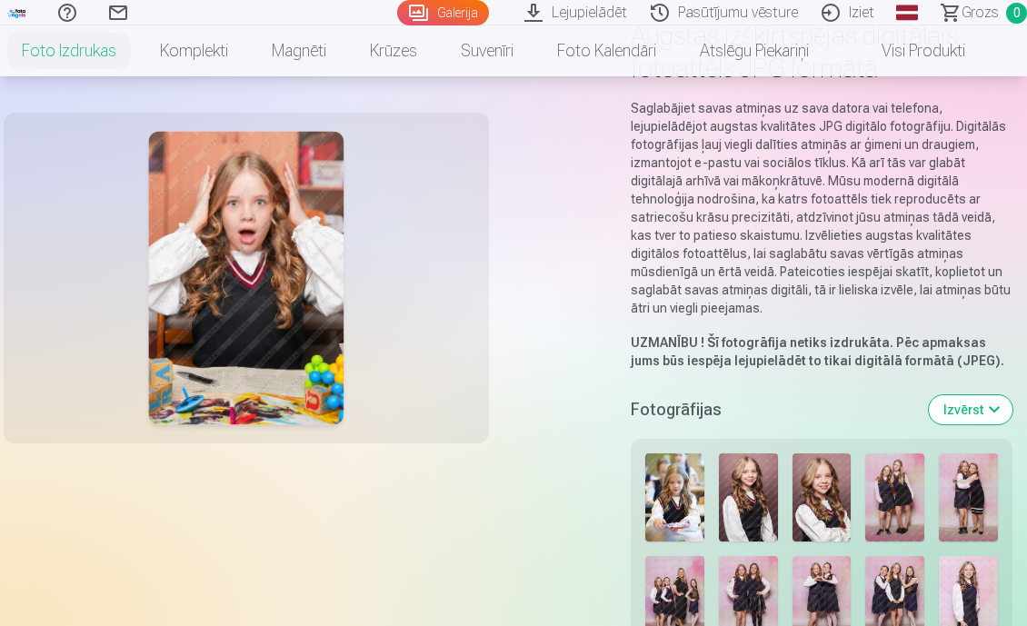
scroll to position [246, 0]
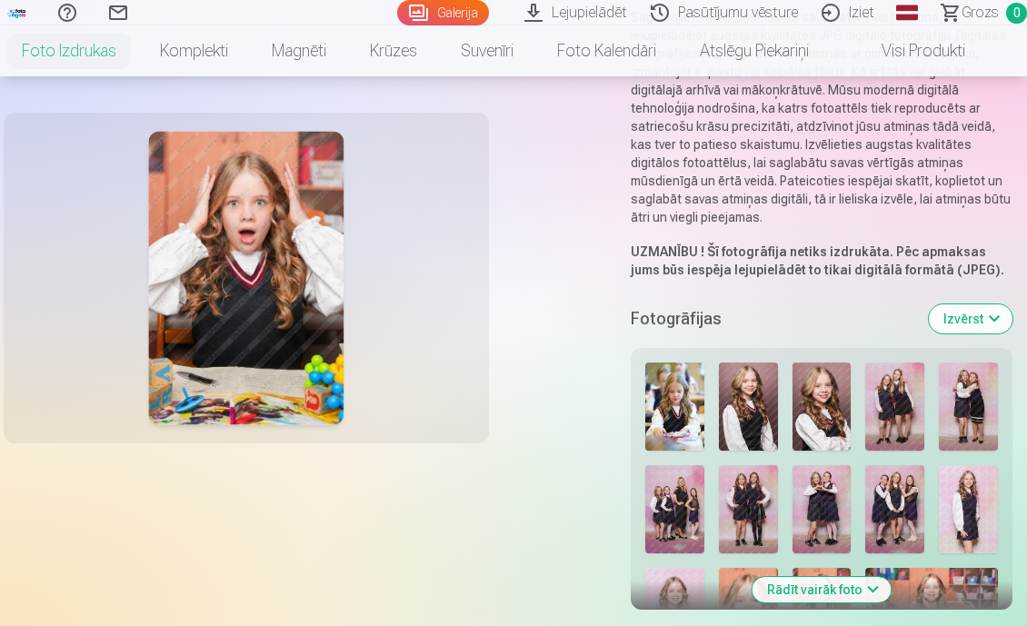
click at [809, 384] on img at bounding box center [822, 407] width 59 height 88
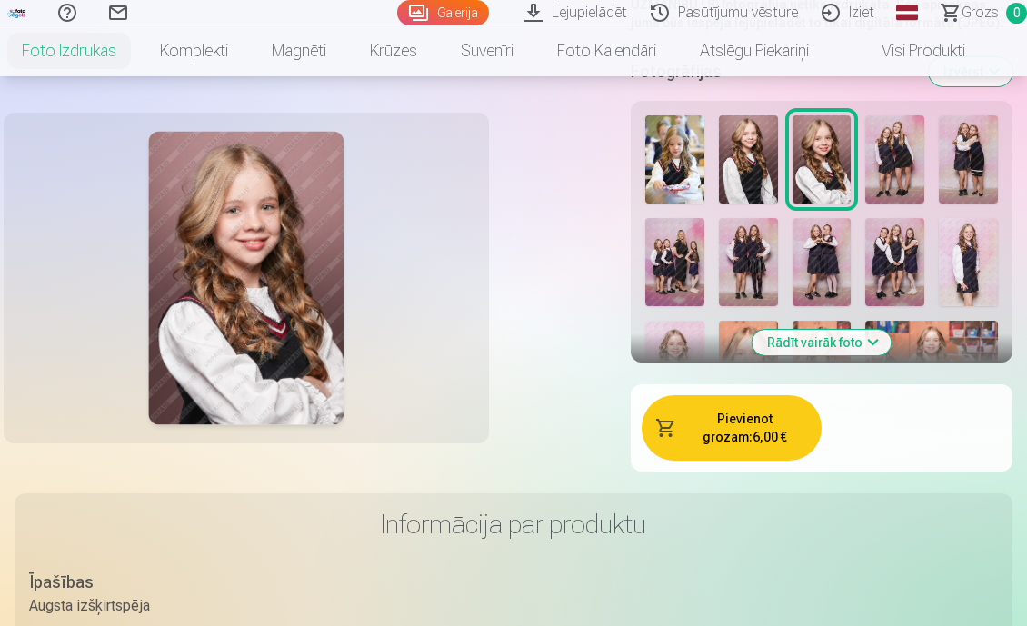
scroll to position [493, 0]
click at [783, 331] on button "Rādīt vairāk foto" at bounding box center [822, 343] width 139 height 25
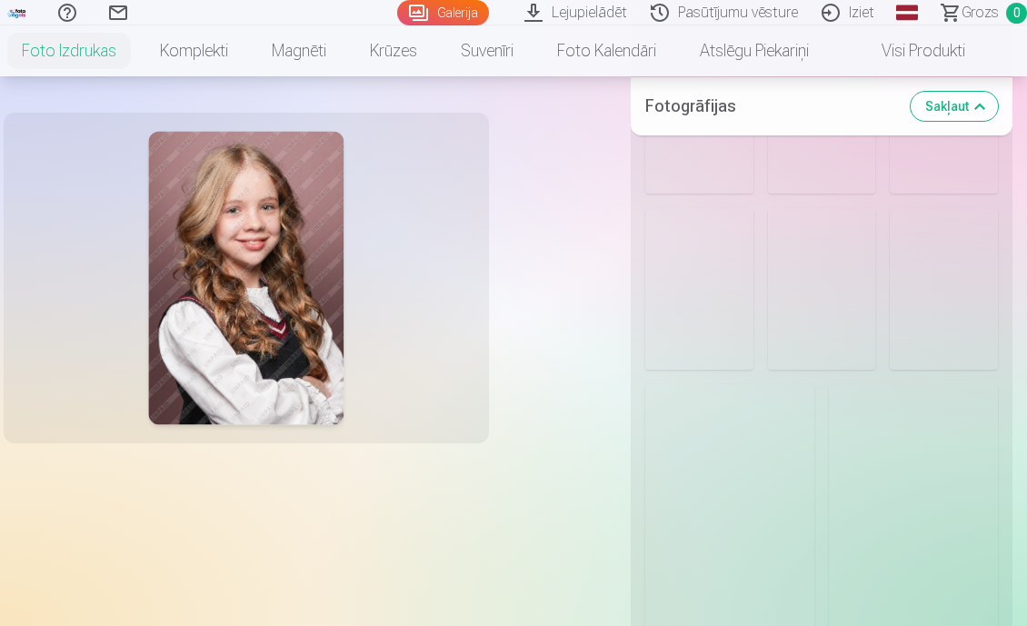
scroll to position [4515, 0]
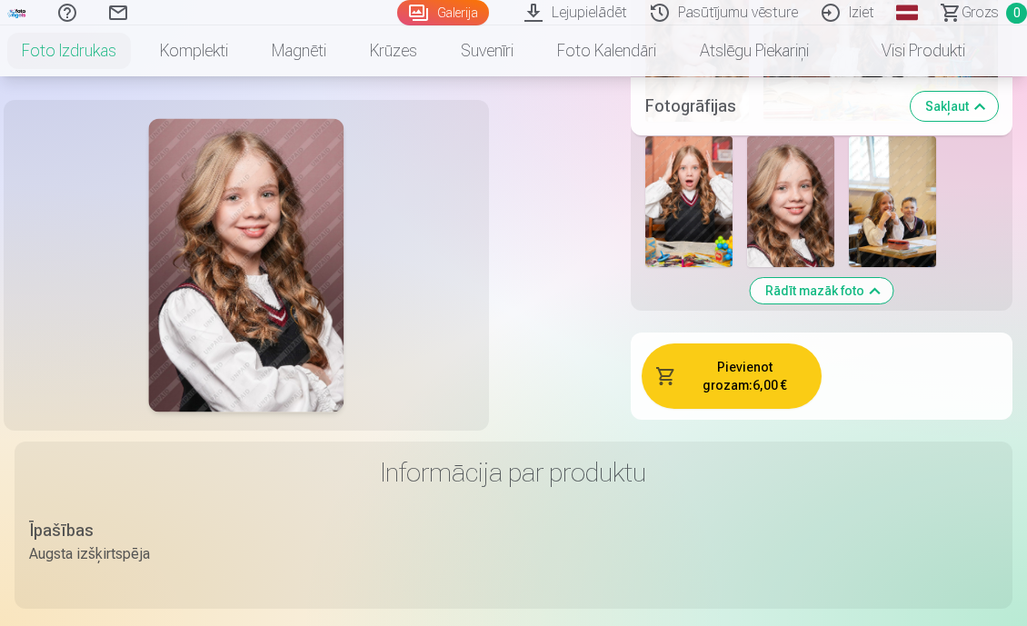
scroll to position [4823, 0]
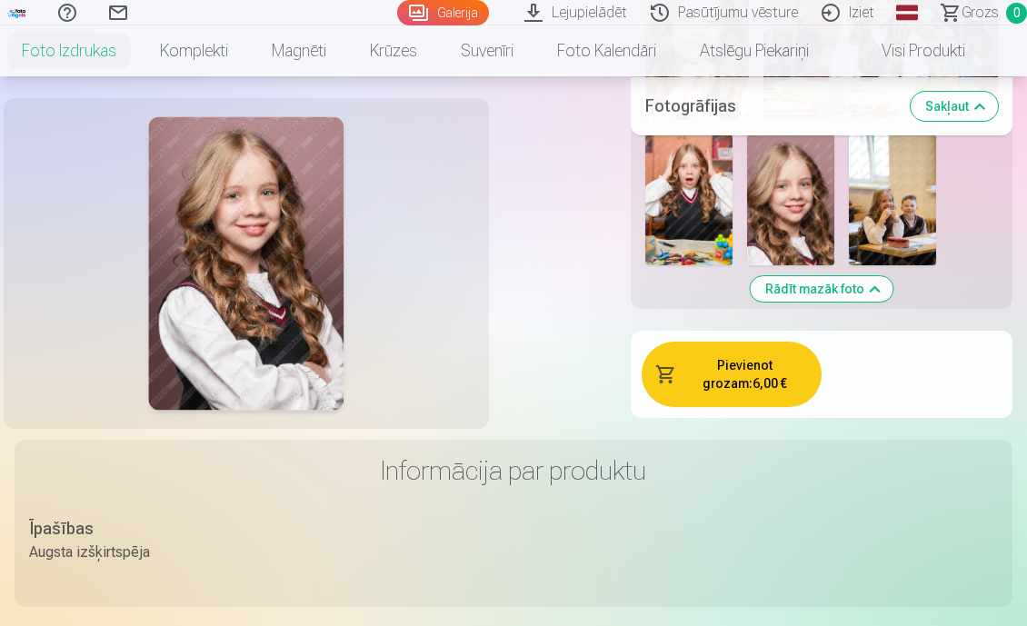
click at [701, 342] on button "Pievienot grozam : 6,00 €" at bounding box center [732, 374] width 180 height 65
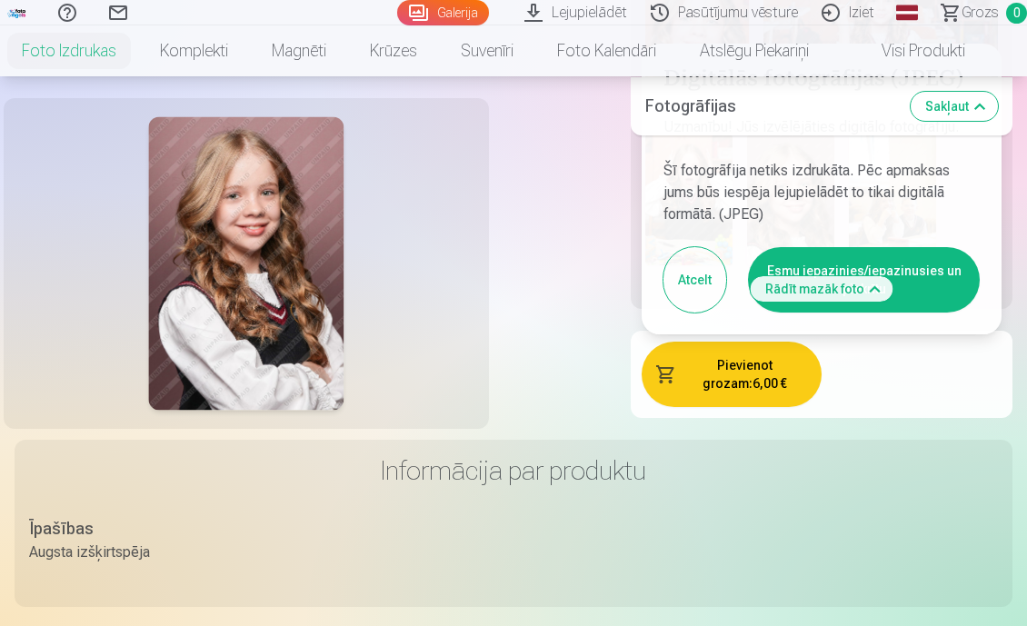
click at [848, 254] on button "Esmu iepazinies/iepazinusies un piekrītu" at bounding box center [864, 279] width 232 height 65
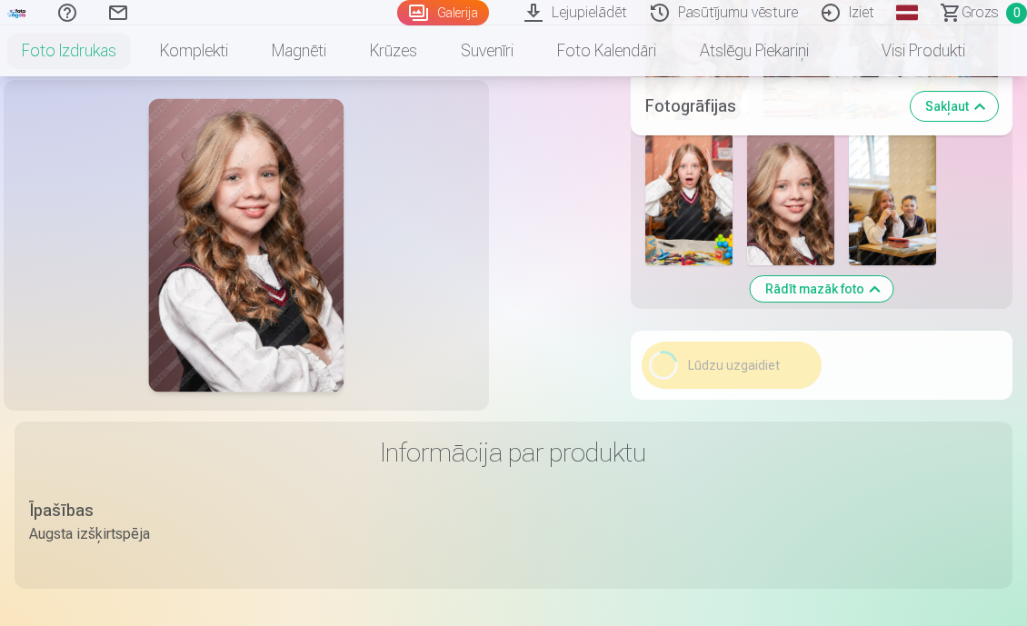
scroll to position [4844, 0]
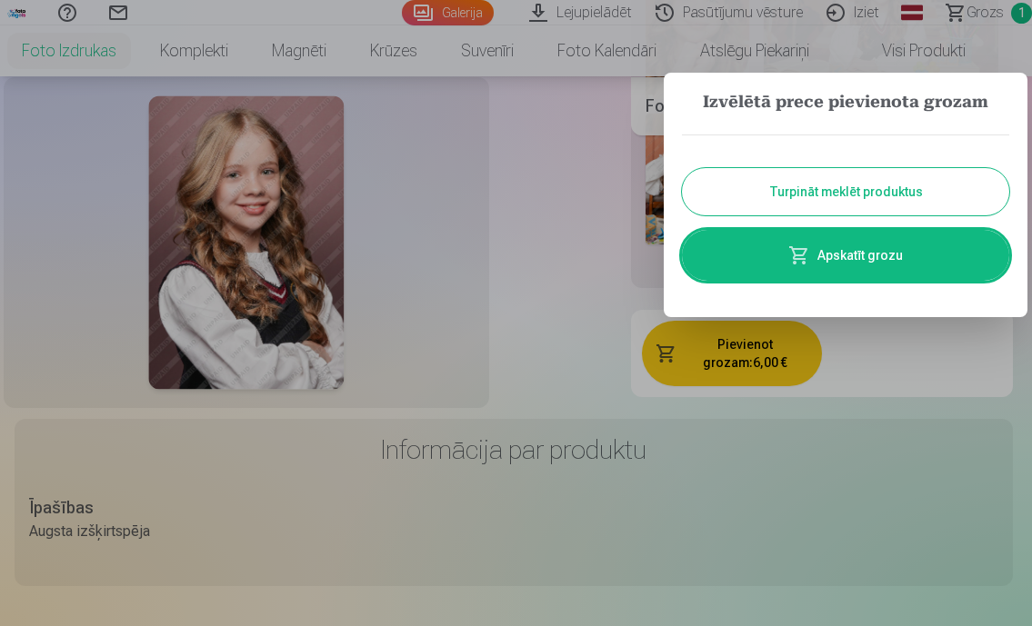
click at [851, 256] on link "Apskatīt grozu" at bounding box center [845, 255] width 327 height 51
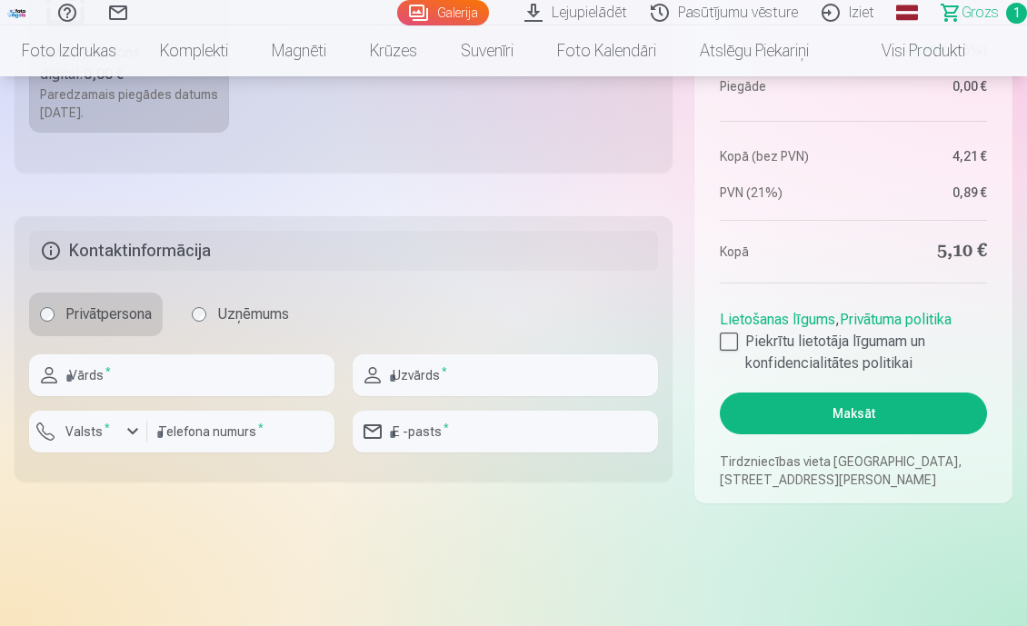
scroll to position [704, 0]
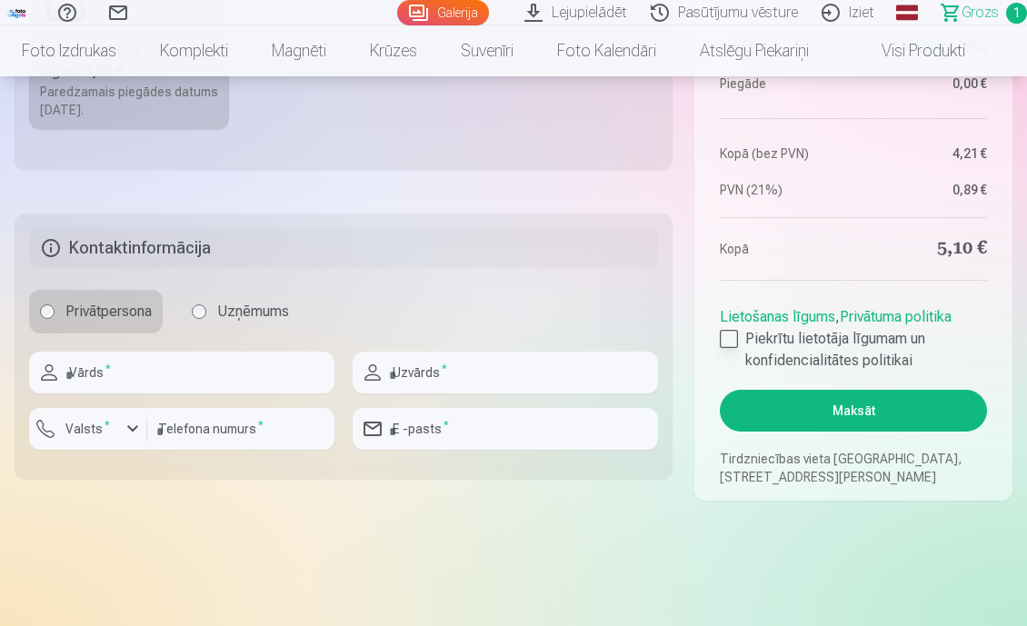
click at [725, 335] on div at bounding box center [729, 339] width 18 height 18
click at [129, 375] on input "text" at bounding box center [181, 373] width 305 height 42
type input "*****"
type input "********"
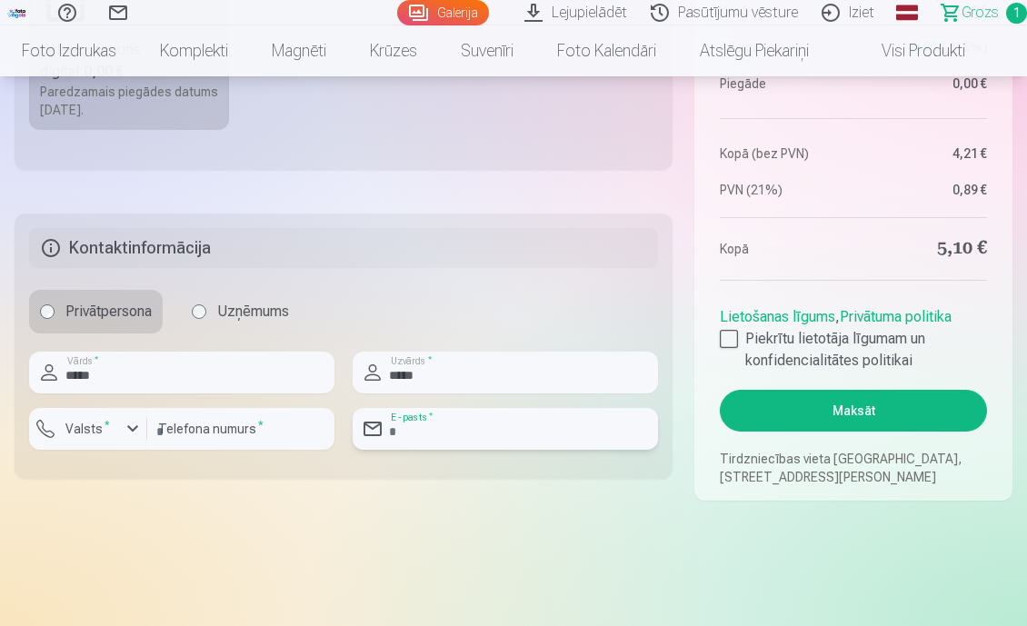
type input "**********"
click at [866, 414] on button "Maksāt" at bounding box center [853, 411] width 267 height 42
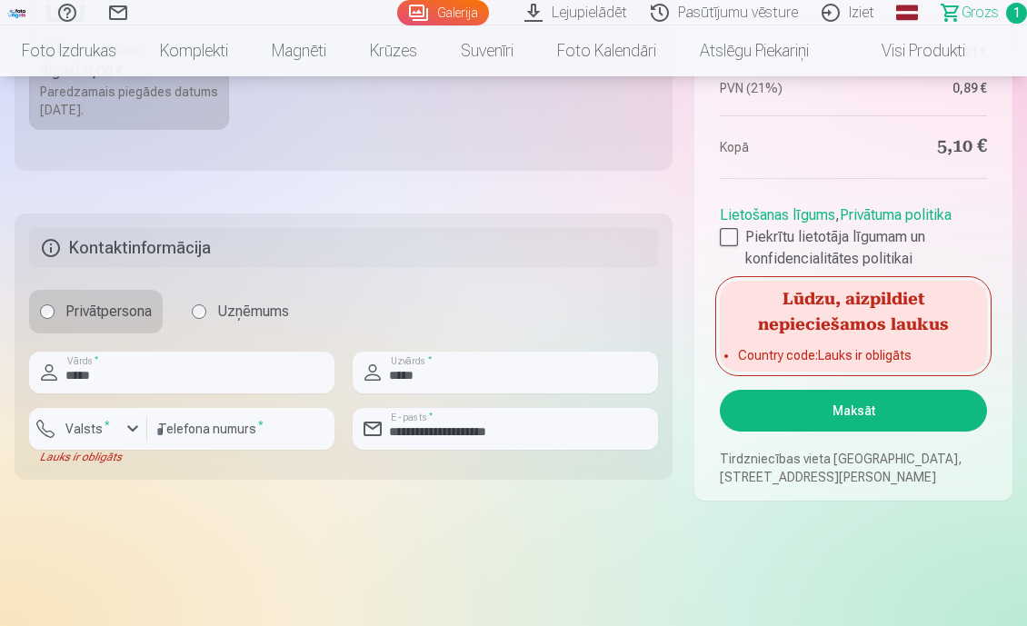
click at [707, 279] on aside "Kopsavilkums Order number CART Status Unpaid Purchase date 7.09.2025. Paredzama…" at bounding box center [853, 56] width 318 height 890
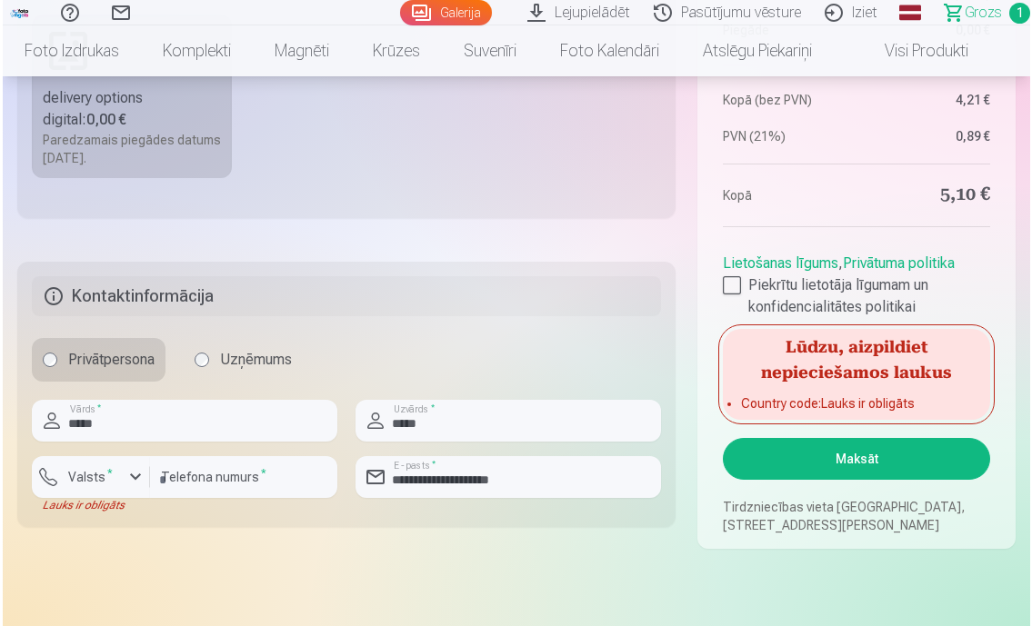
scroll to position [667, 0]
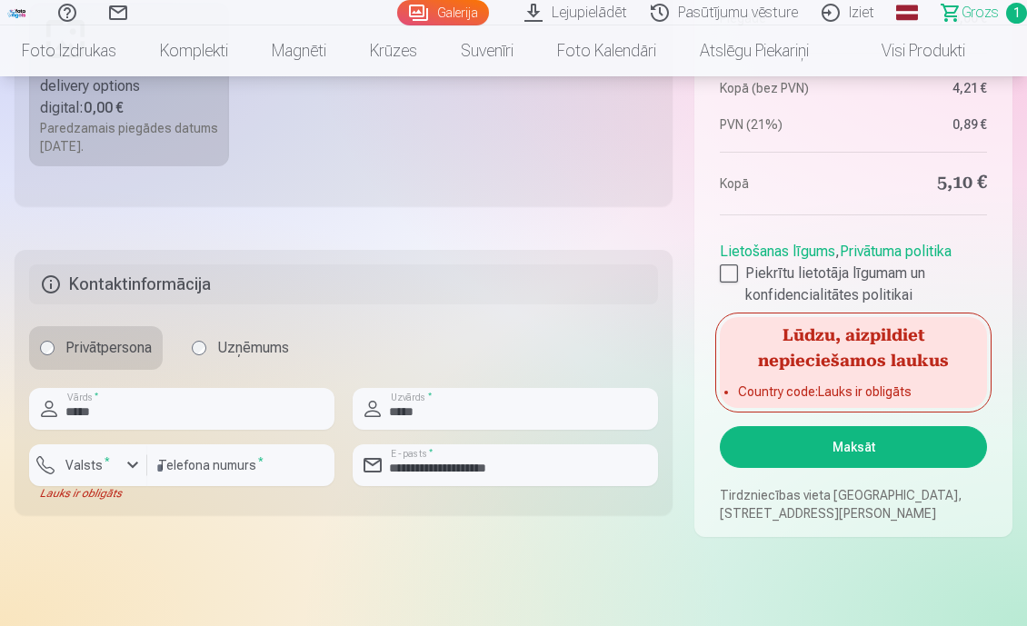
click at [279, 297] on h5 "Kontaktinformācija" at bounding box center [343, 284] width 629 height 40
click at [97, 463] on label "Valsts *" at bounding box center [87, 465] width 59 height 18
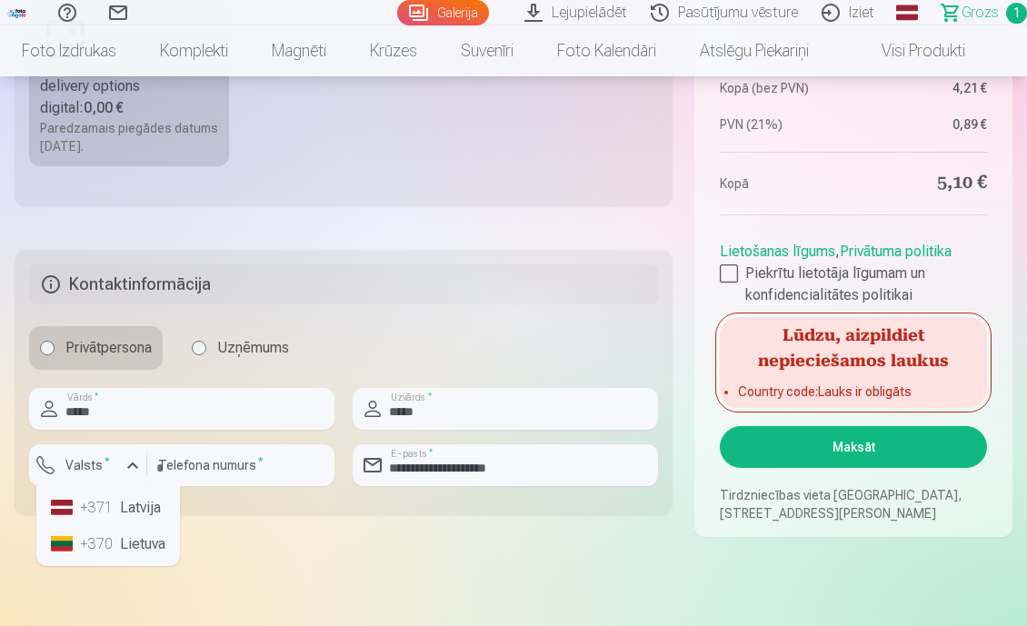
click at [138, 503] on li "+371 Latvija" at bounding box center [108, 508] width 129 height 36
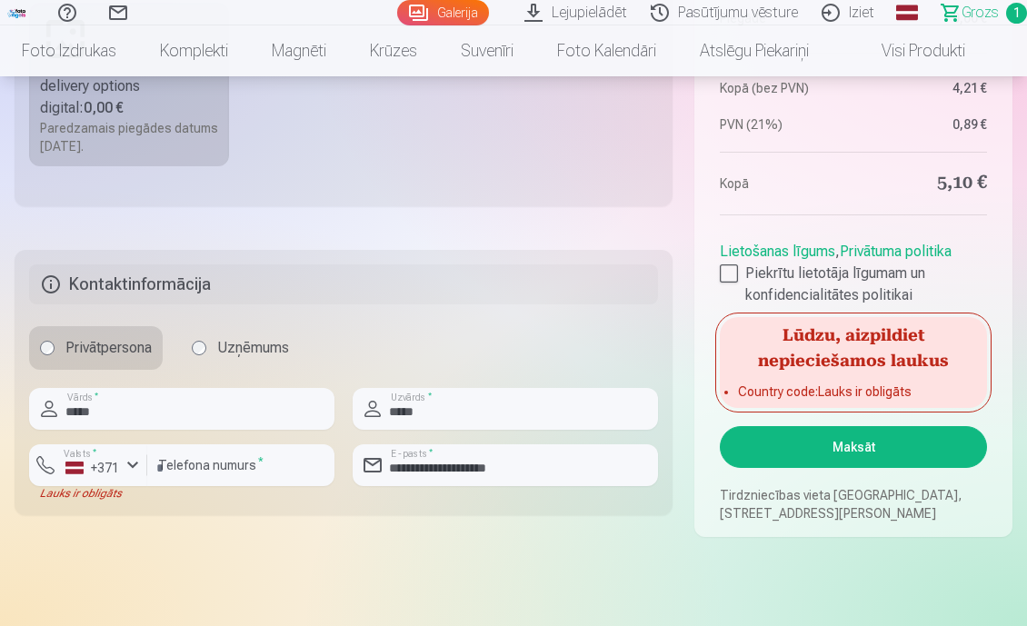
click at [848, 449] on button "Maksāt" at bounding box center [853, 447] width 267 height 42
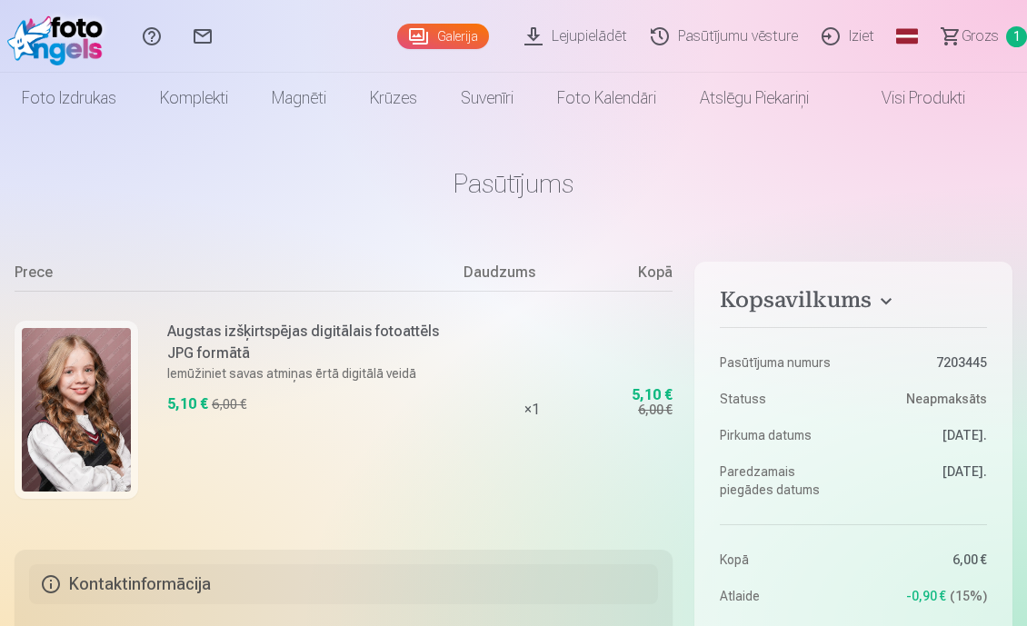
click at [549, 38] on link "Lejupielādēt" at bounding box center [578, 36] width 126 height 73
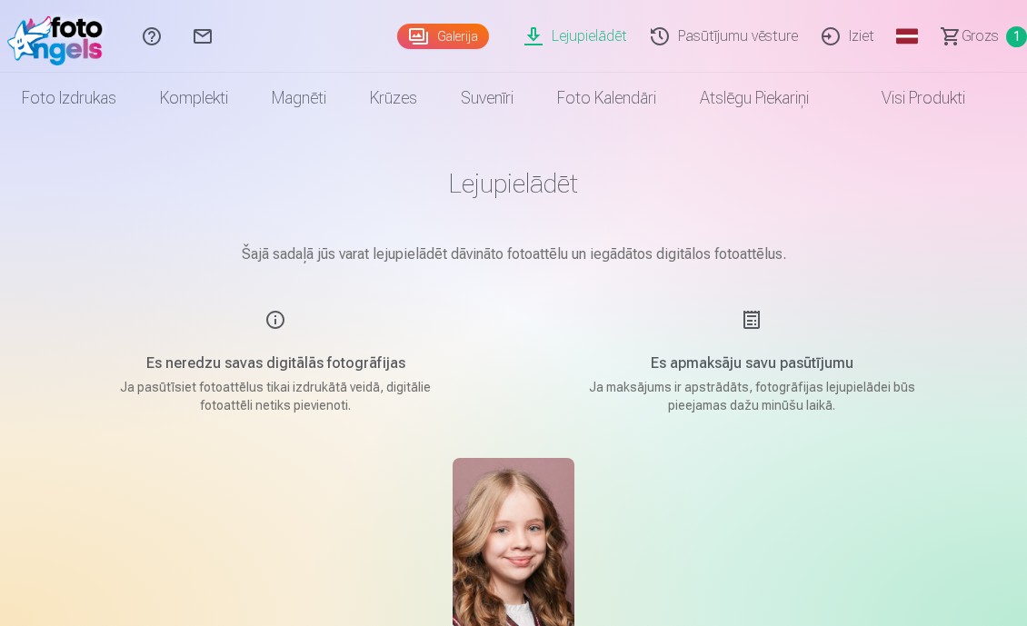
click at [563, 35] on link "Lejupielādēt" at bounding box center [578, 36] width 126 height 73
click at [933, 95] on link "Visi produkti" at bounding box center [909, 98] width 156 height 51
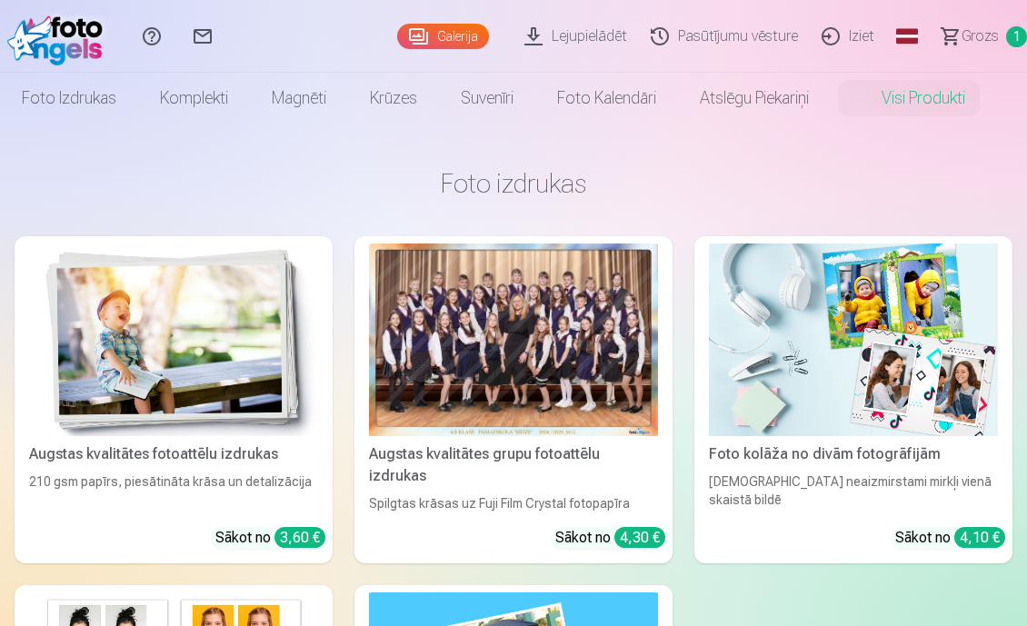
click at [967, 35] on span "Grozs" at bounding box center [980, 36] width 37 height 22
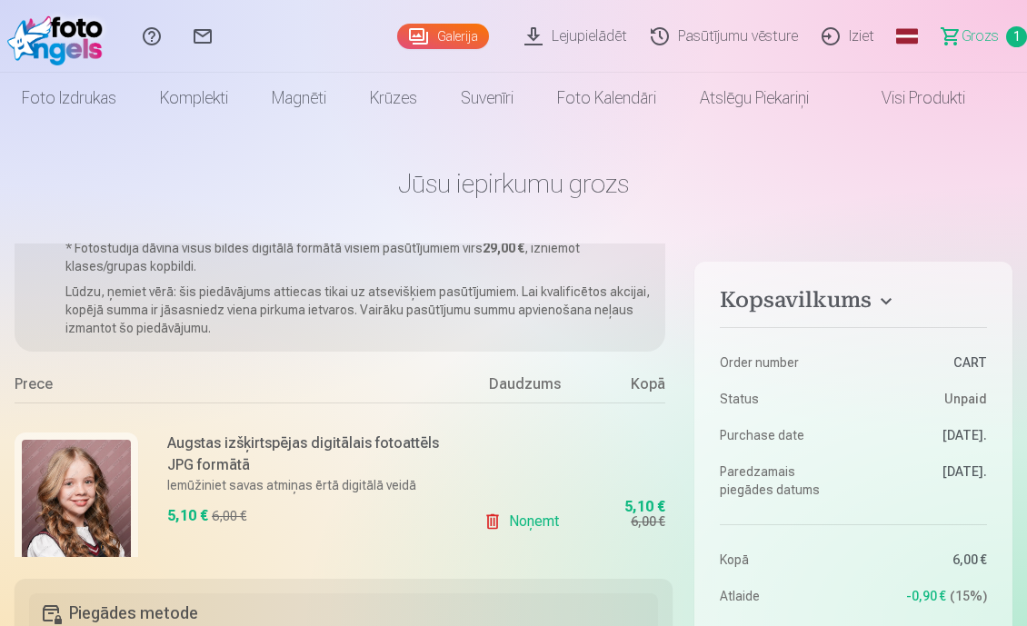
scroll to position [150, 0]
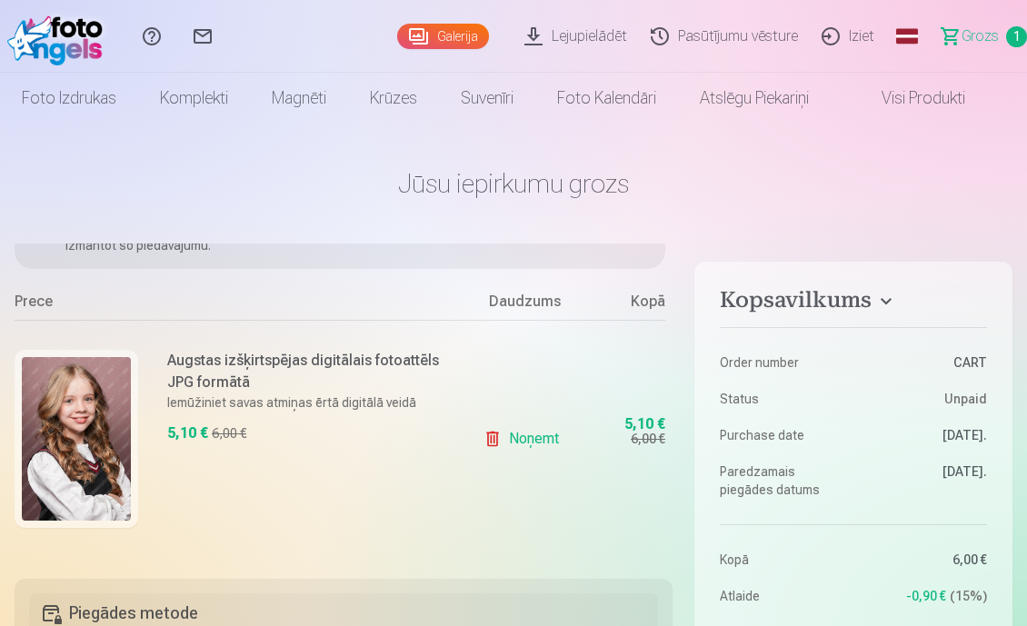
click at [215, 438] on div "6,00 €" at bounding box center [229, 433] width 35 height 18
click at [202, 342] on div "Augstas izšķirtspējas digitālais fotoattēls JPG formātā Iemūžiniet savas atmiņa…" at bounding box center [236, 438] width 442 height 237
click at [205, 372] on h6 "Augstas izšķirtspējas digitālais fotoattēls JPG formātā" at bounding box center [306, 372] width 278 height 44
click at [113, 429] on img at bounding box center [76, 439] width 109 height 164
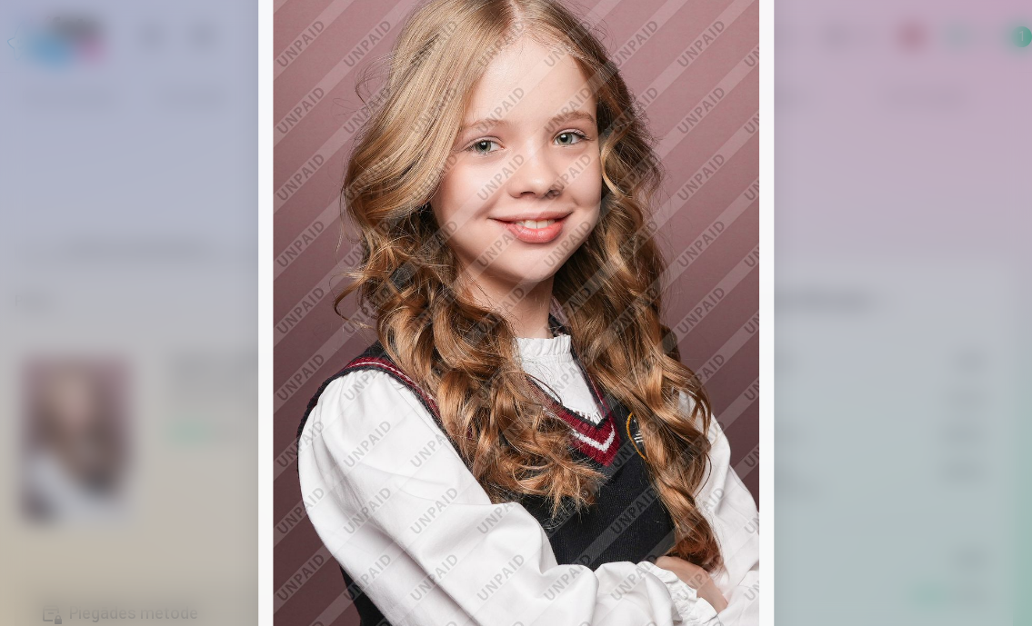
click at [144, 184] on div at bounding box center [516, 313] width 1032 height 626
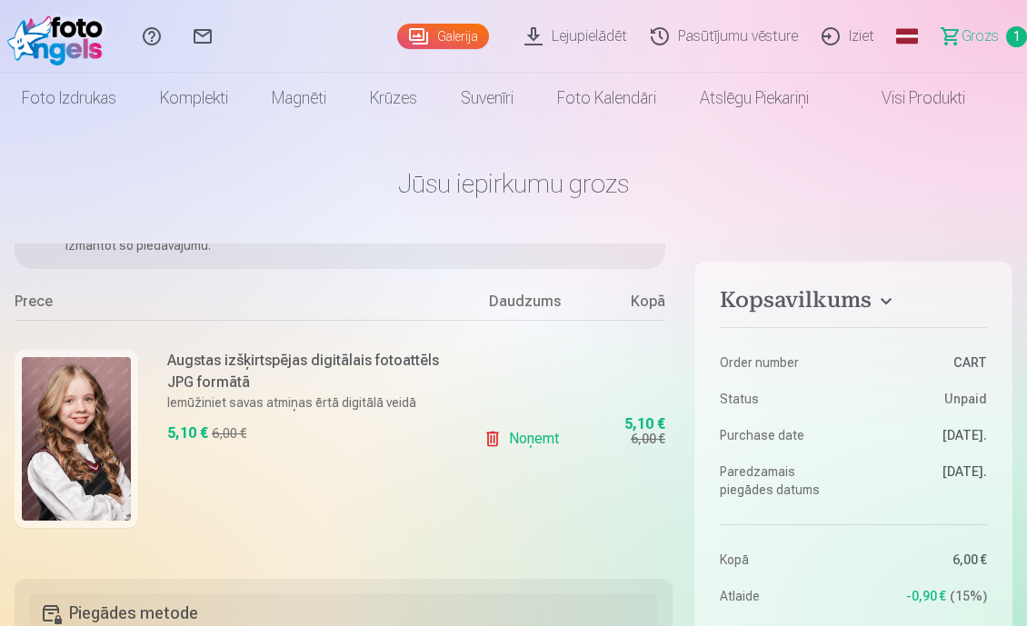
click at [85, 26] on img at bounding box center [59, 36] width 105 height 58
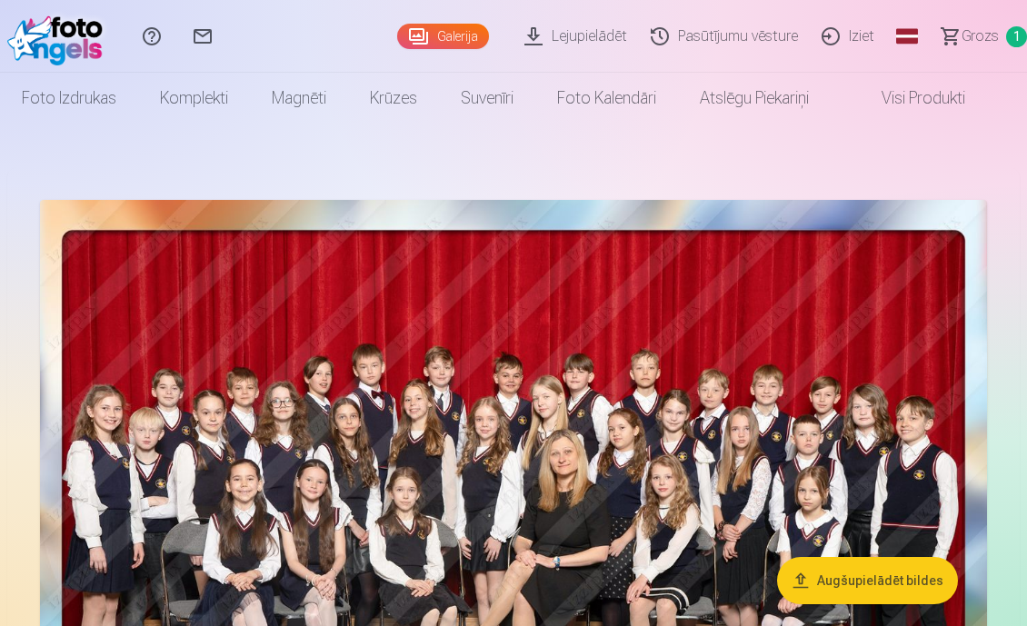
click at [747, 43] on link "Pasūtījumu vēsture" at bounding box center [727, 36] width 171 height 73
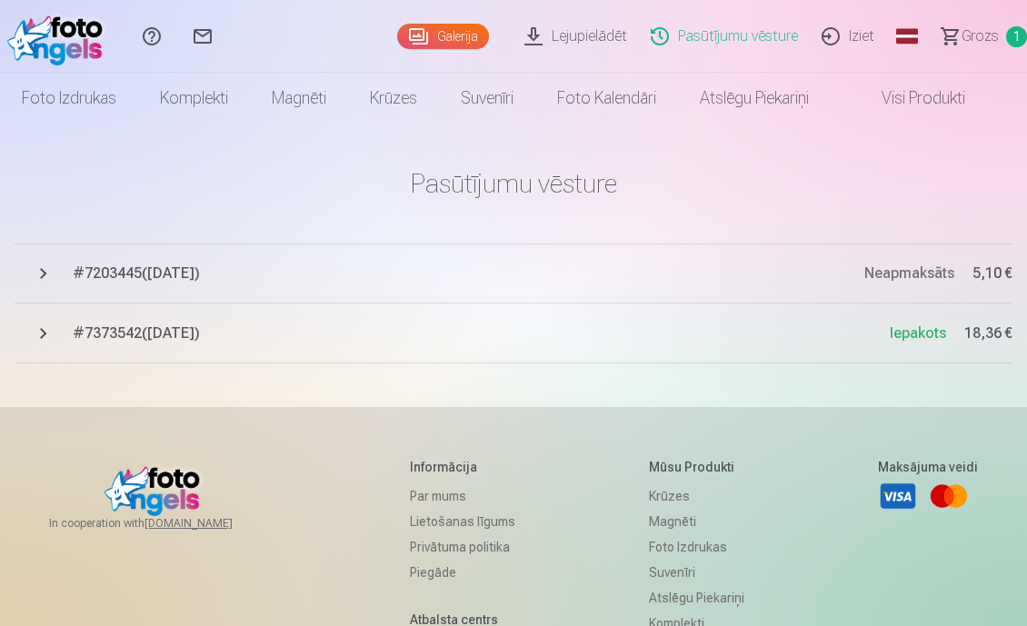
click at [175, 276] on span "# 7203445 ( 7.09.2025 )" at bounding box center [469, 274] width 792 height 22
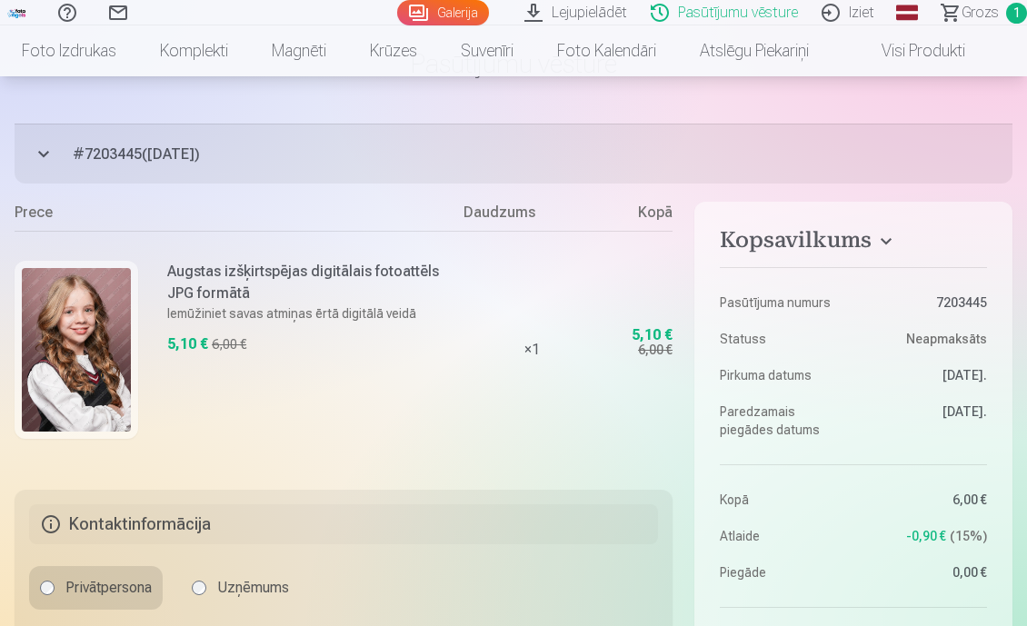
scroll to position [139, 0]
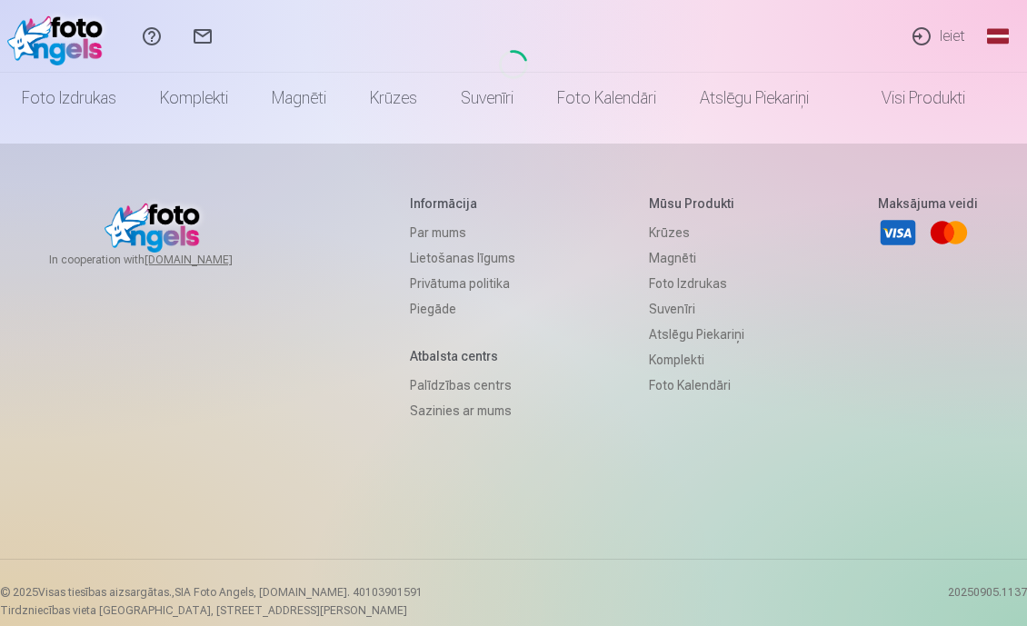
scroll to position [264, 0]
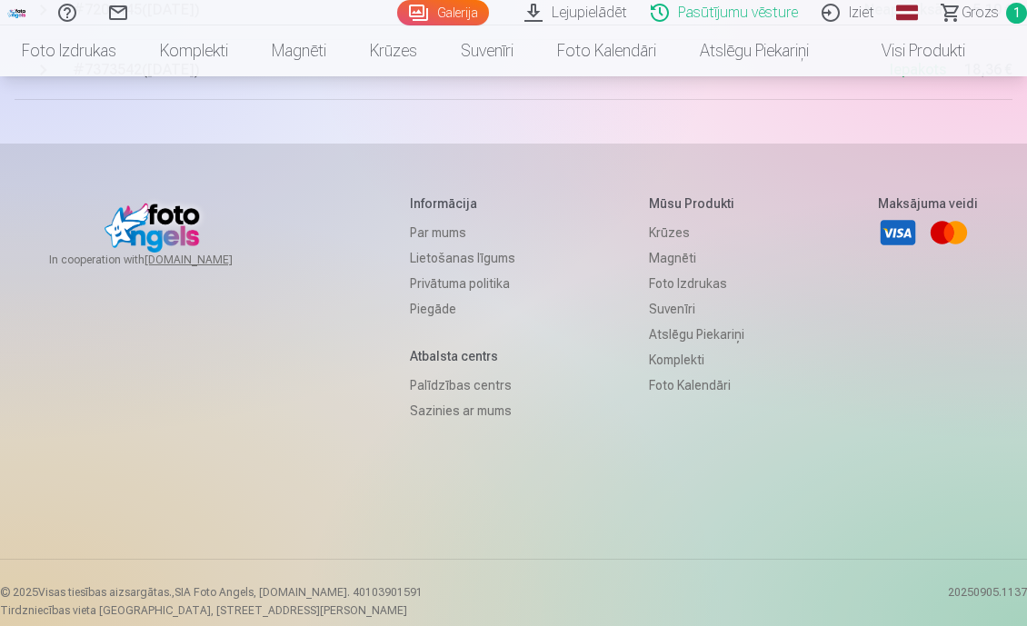
click at [698, 14] on link "Pasūtījumu vēsture" at bounding box center [727, 12] width 171 height 25
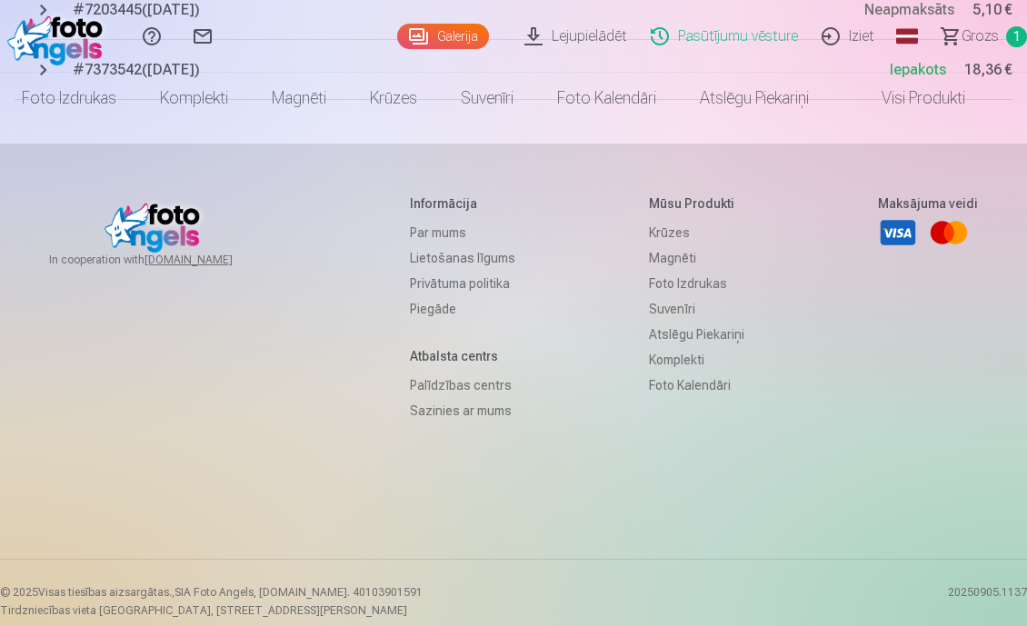
scroll to position [0, 0]
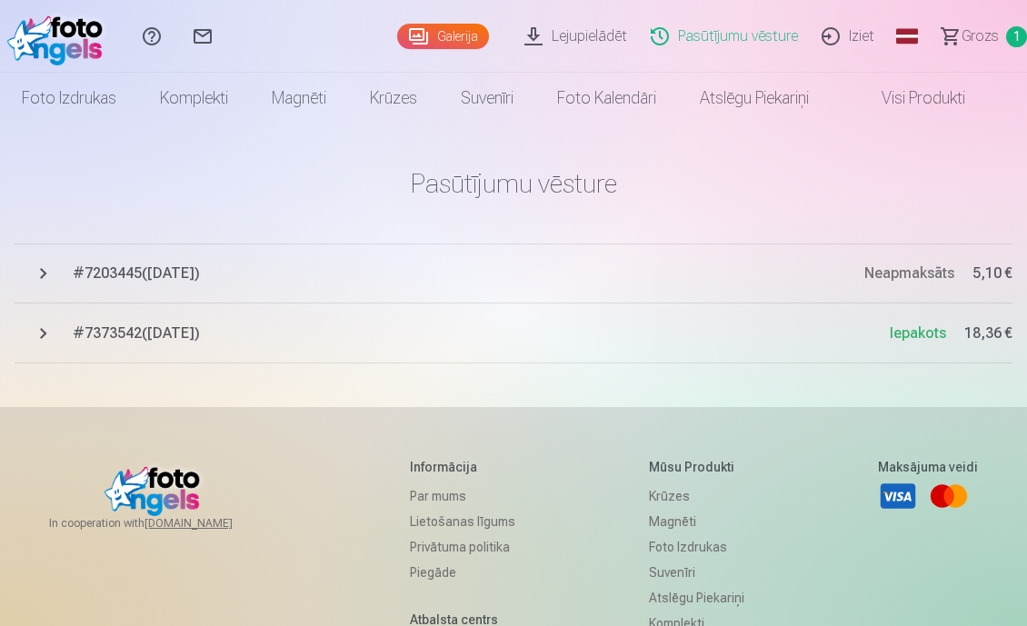
click at [203, 268] on span "# 7203445 ( [DATE] )" at bounding box center [469, 274] width 792 height 22
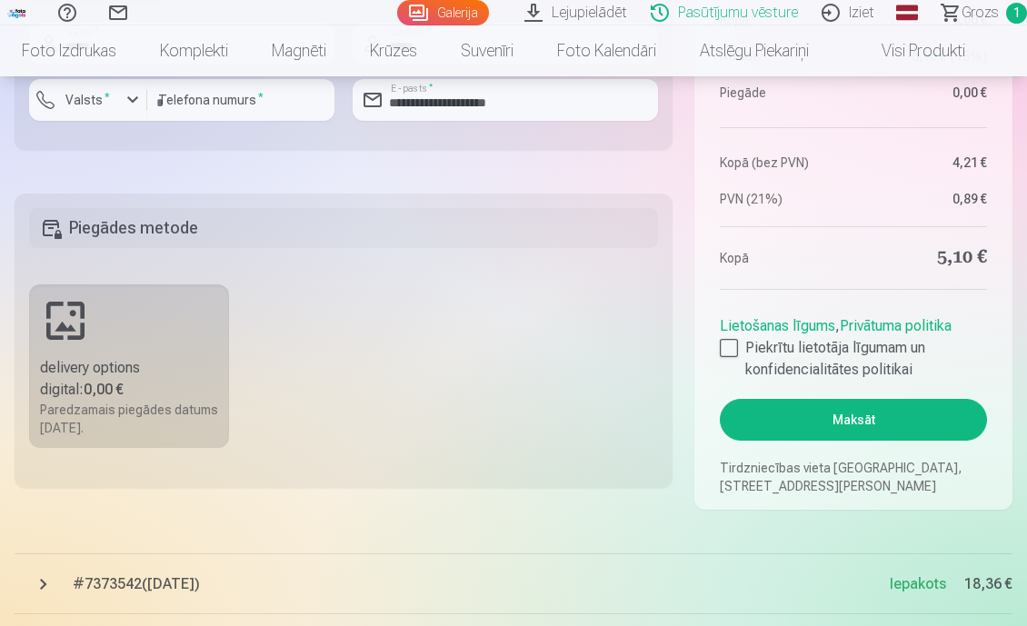
scroll to position [673, 0]
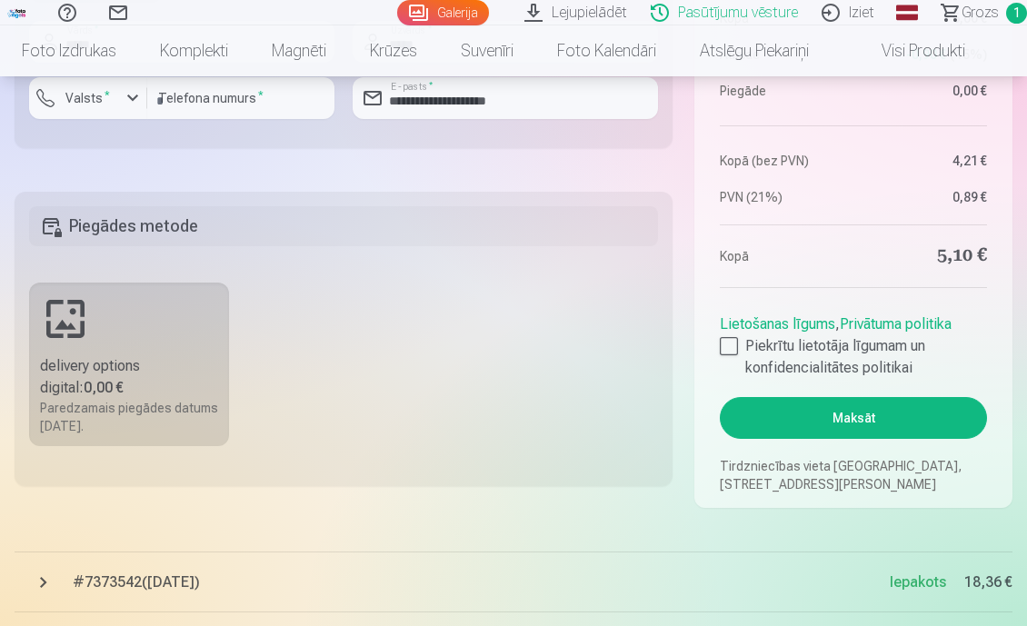
click at [194, 435] on div "Paredzamais piegādes datums [DATE]." at bounding box center [129, 417] width 178 height 36
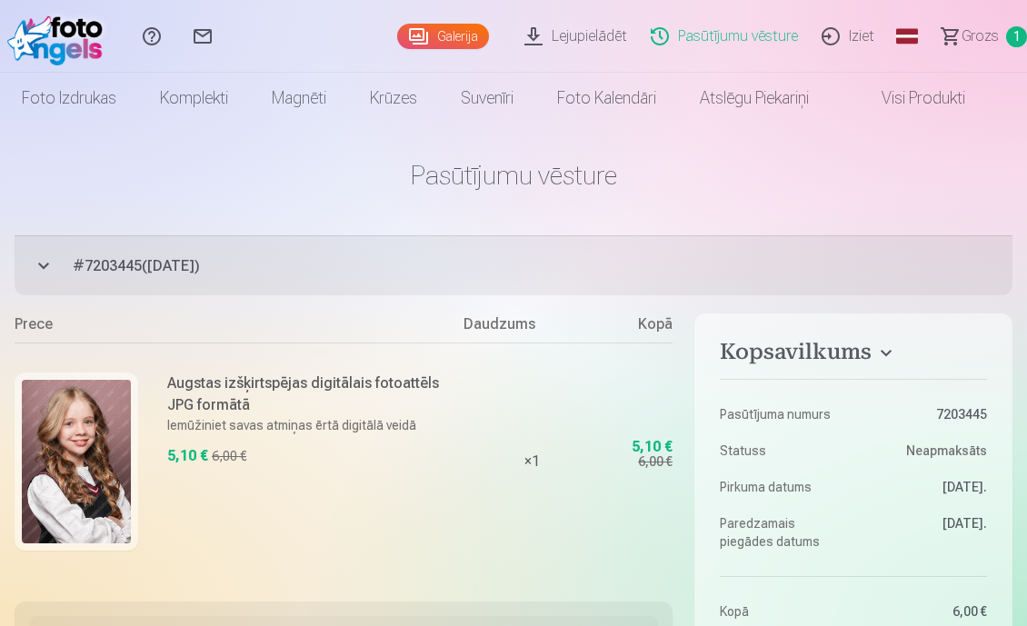
scroll to position [0, 0]
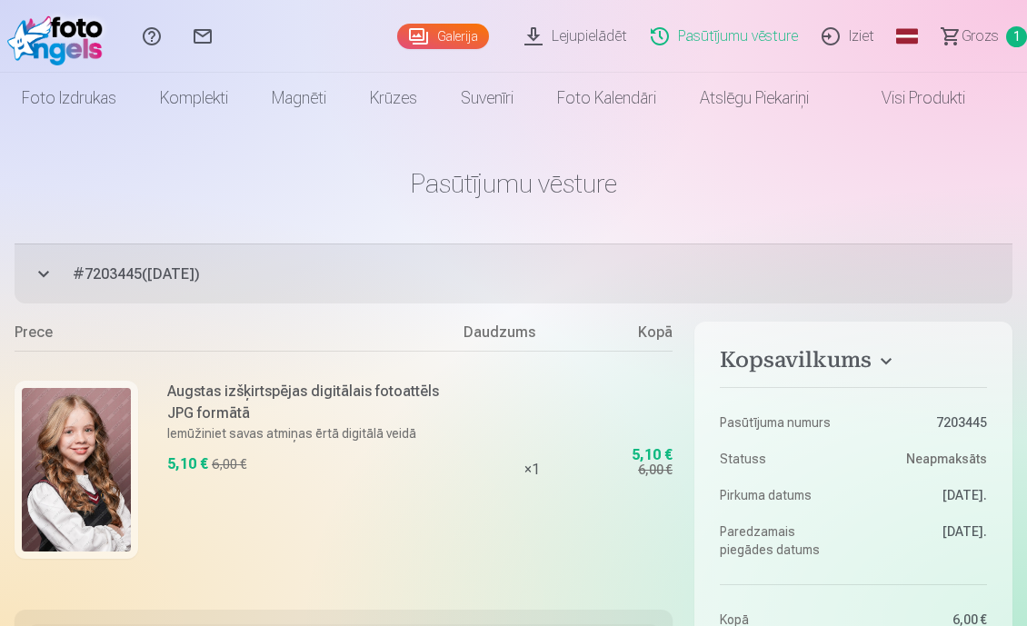
click at [561, 37] on link "Lejupielādēt" at bounding box center [578, 36] width 126 height 73
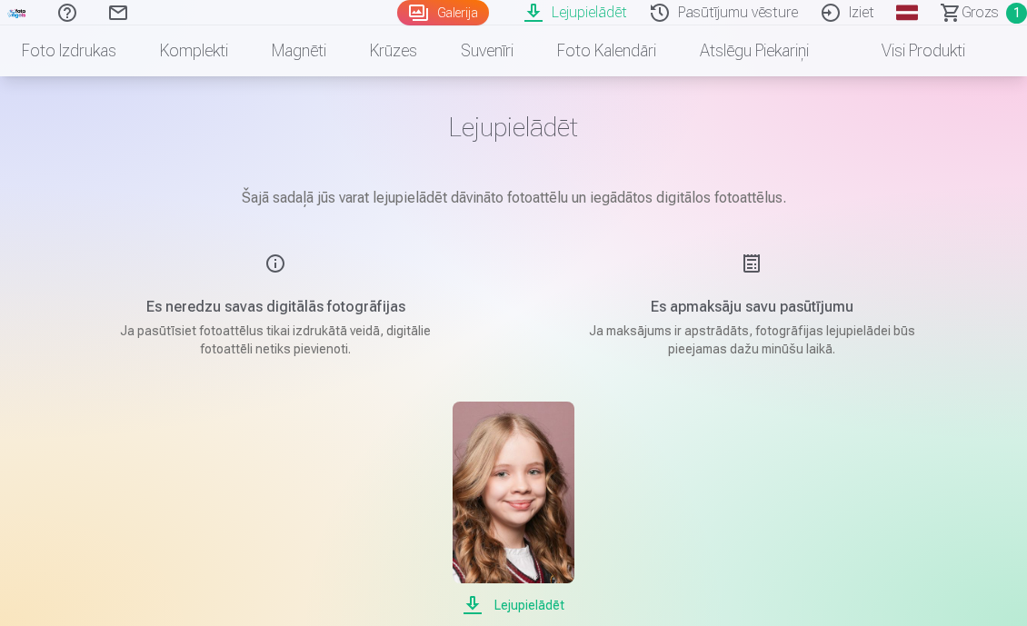
scroll to position [58, 0]
